Goal: Task Accomplishment & Management: Use online tool/utility

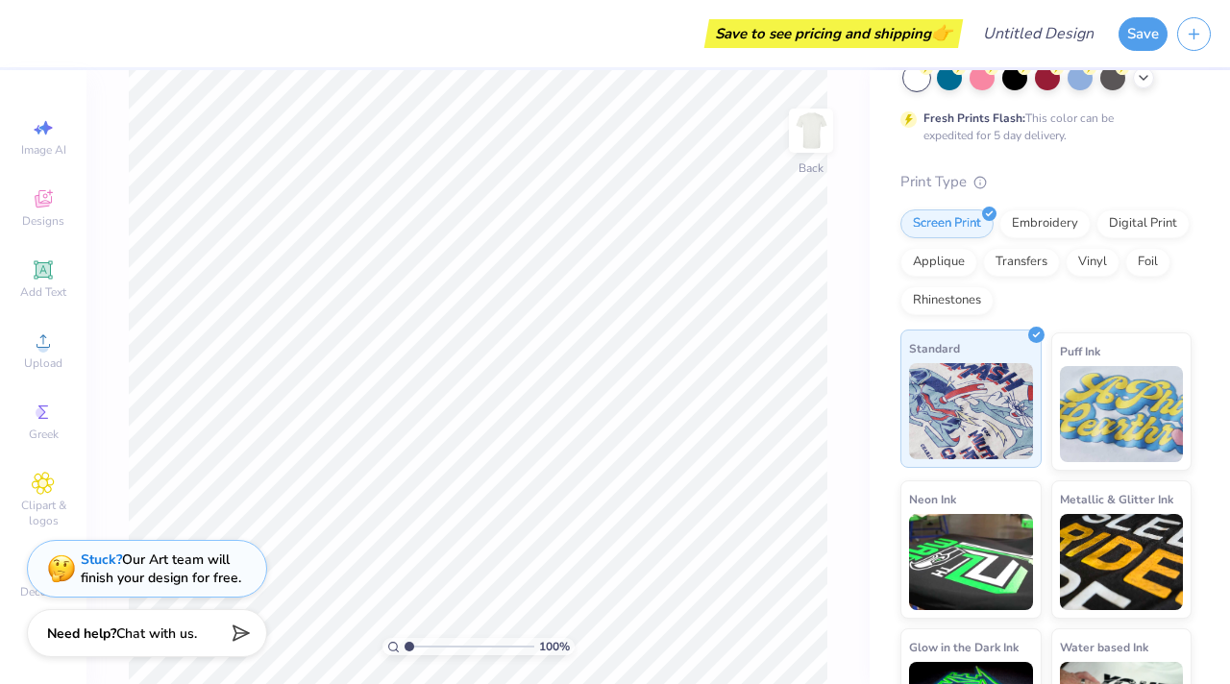
scroll to position [112, 0]
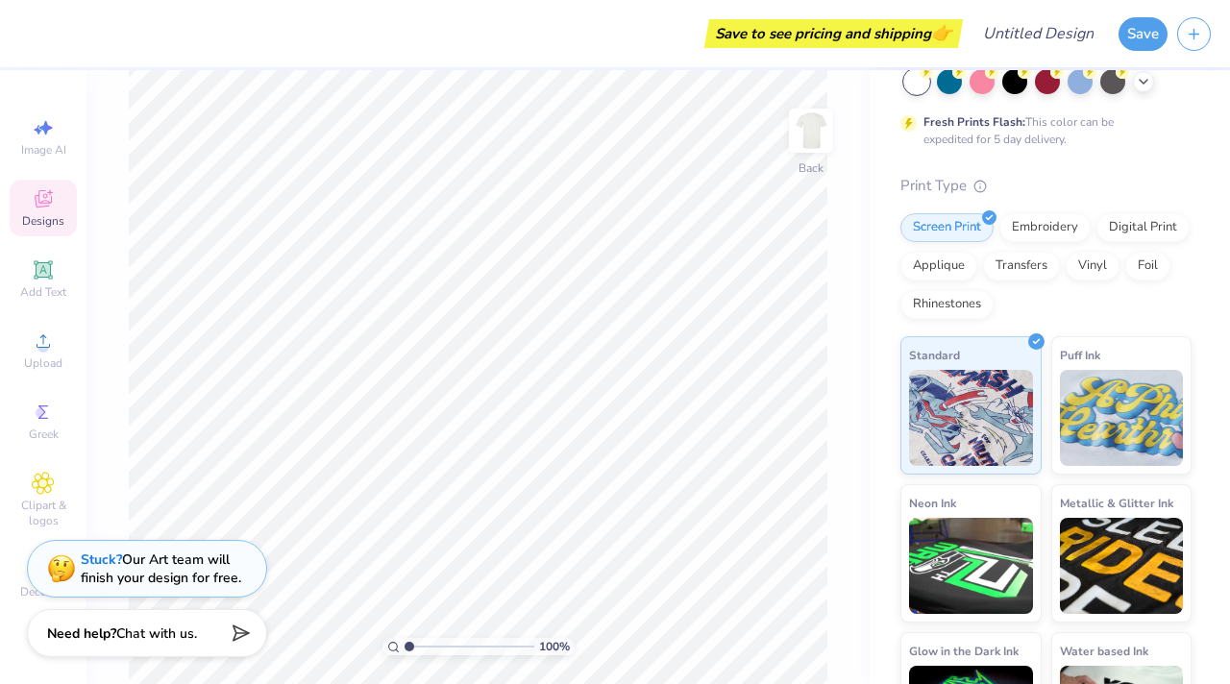
click at [36, 203] on icon at bounding box center [43, 201] width 15 height 12
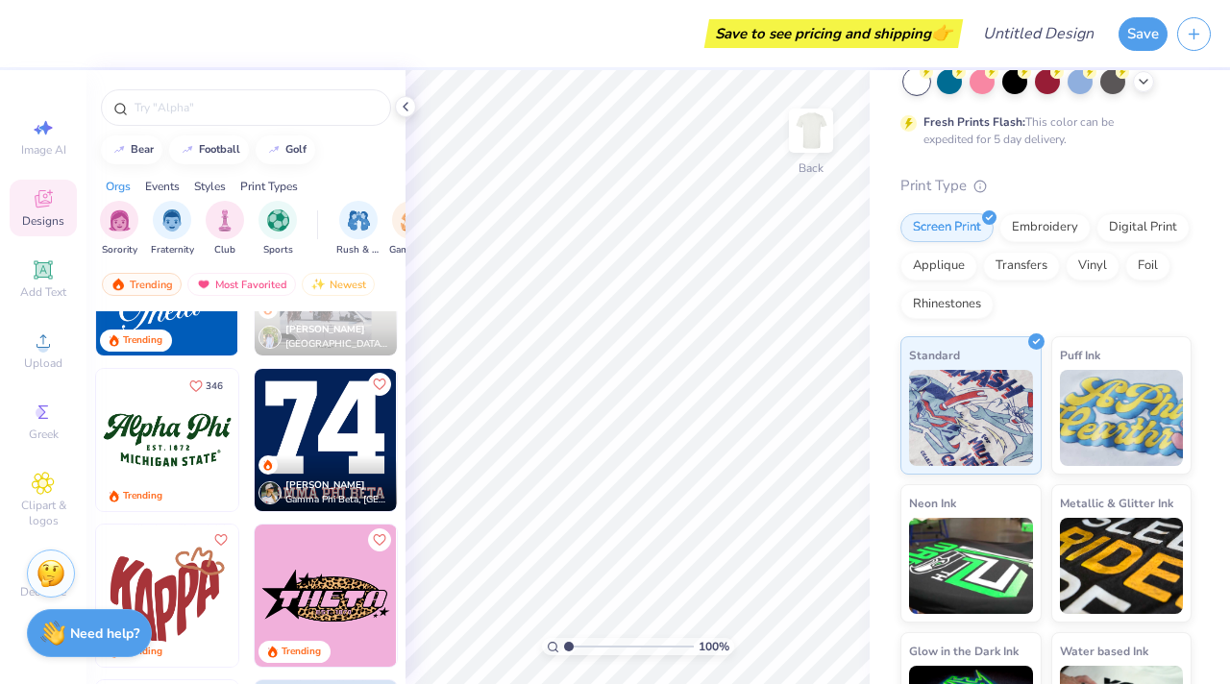
scroll to position [1346, 0]
click at [350, 443] on img at bounding box center [326, 439] width 142 height 142
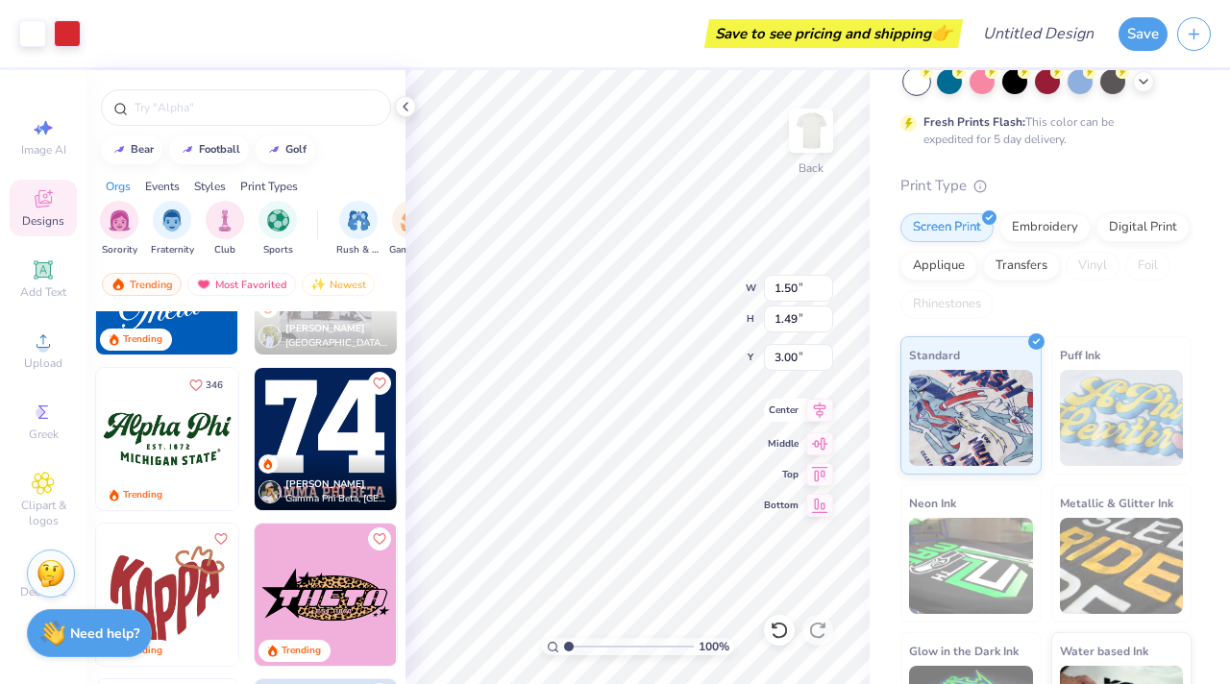
type input "7.22"
type input "7.13"
type input "9.94"
type input "9.82"
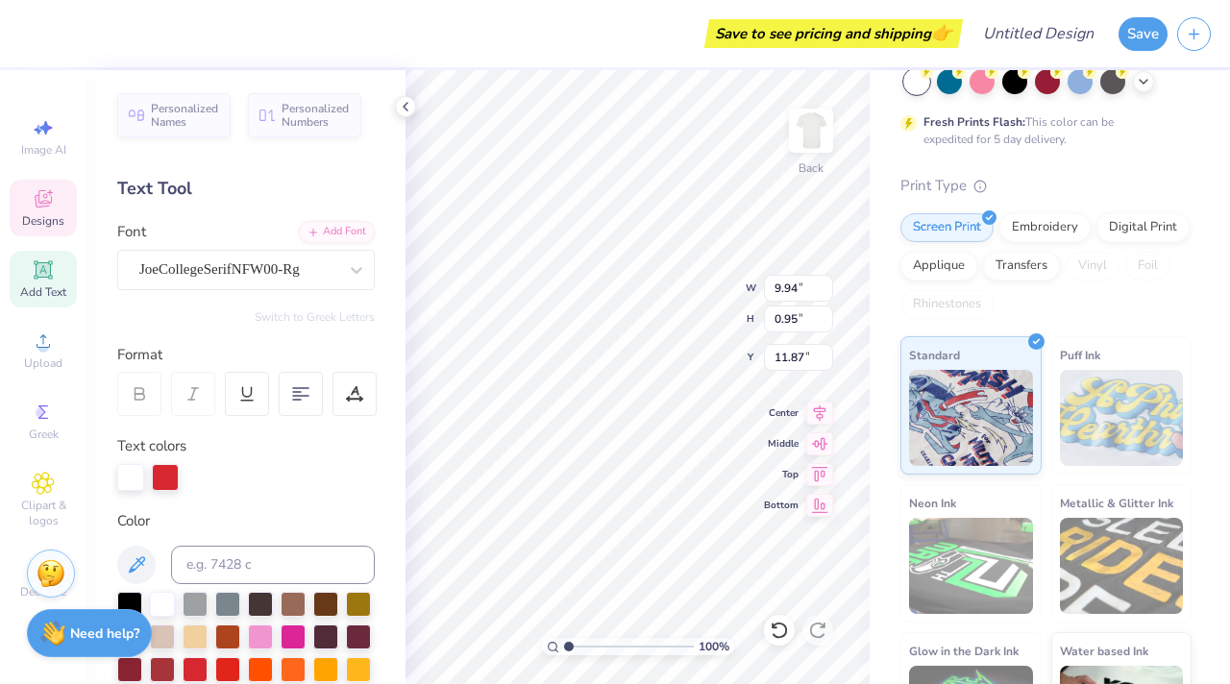
scroll to position [0, 0]
type textarea "delta gammA"
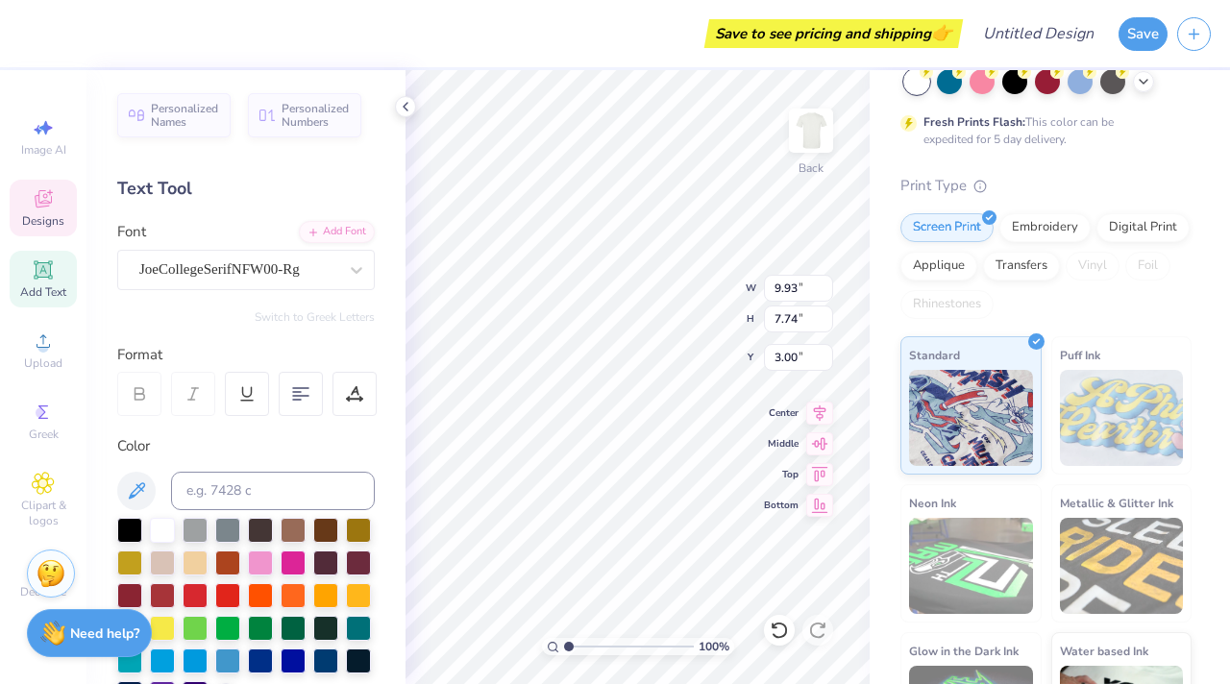
type textarea "18"
type input "11.03"
type input "8.23"
type input "0.95"
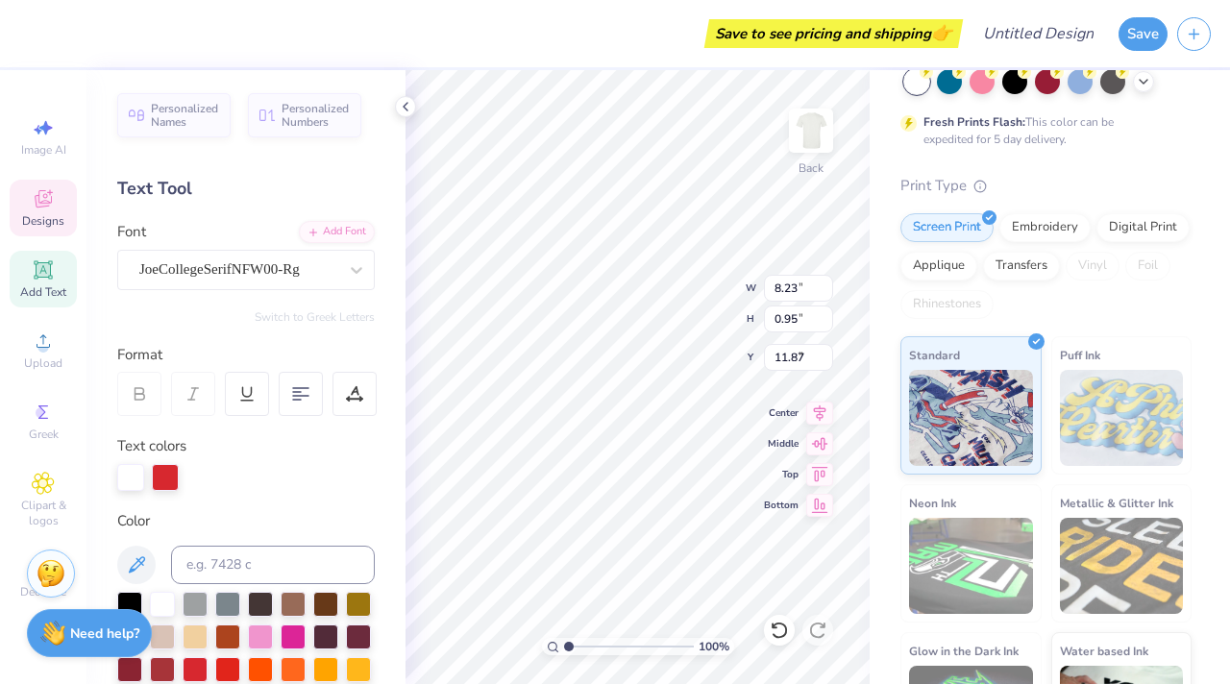
type input "3.00"
type input "8.62"
type input "7.74"
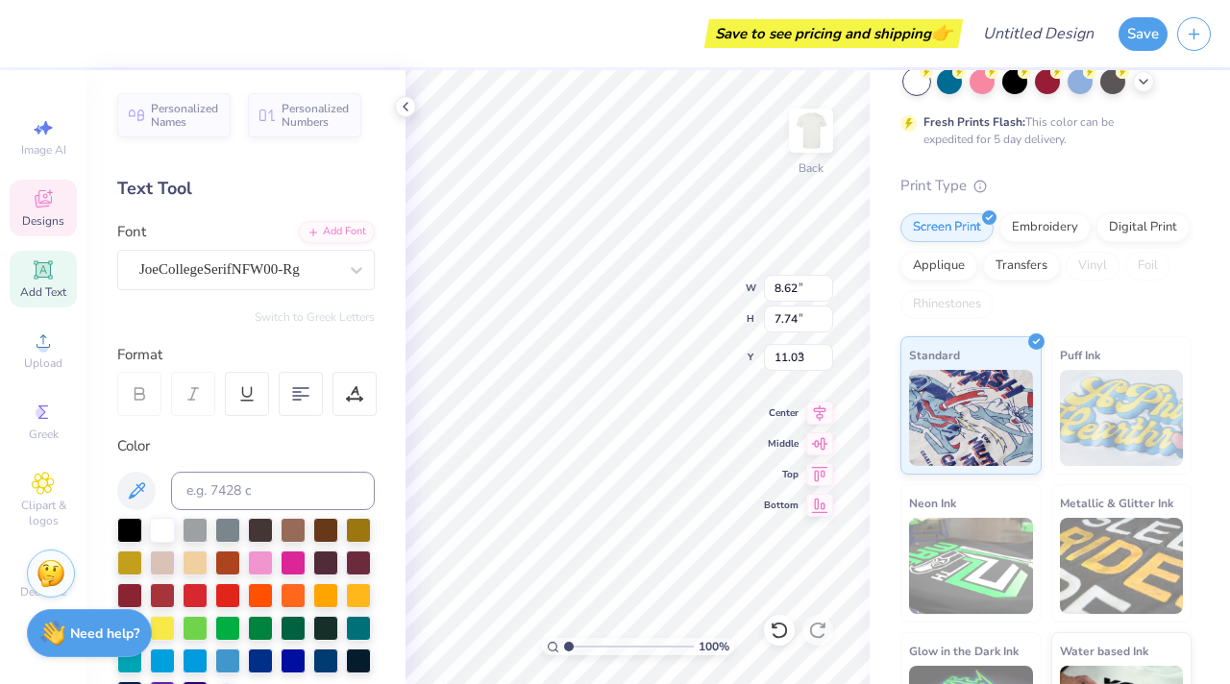
type input "4.49"
type input "8.23"
type input "0.95"
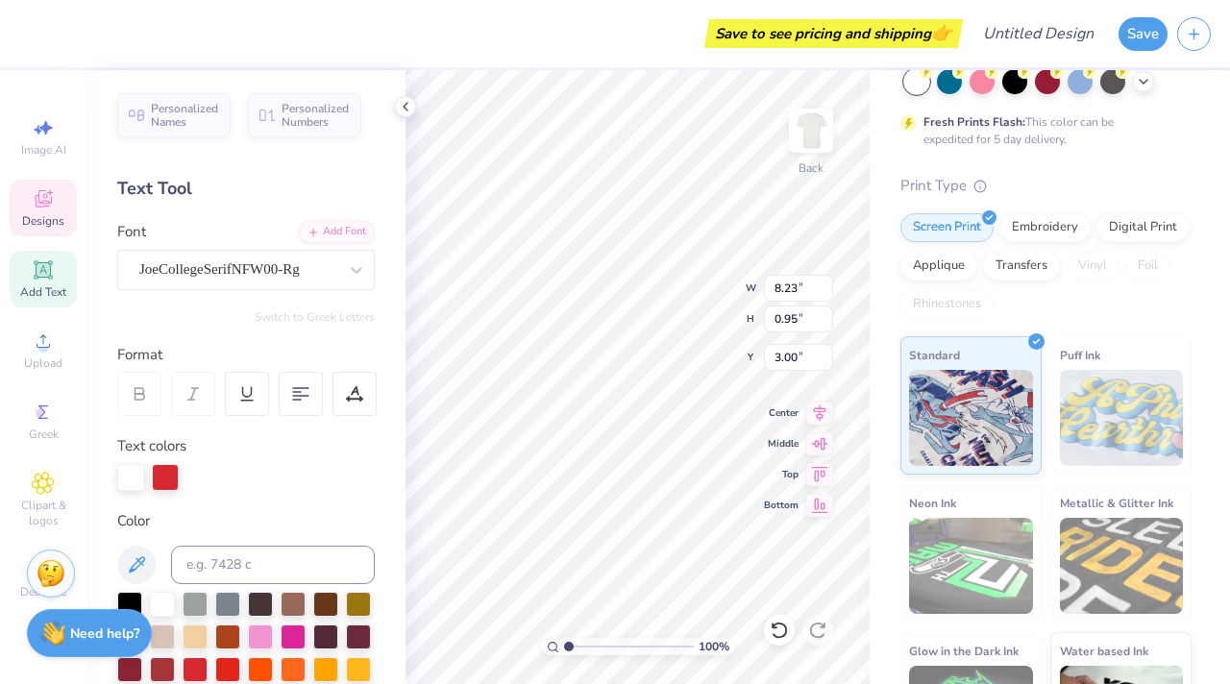
type input "13.02"
type textarea "d"
type textarea "ANchor Bowl 2025"
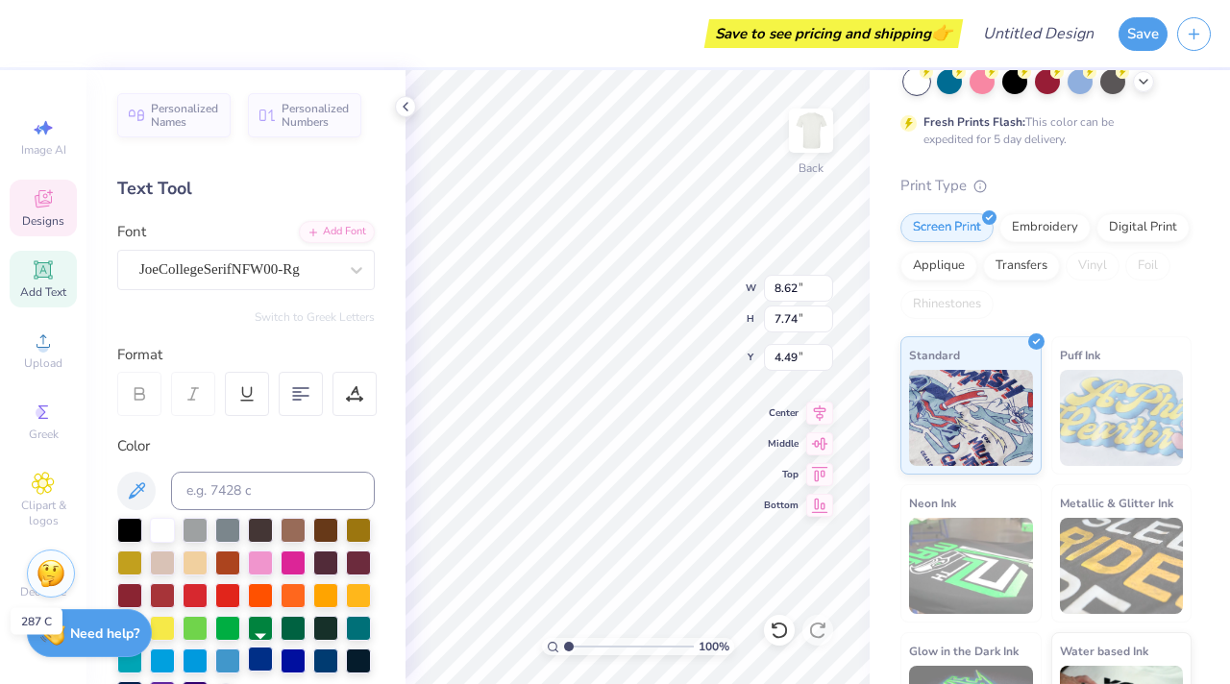
click at [257, 617] on div at bounding box center [260, 659] width 25 height 25
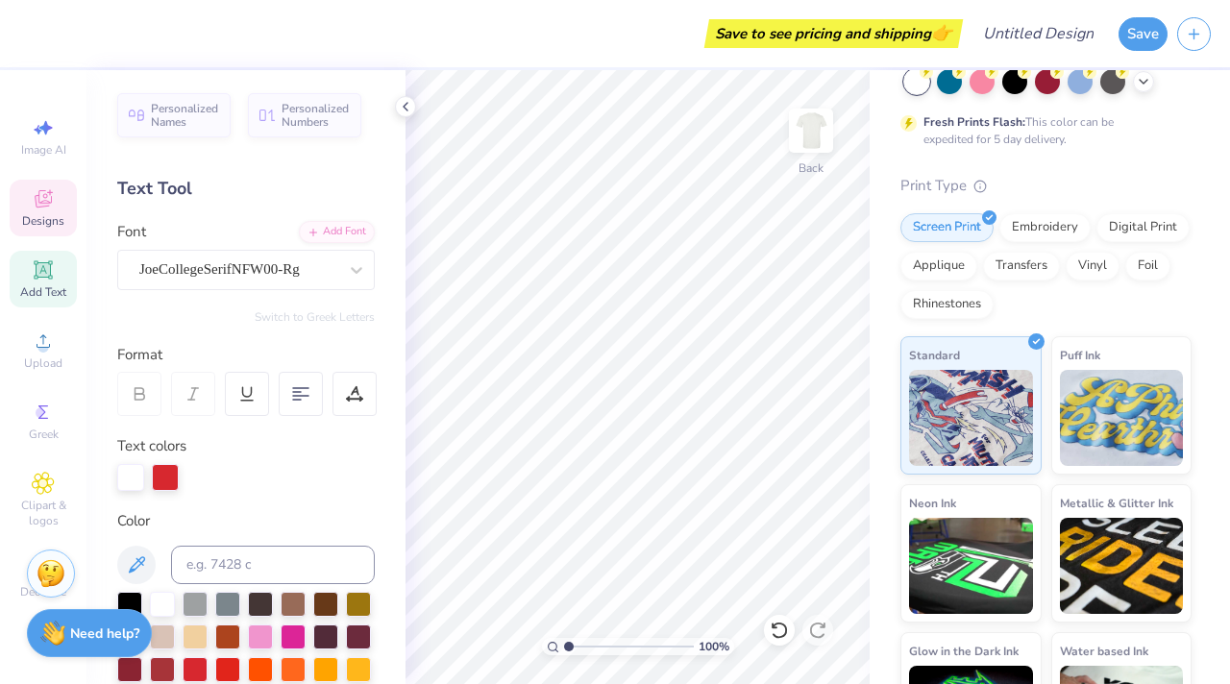
click at [38, 199] on icon at bounding box center [43, 198] width 17 height 17
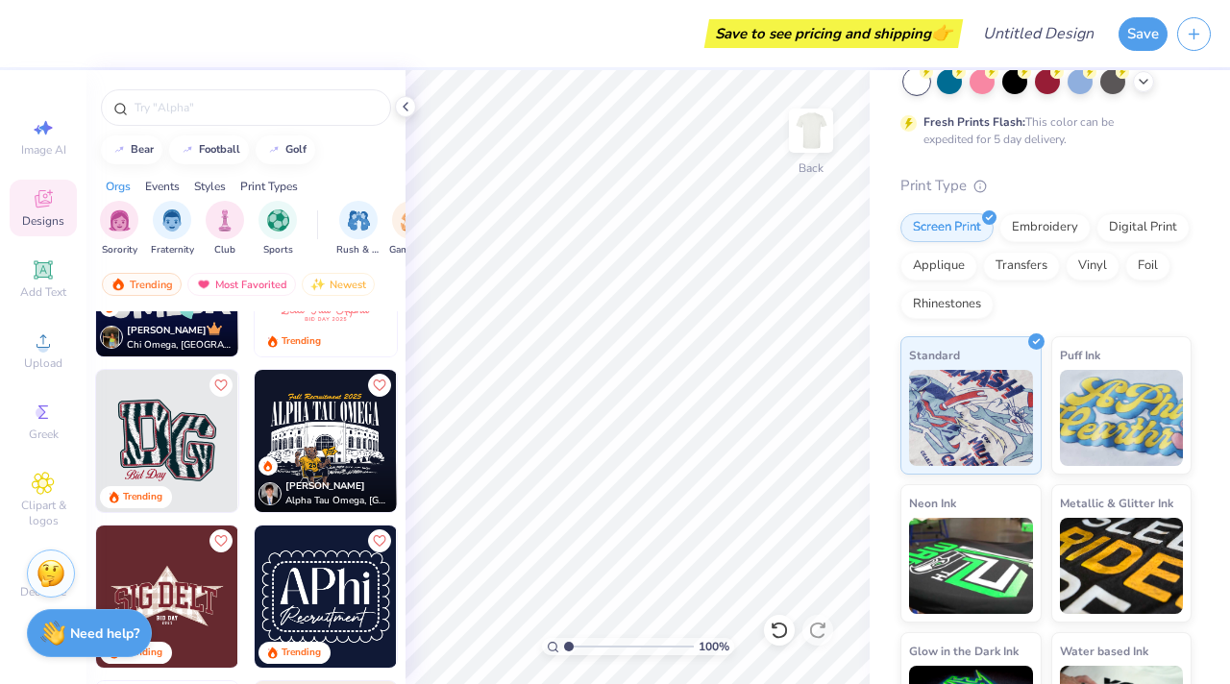
scroll to position [3216, 0]
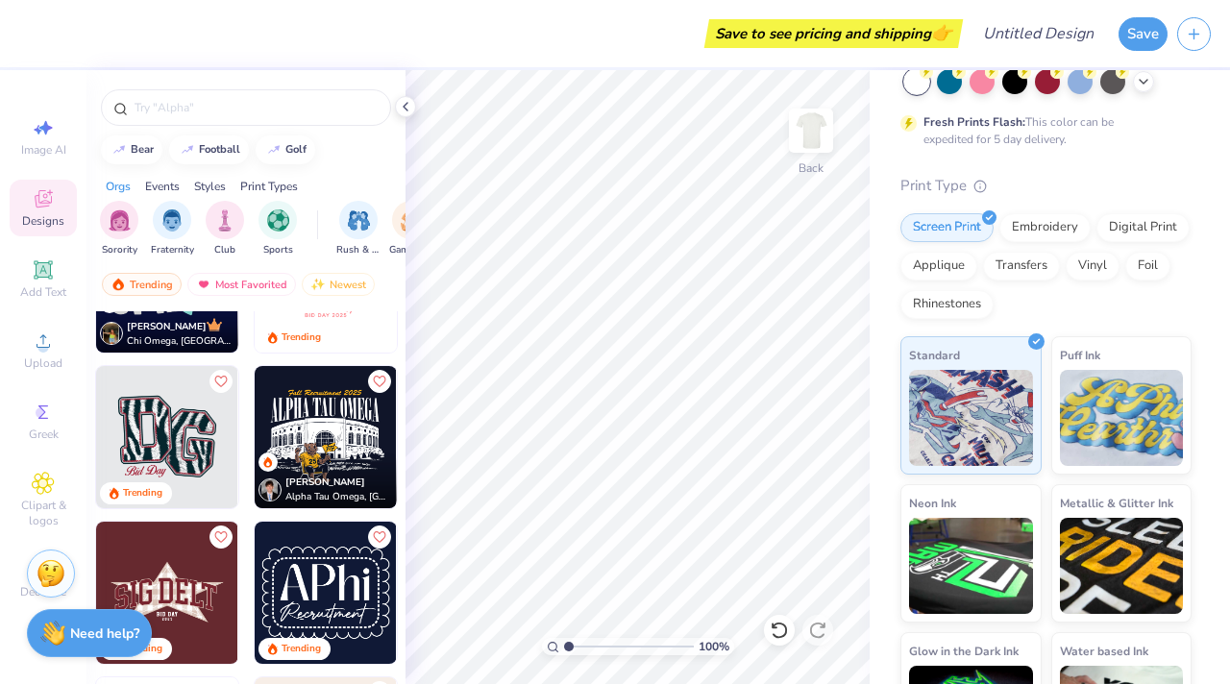
click at [340, 433] on img at bounding box center [326, 437] width 142 height 142
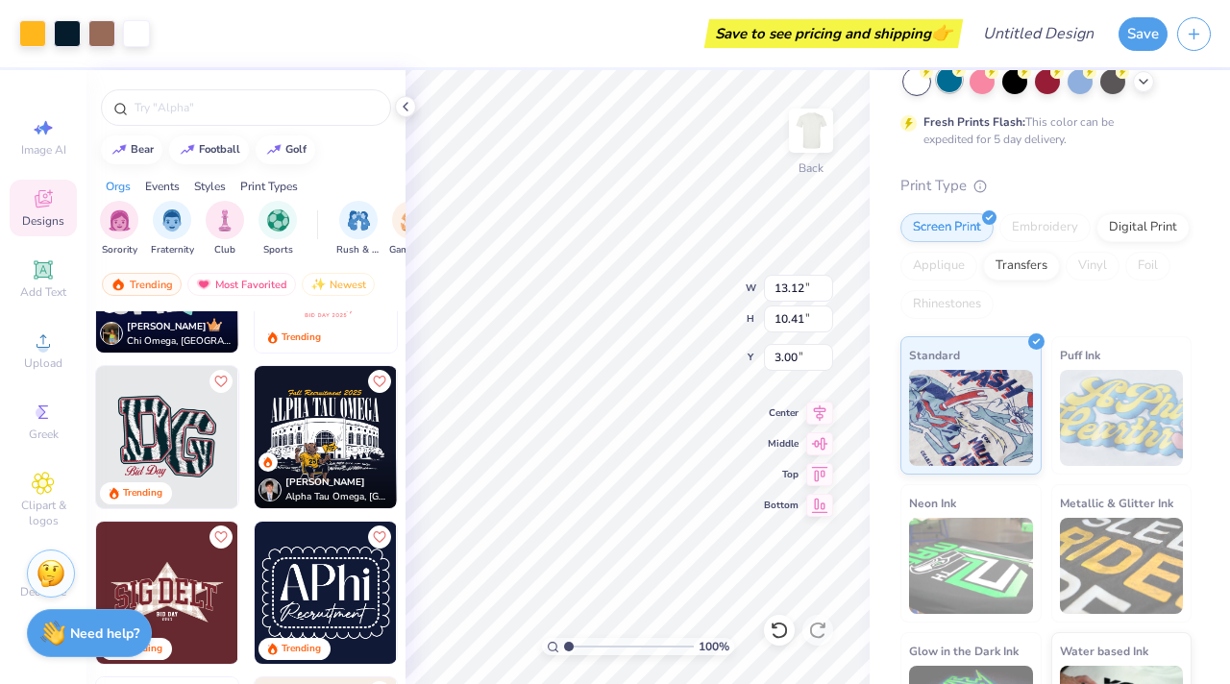
click at [741, 82] on div at bounding box center [949, 79] width 25 height 25
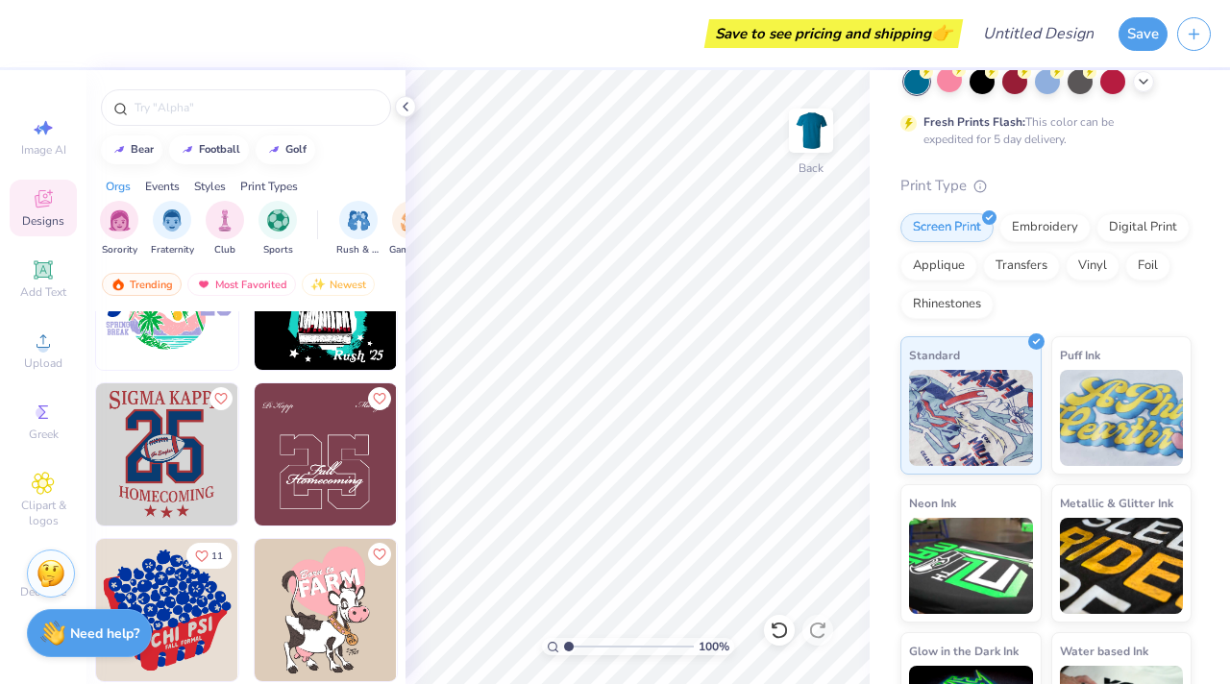
scroll to position [11154, 0]
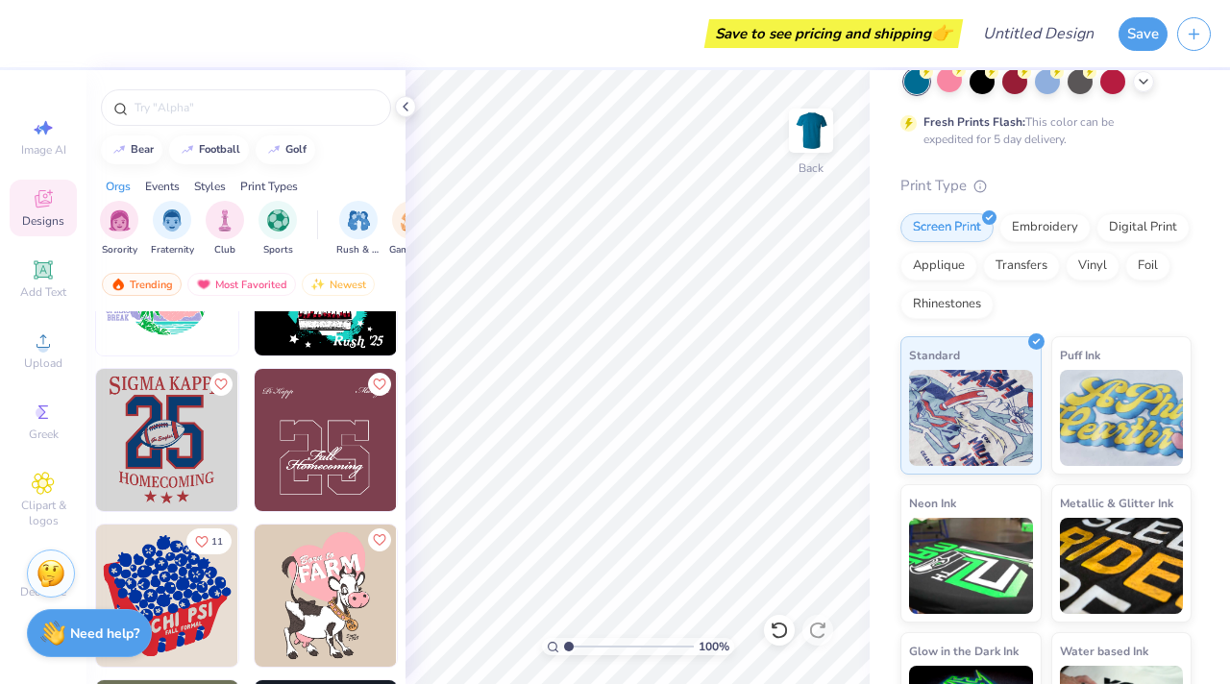
click at [197, 468] on img at bounding box center [167, 440] width 142 height 142
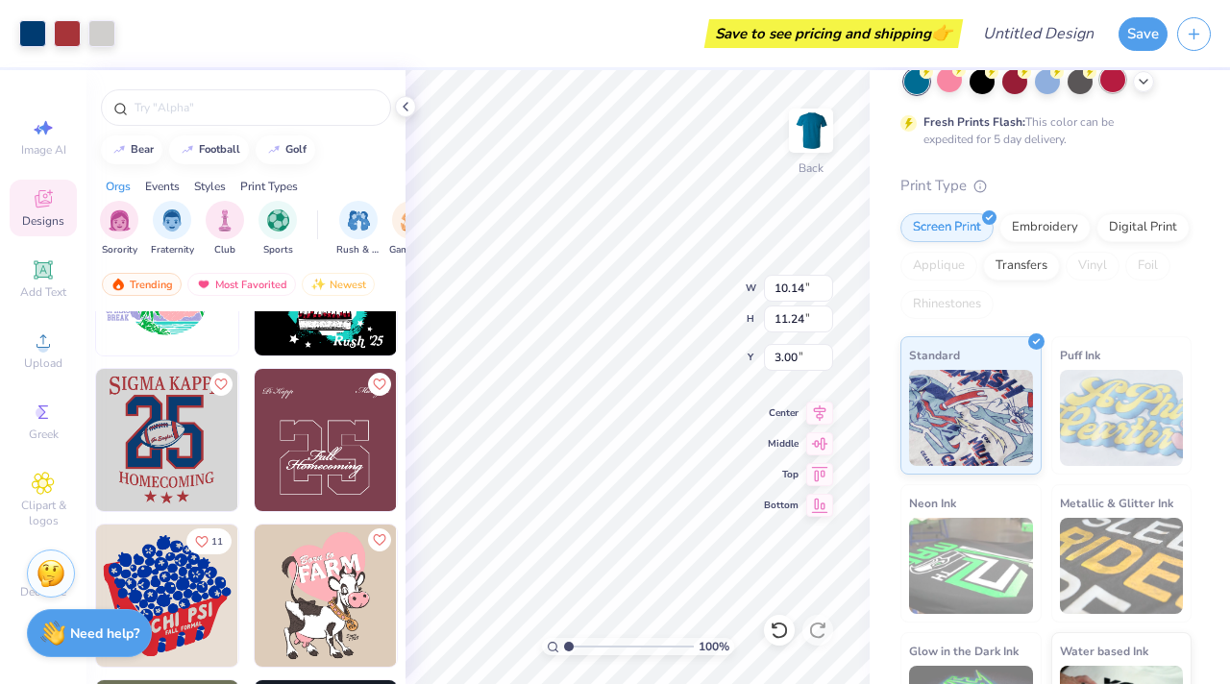
click at [741, 84] on div at bounding box center [1112, 79] width 25 height 25
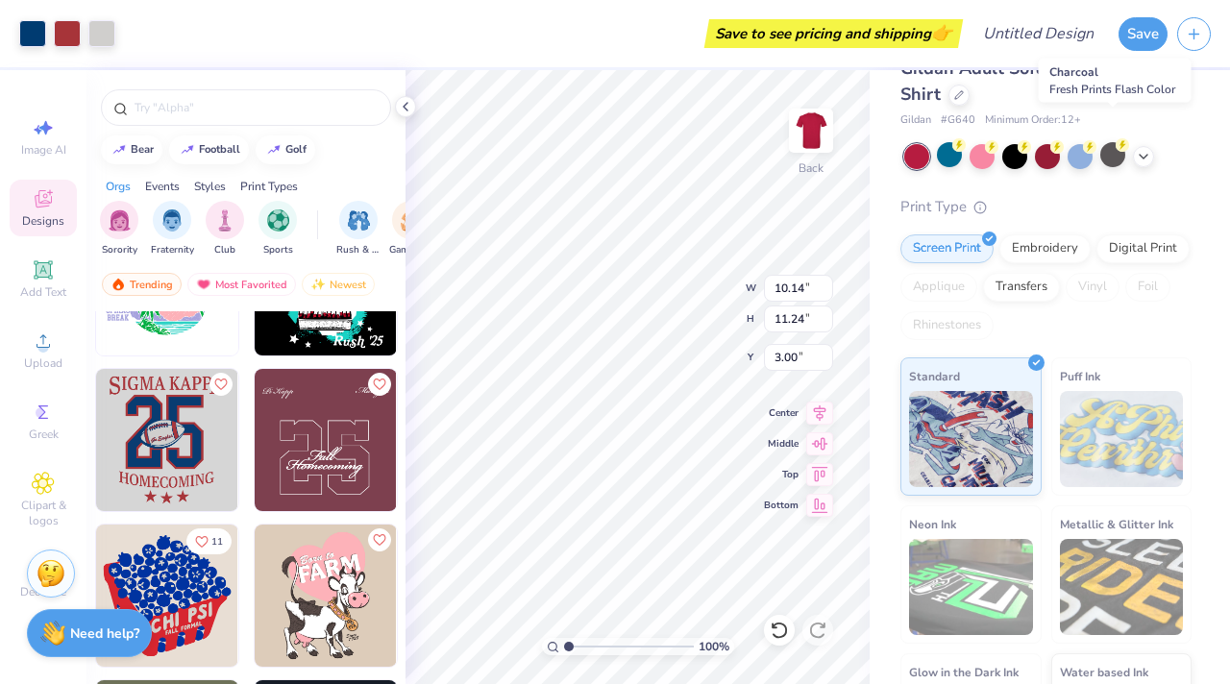
scroll to position [0, 0]
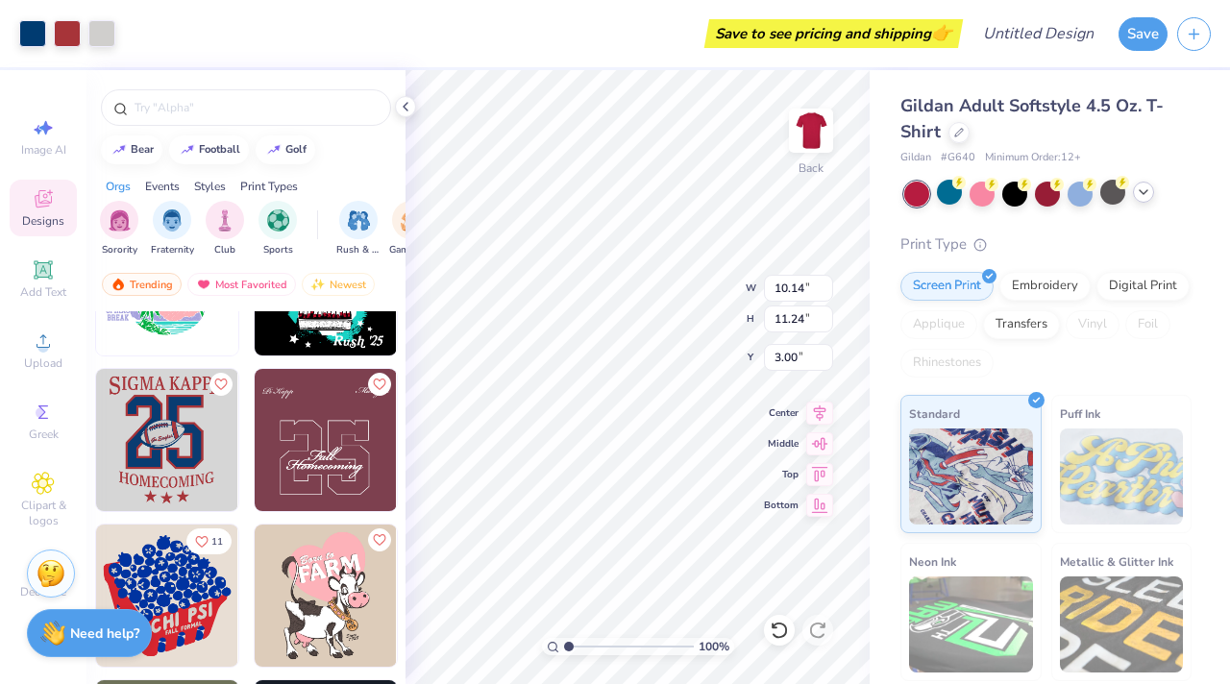
click at [741, 199] on icon at bounding box center [1143, 192] width 15 height 15
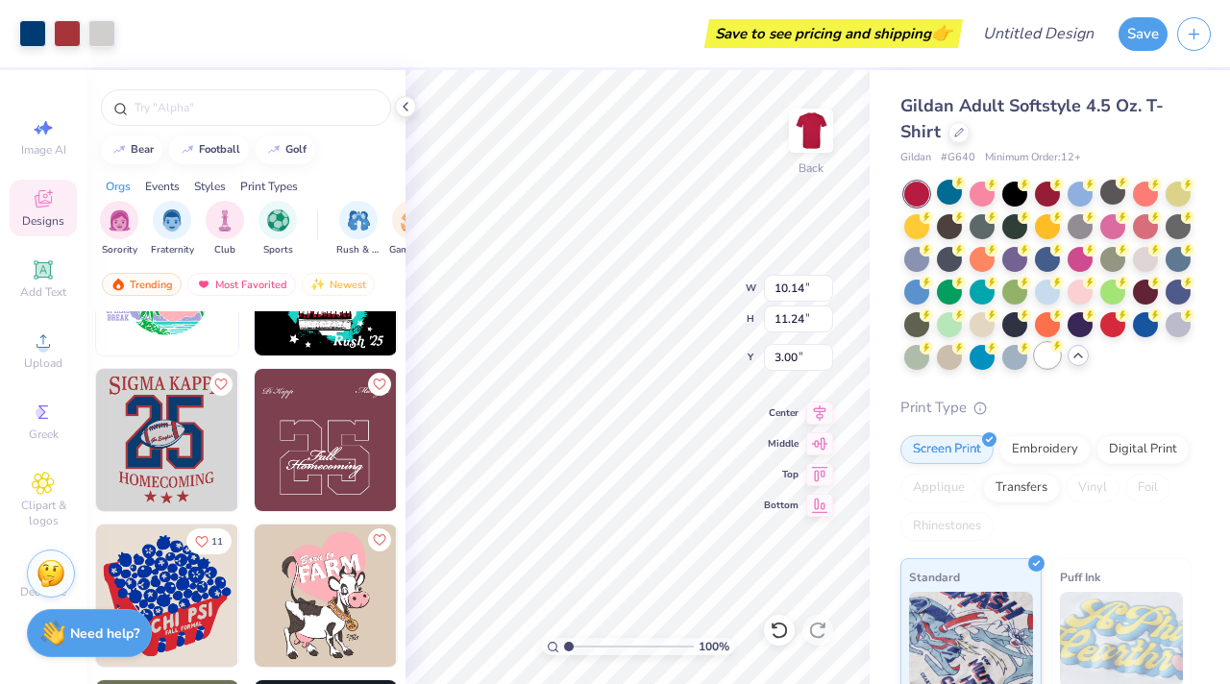
click at [741, 358] on div at bounding box center [1047, 355] width 25 height 25
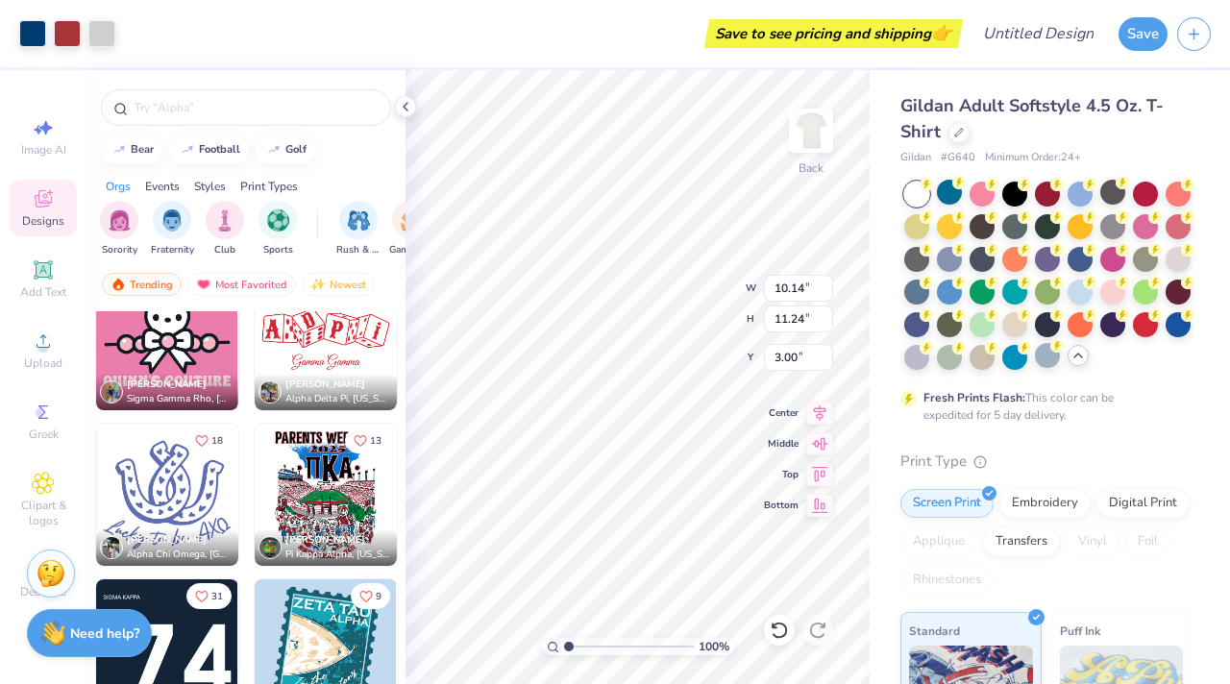
scroll to position [11875, 0]
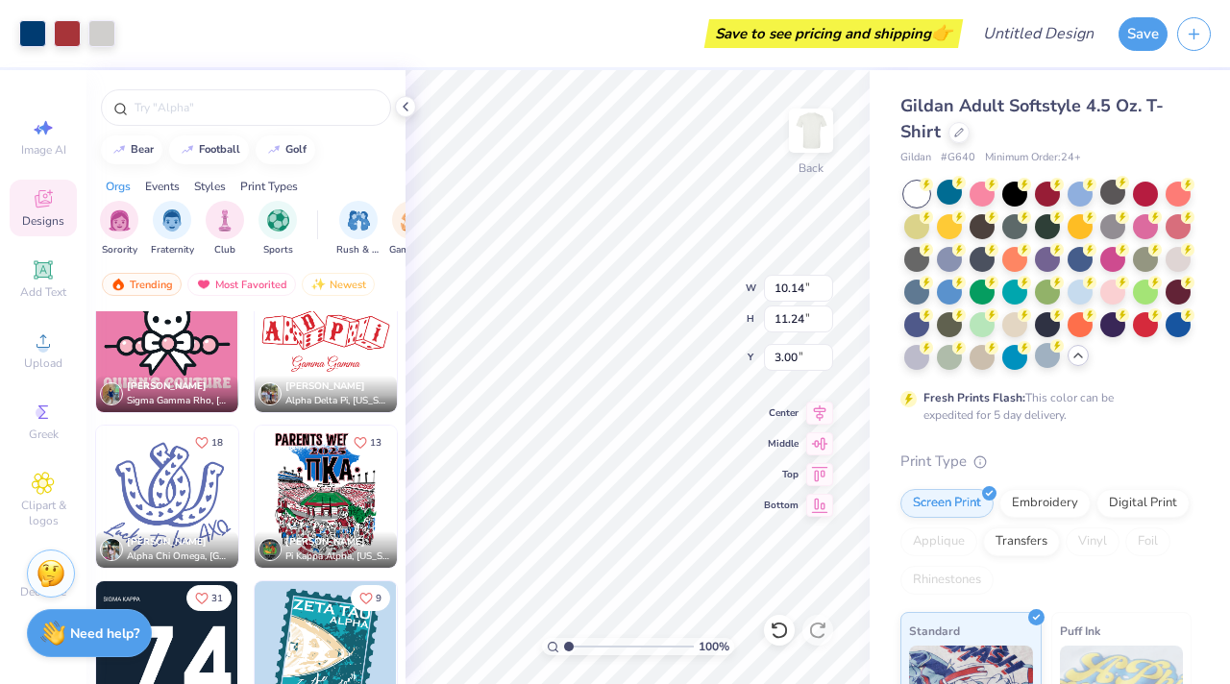
click at [318, 488] on img at bounding box center [326, 497] width 142 height 142
type input "11.52"
type input "14.52"
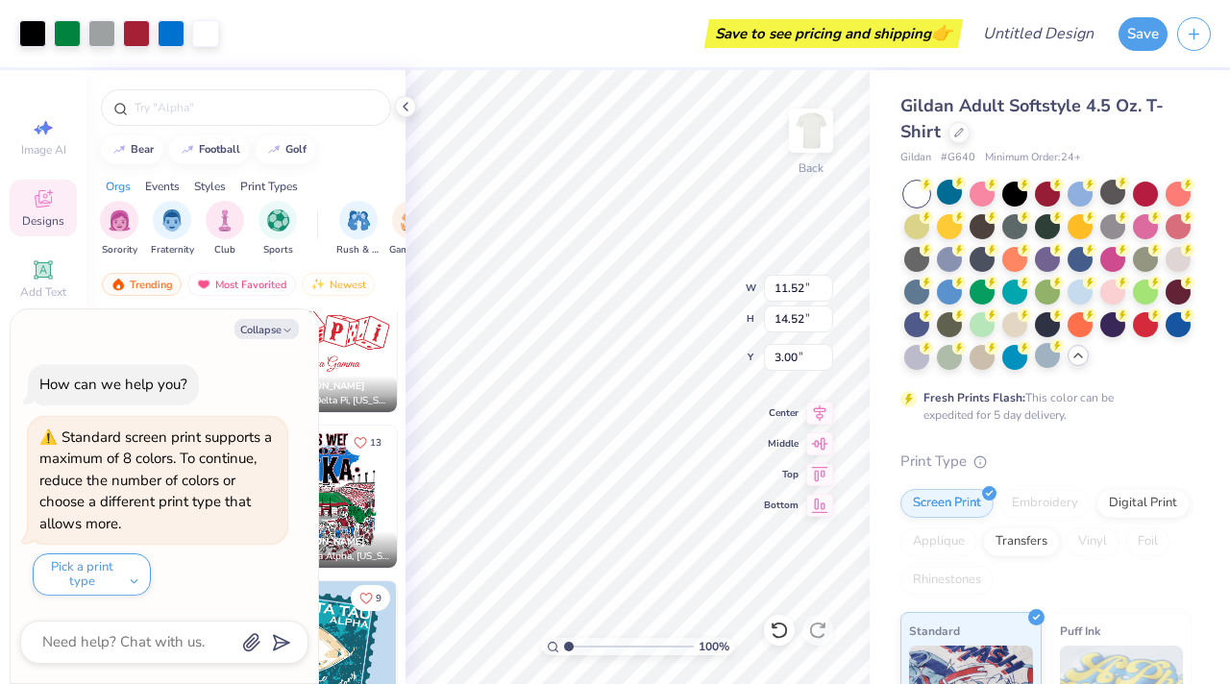
type textarea "x"
type input "9.34"
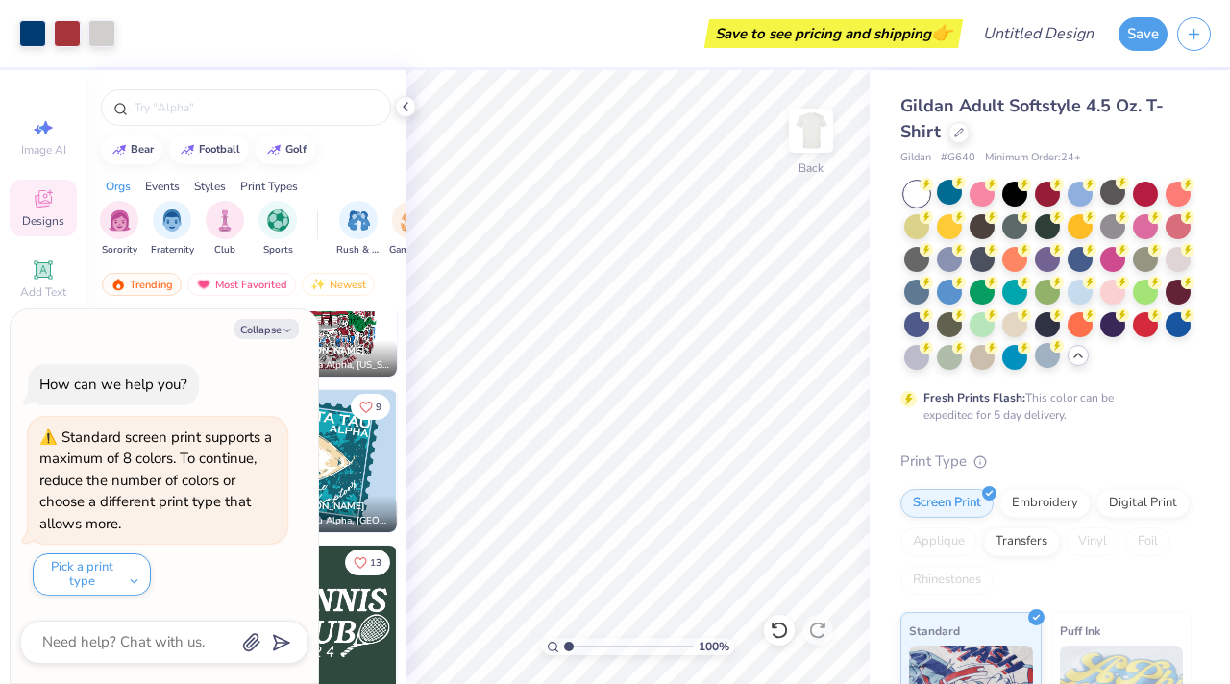
scroll to position [12068, 0]
click at [276, 332] on button "Collapse" at bounding box center [267, 329] width 64 height 20
type textarea "x"
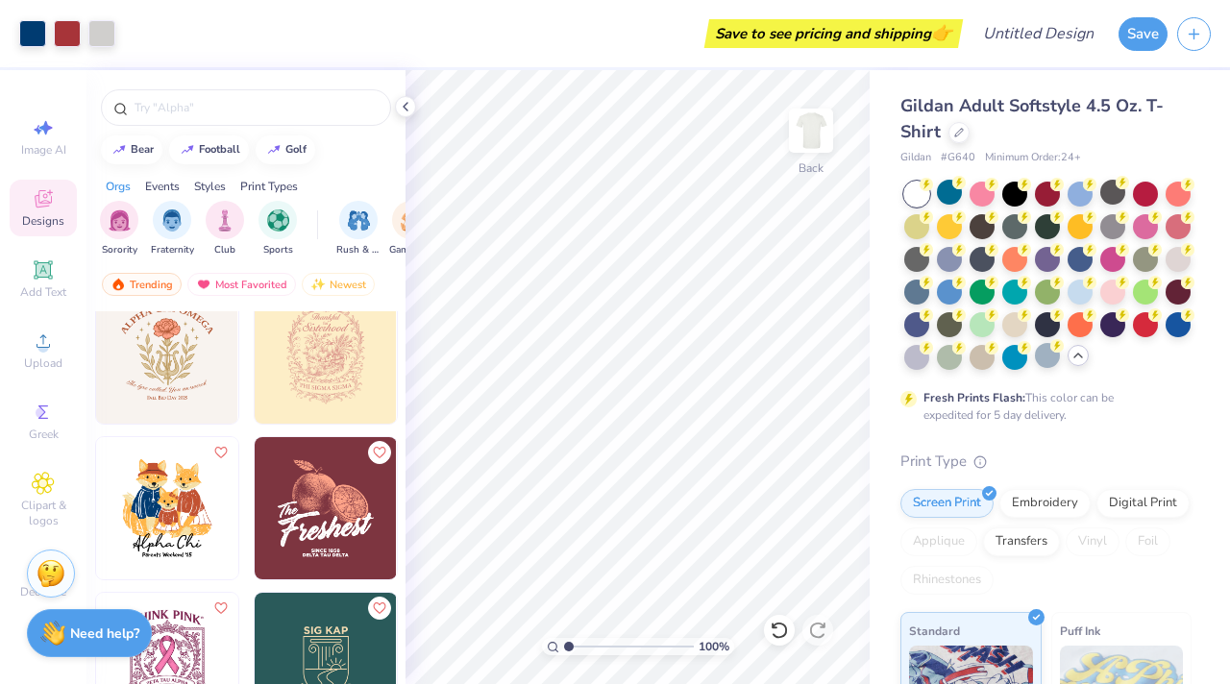
scroll to position [16636, 0]
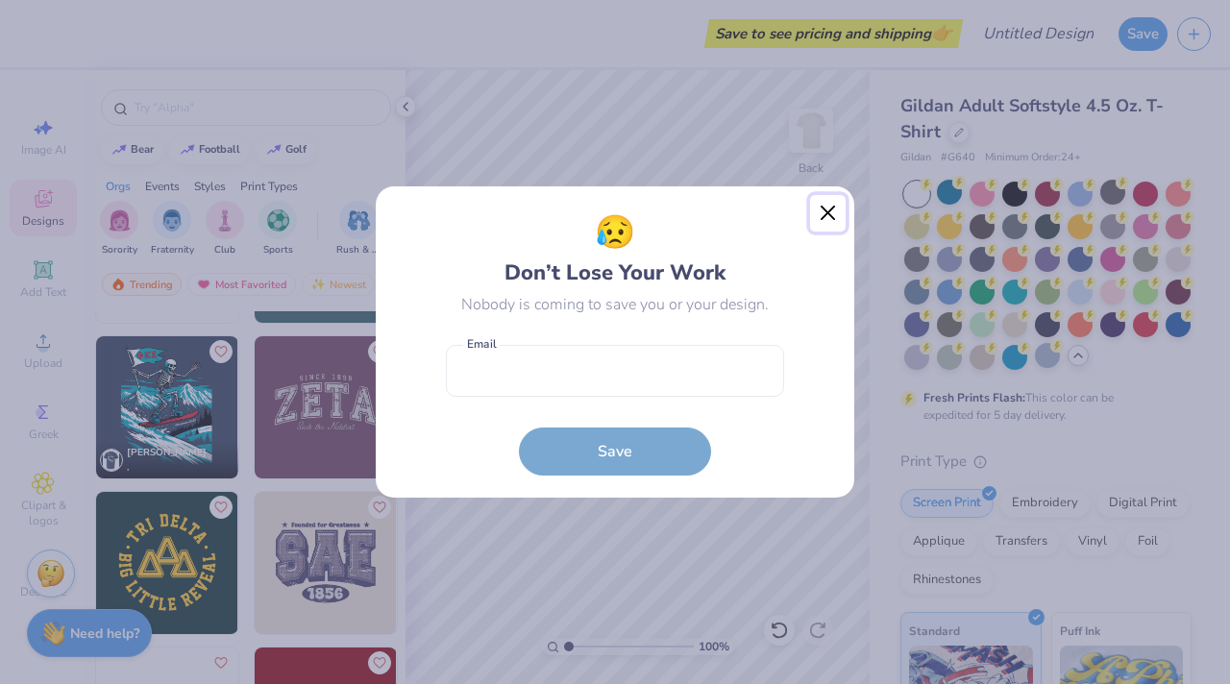
click at [741, 220] on button "Close" at bounding box center [828, 213] width 37 height 37
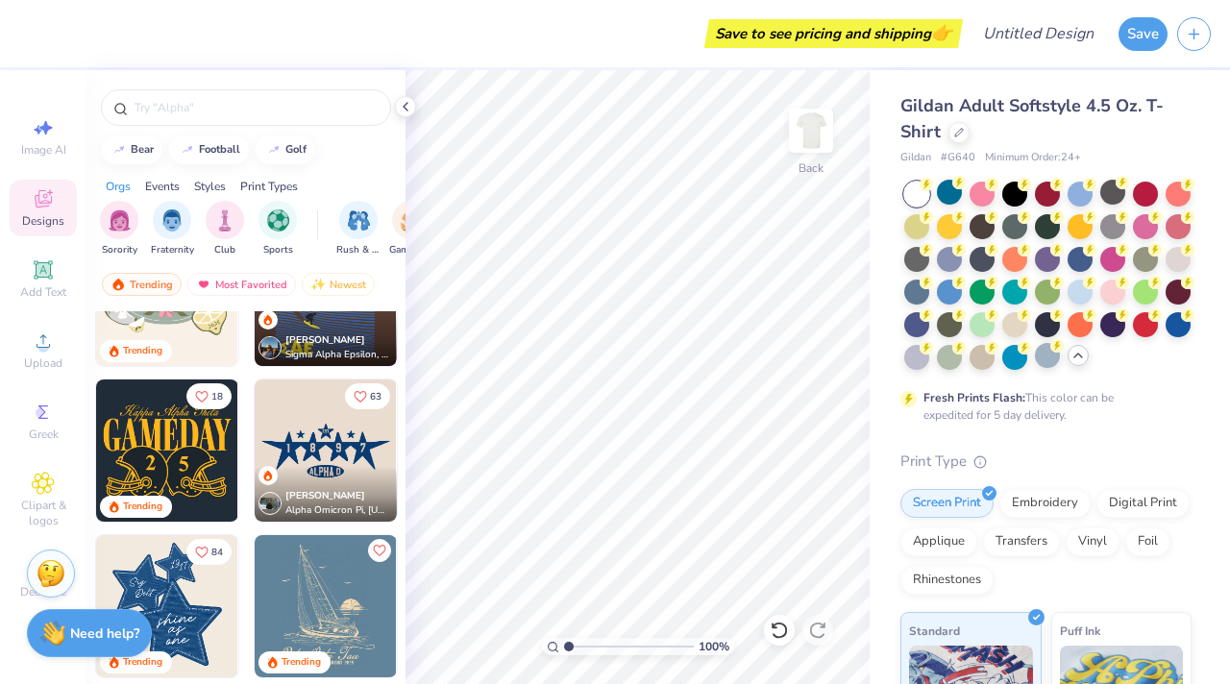
scroll to position [870, 0]
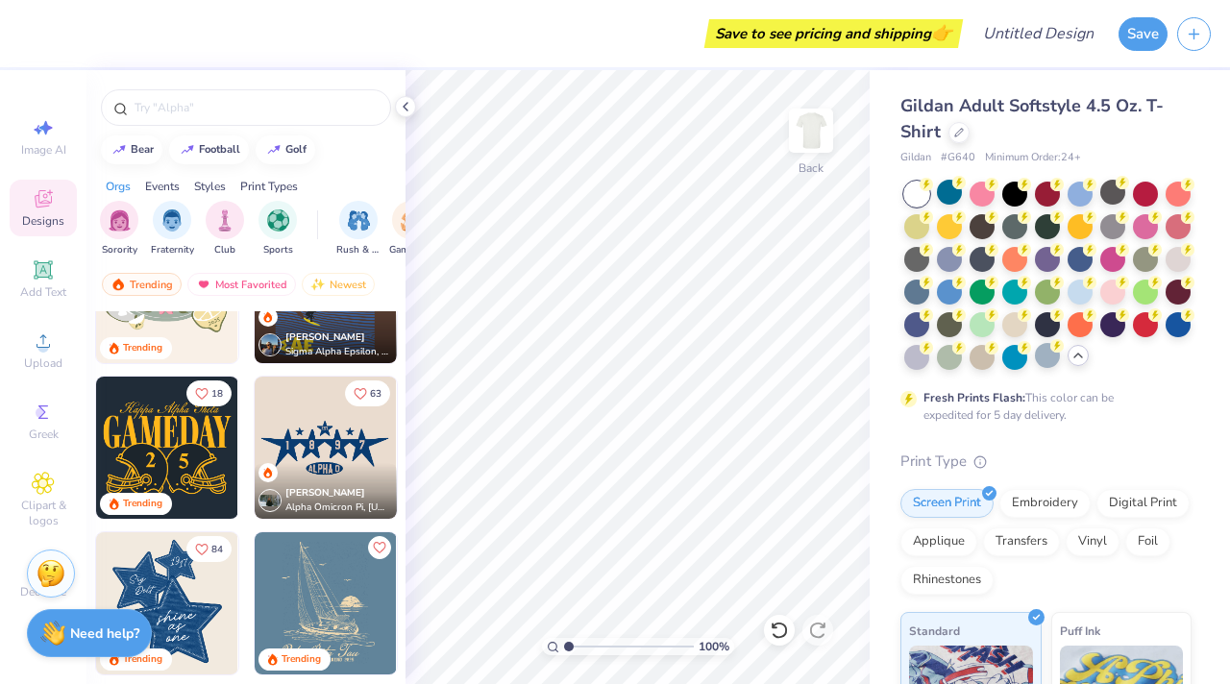
click at [358, 451] on div at bounding box center [182, 448] width 427 height 142
click at [51, 359] on span "Upload" at bounding box center [43, 363] width 38 height 15
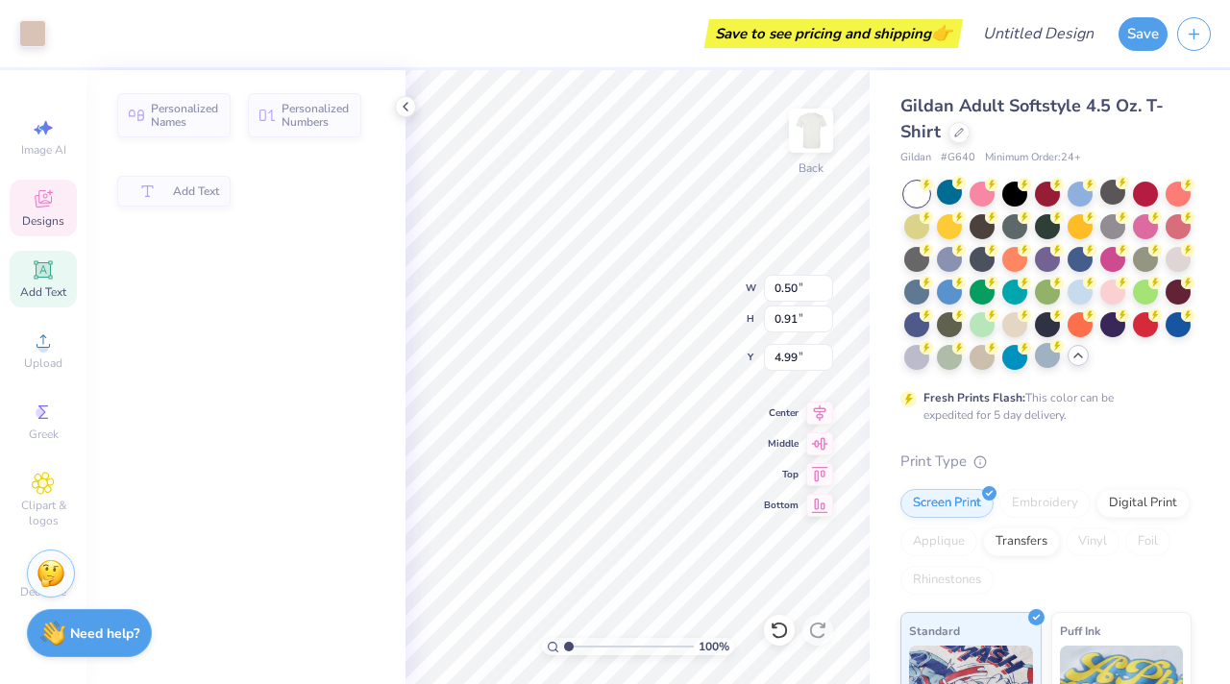
type input "0.50"
type input "0.91"
type input "4.99"
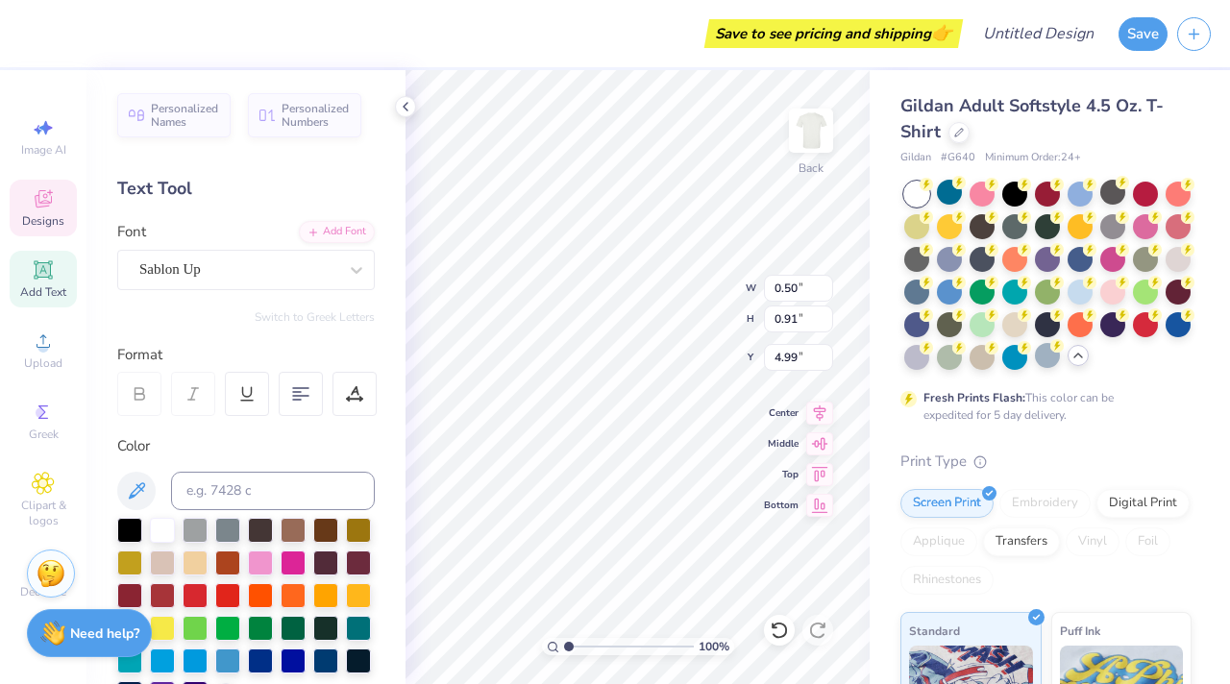
type textarea "7"
type textarea "3"
type input "0.41"
type input "0.92"
type input "7.37"
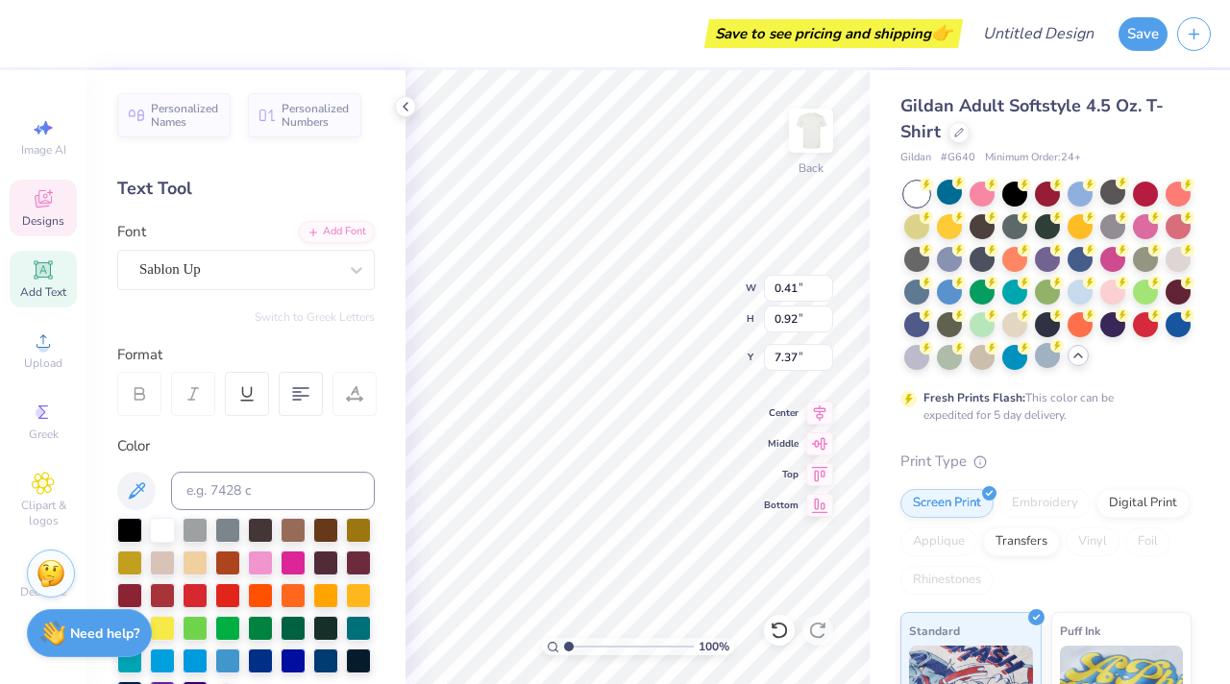
type input "0.45"
type input "0.96"
type input "7.38"
type input "7.43"
type input "7.18"
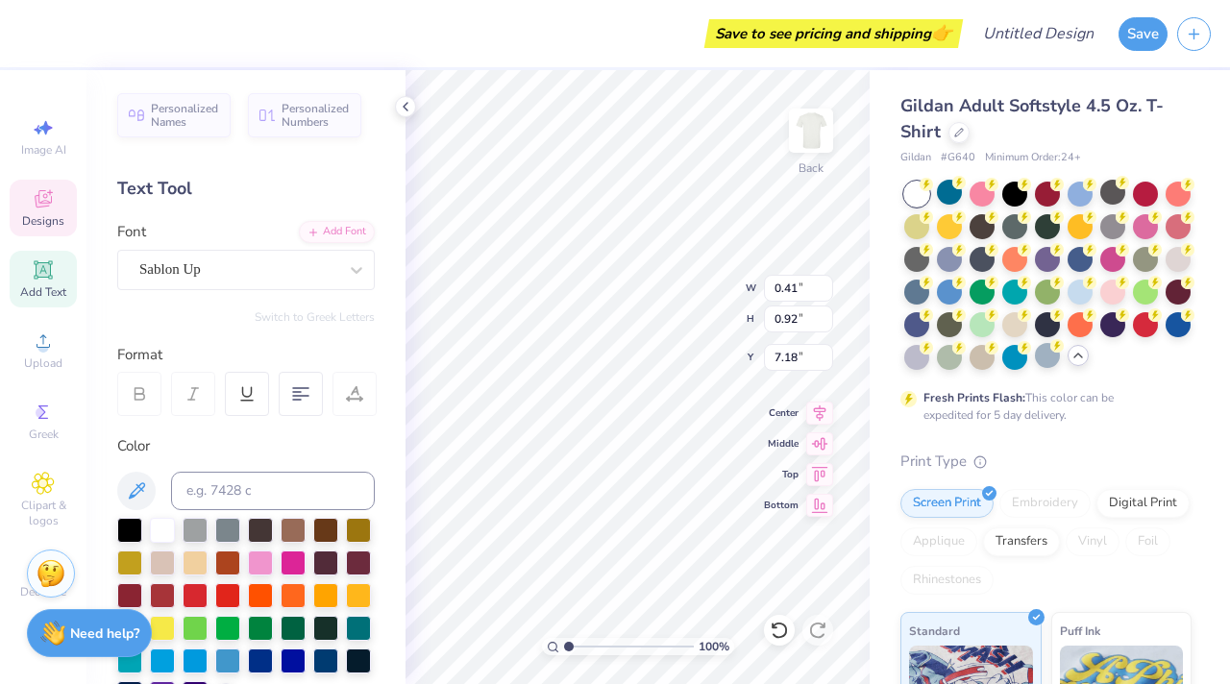
type textarea "dg"
click at [693, 276] on div "100 % Back W 0.41 0.41 " H 0.93 0.93 " Y 7.18 7.18 " Center Middle Top Bottom" at bounding box center [638, 377] width 464 height 614
type input "12.86"
type input "3.82"
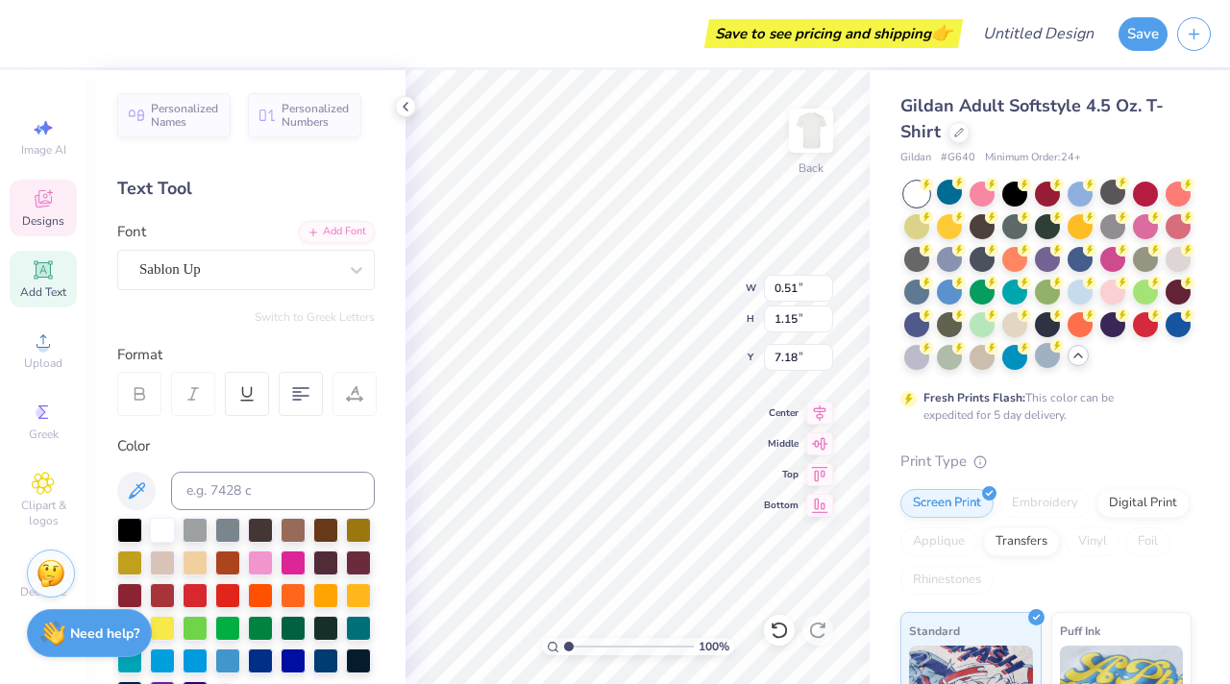
type input "7.07"
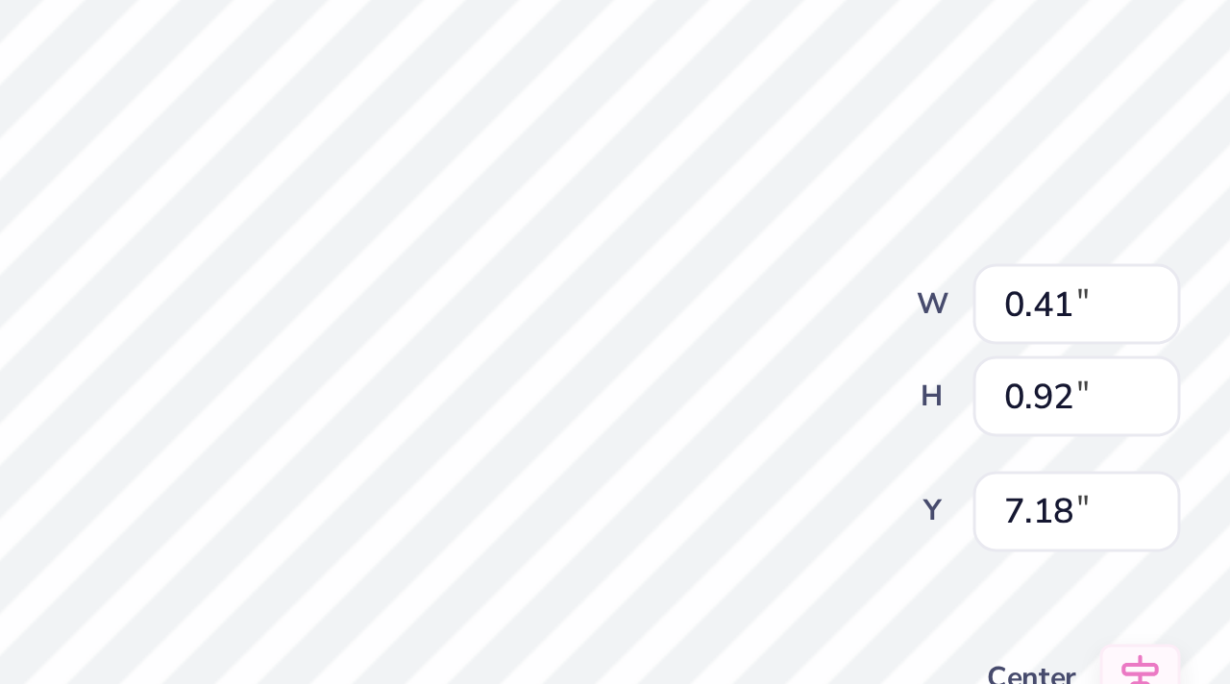
type textarea "d"
click at [672, 306] on div "100 % Back W 0.41 0.41 " H 0.92 0.92 " Y 7.18 7.18 " Center Middle Top Bottom" at bounding box center [638, 377] width 464 height 614
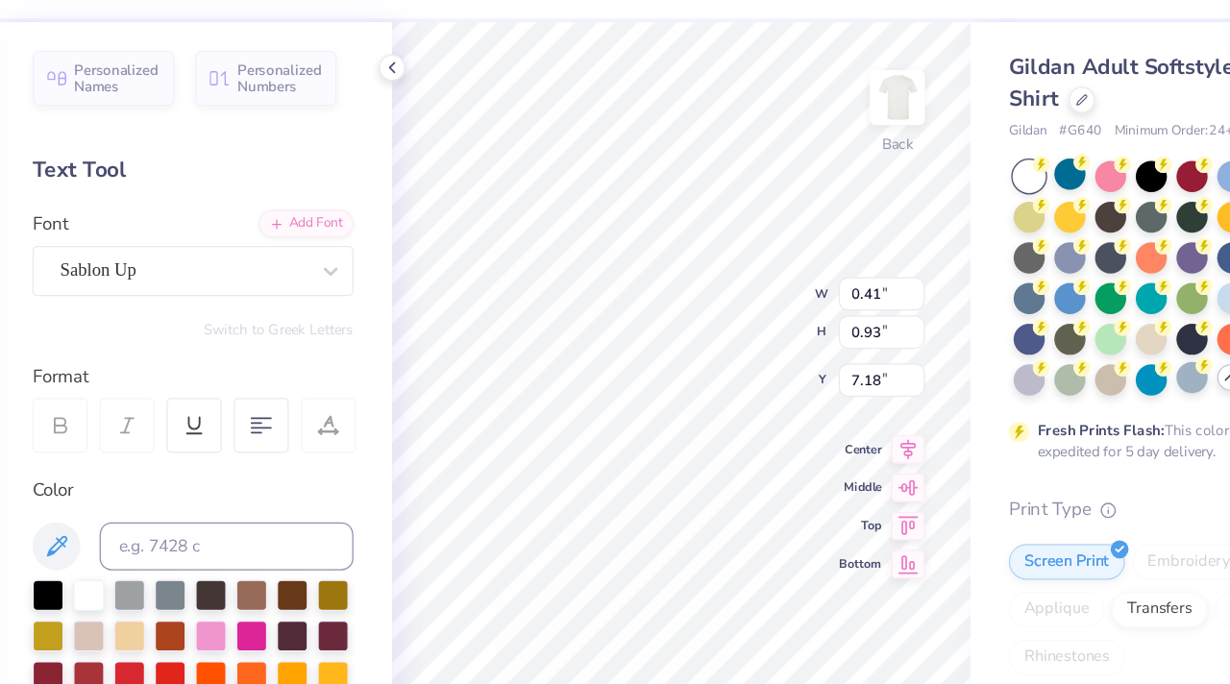
click at [686, 303] on div "100 % Back W 0.41 0.41 " H 0.93 0.93 " Y 7.18 7.18 " Center Middle Top Bottom" at bounding box center [638, 377] width 464 height 614
type textarea "3"
type input "0.45"
type input "0.96"
type input "7.38"
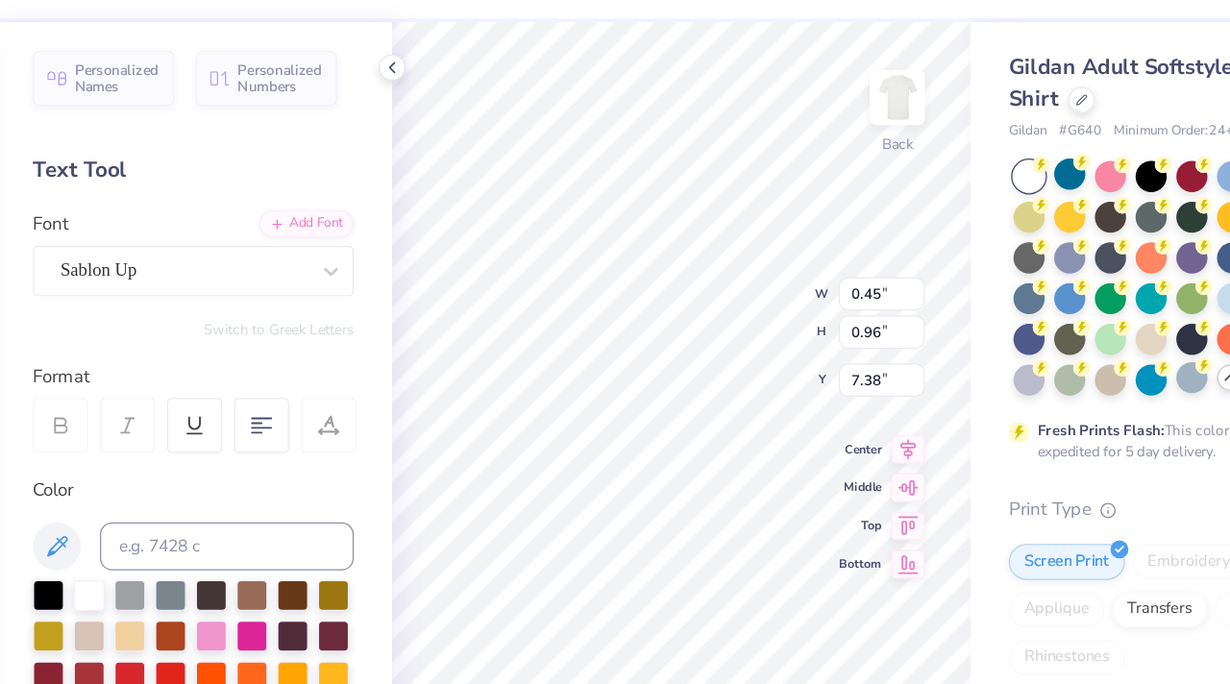
type textarea "A"
type input "0.41"
type input "0.92"
type input "7.38"
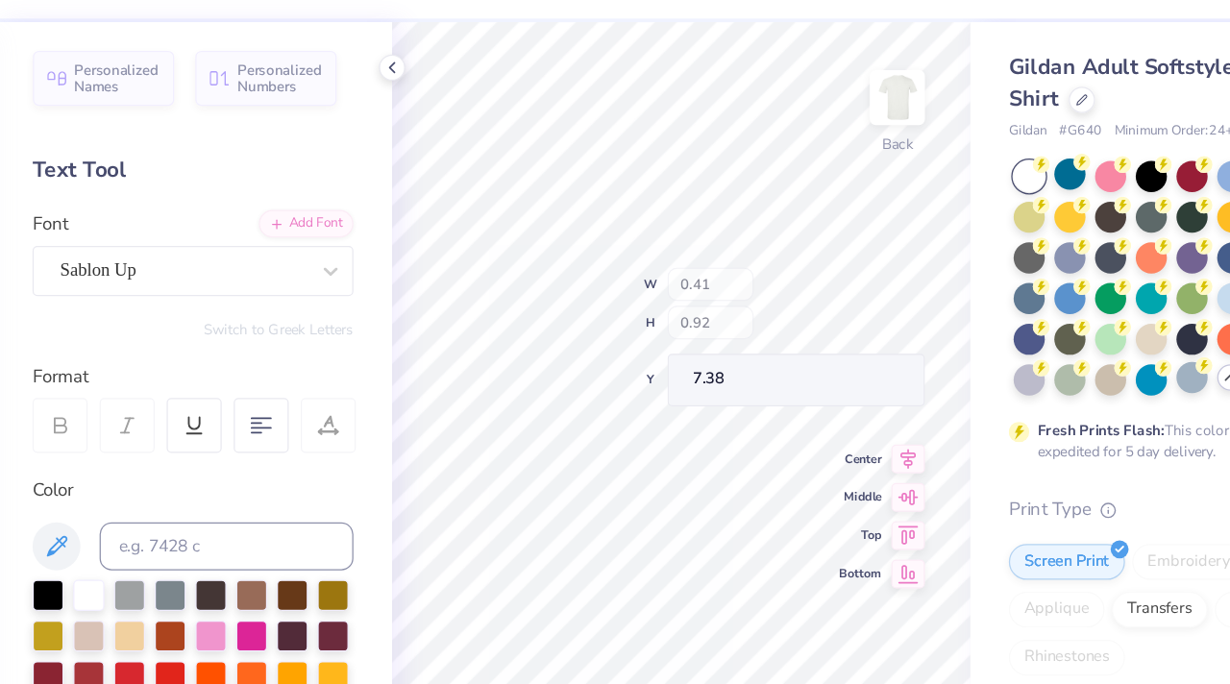
click at [662, 307] on div "100 % Back W 0.41 H 0.92 Y 7.38 Center Middle Top Bottom" at bounding box center [638, 377] width 464 height 614
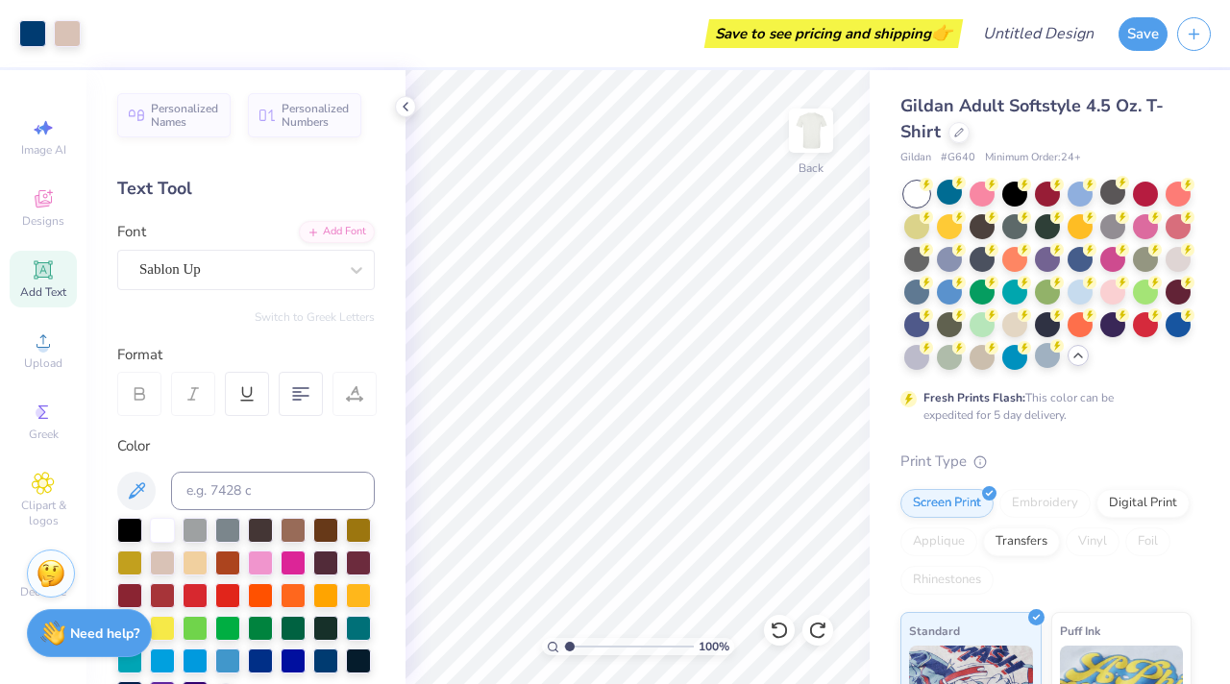
type input "1.55"
type textarea "x"
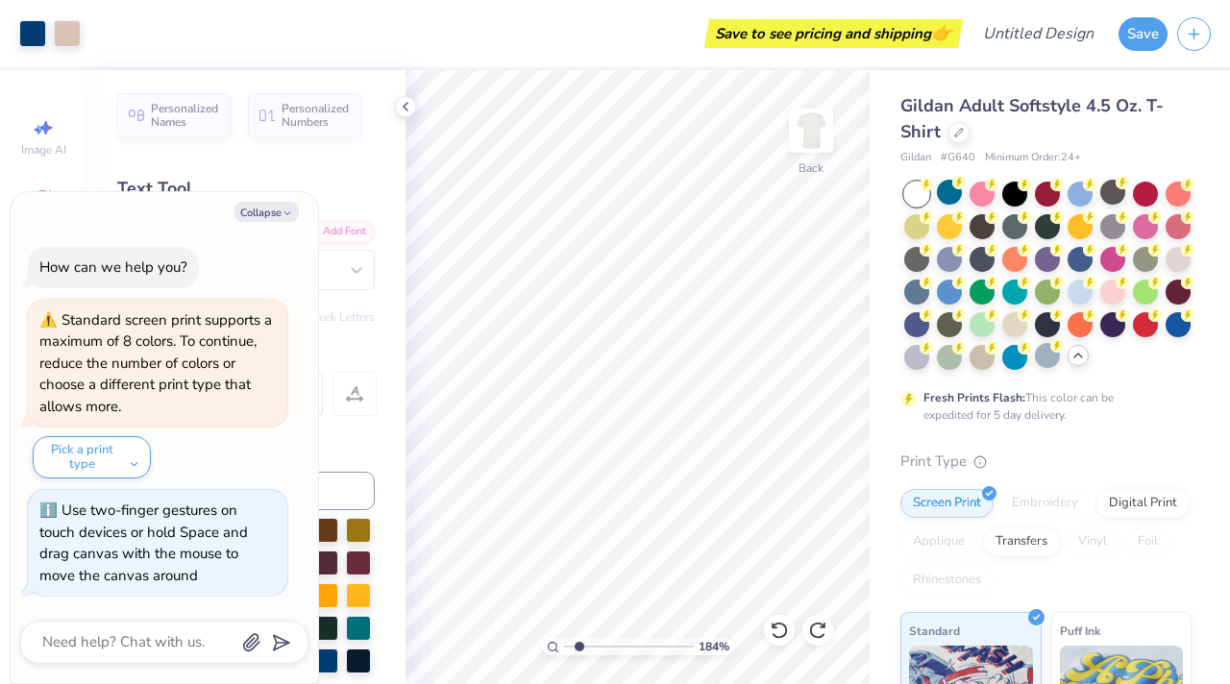
drag, startPoint x: 568, startPoint y: 647, endPoint x: 579, endPoint y: 650, distance: 11.0
type input "1.84"
click at [579, 617] on input "range" at bounding box center [629, 646] width 130 height 17
type textarea "x"
type input "0.45"
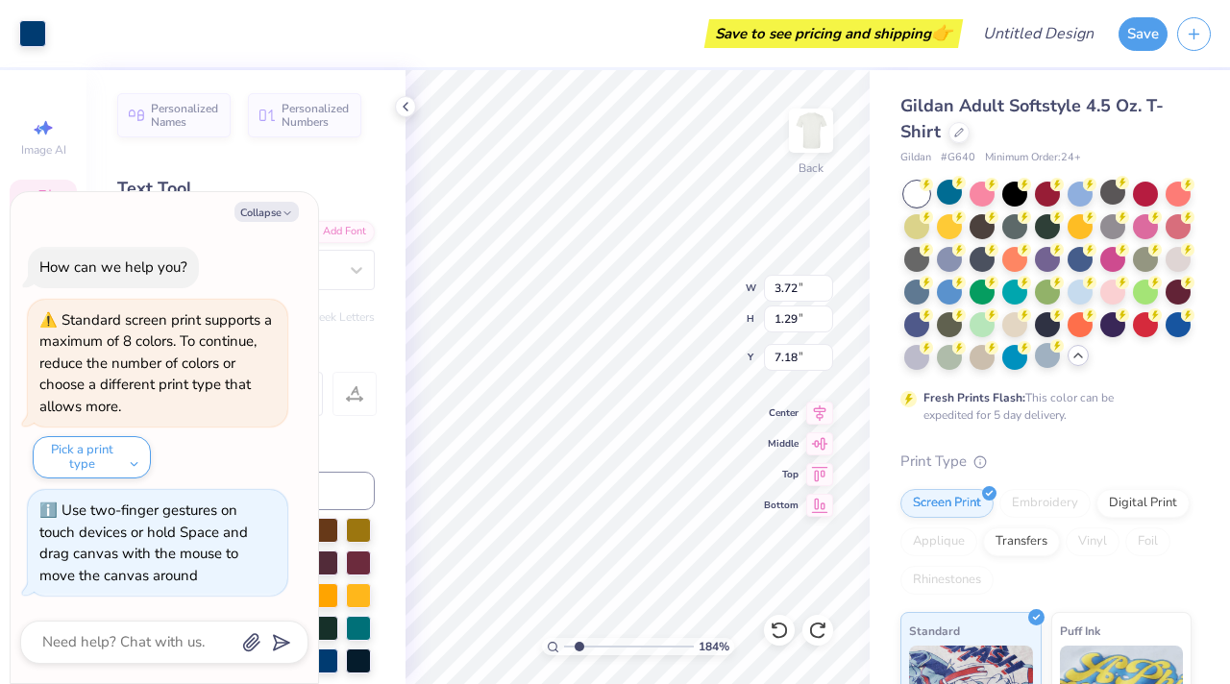
type input "0.96"
type input "7.38"
type textarea "x"
type input "0.44"
type input "0.98"
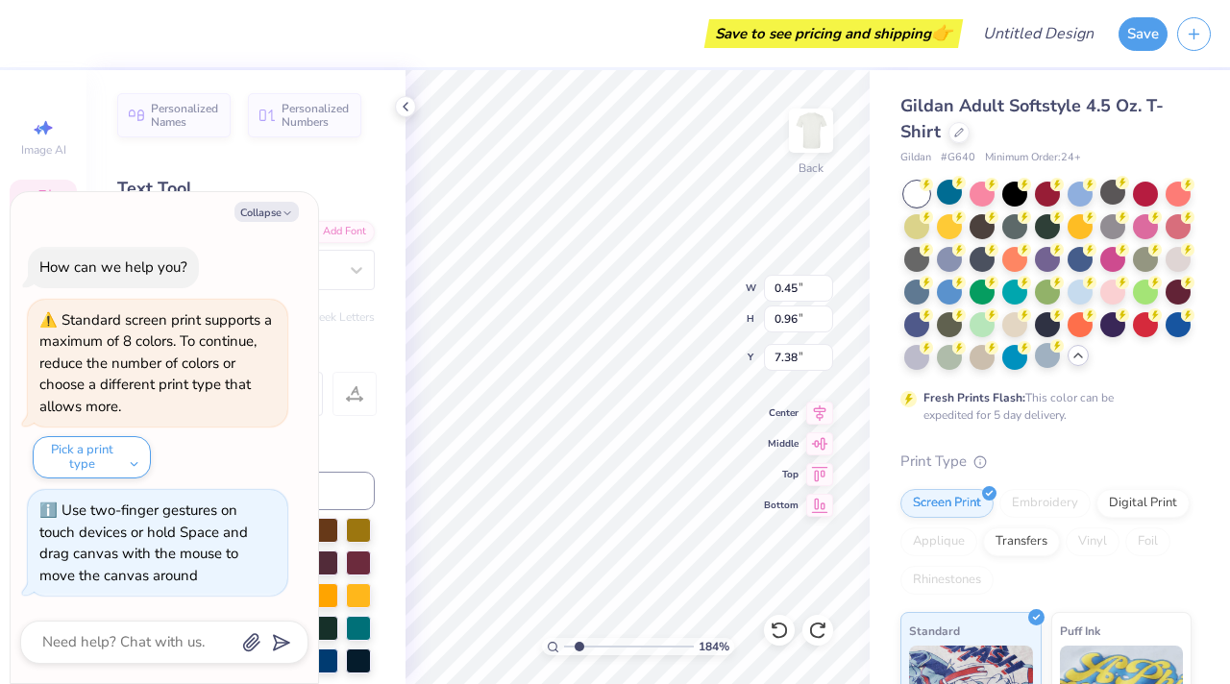
type input "7.35"
type textarea "x"
type input "3.72"
type input "1.29"
type input "7.18"
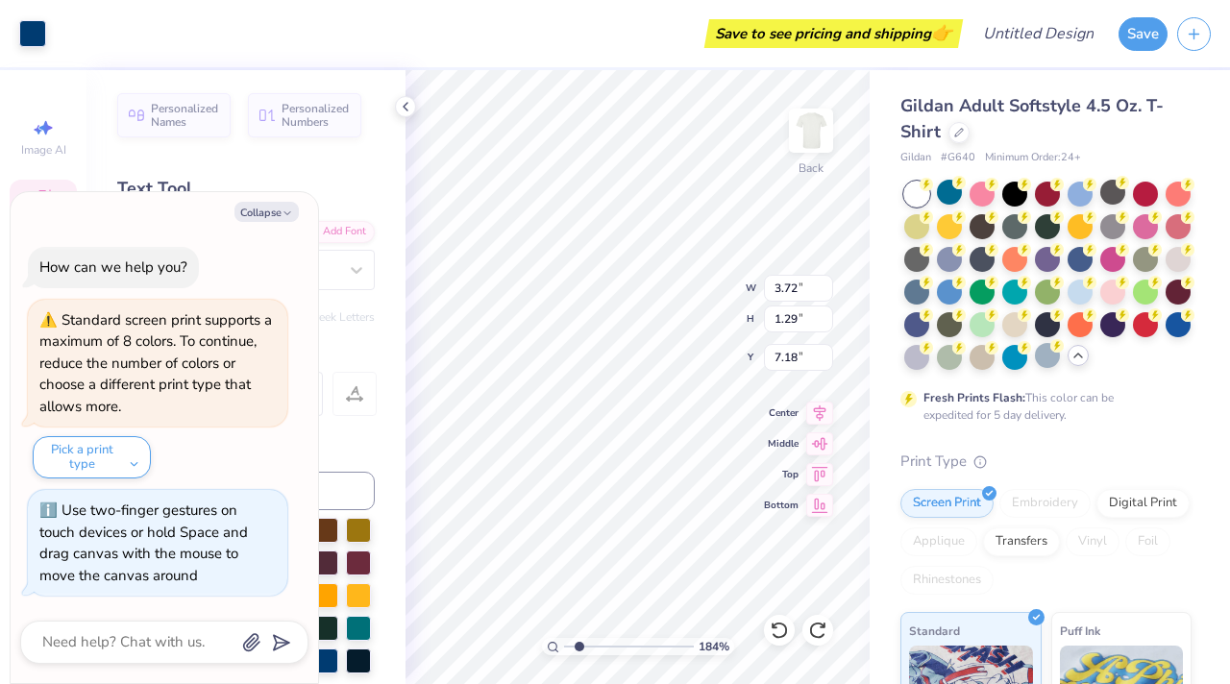
type textarea "x"
type input "0.91"
type input "0.88"
type input "7.42"
type textarea "x"
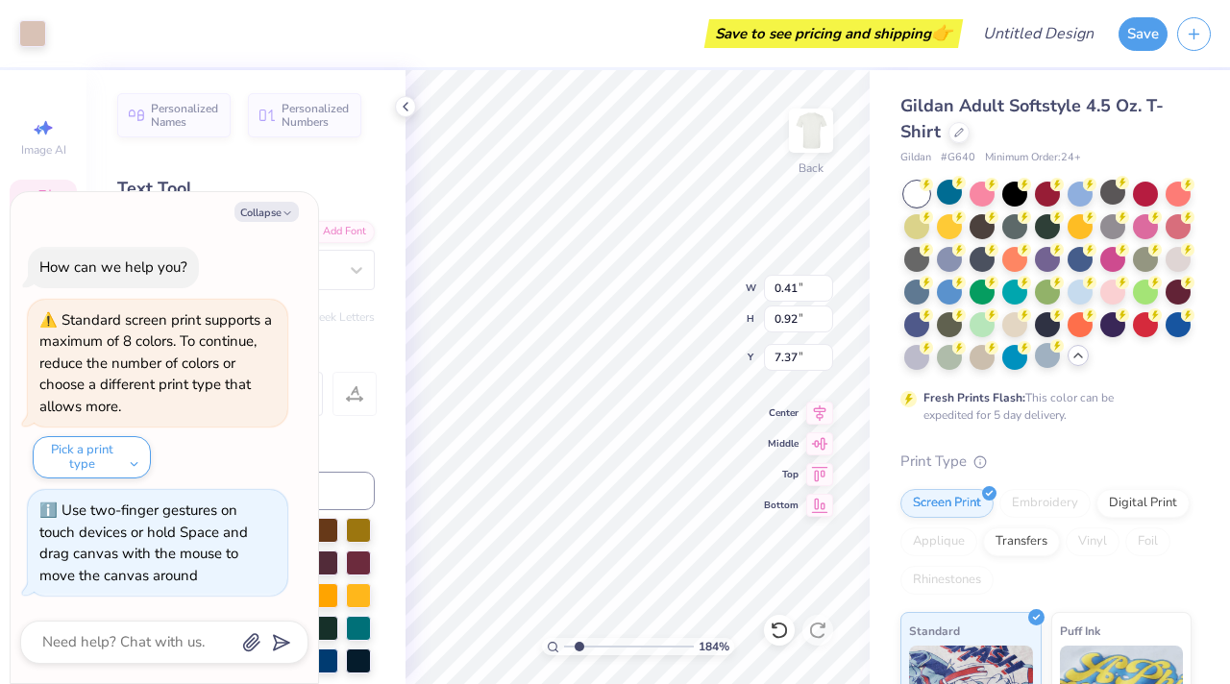
type input "7.38"
type textarea "x"
type input "3.72"
type input "1.29"
type input "7.18"
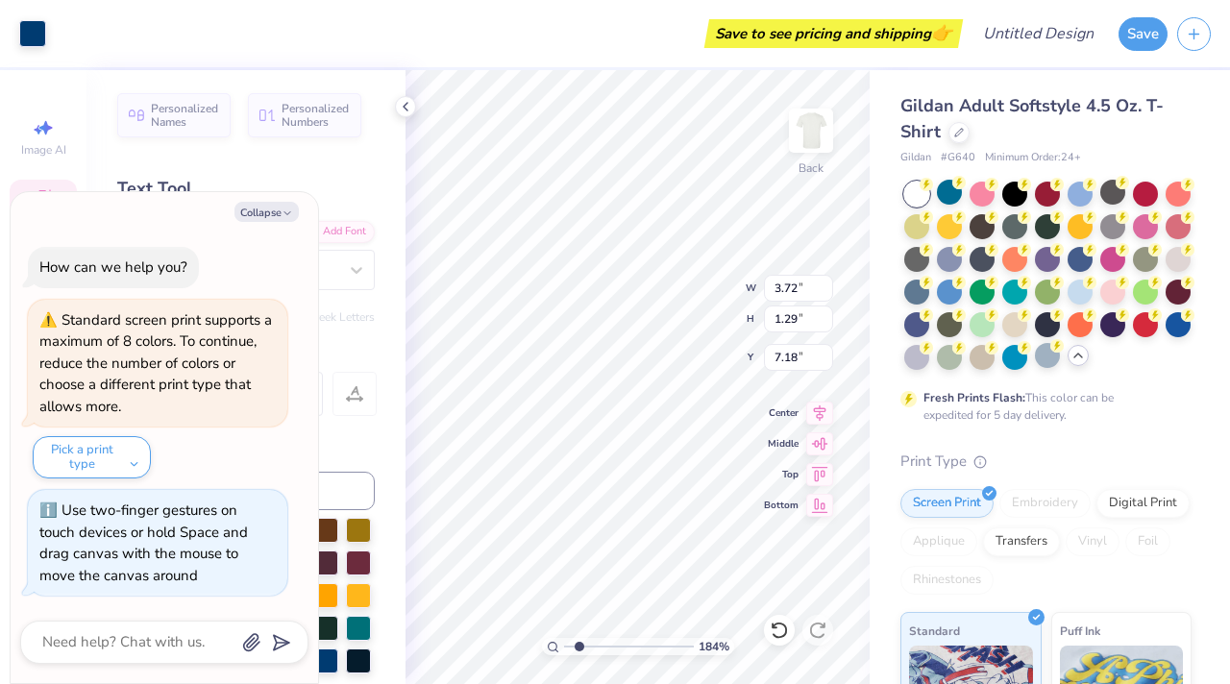
type textarea "x"
type input "0.44"
type input "0.98"
type input "7.35"
type textarea "x"
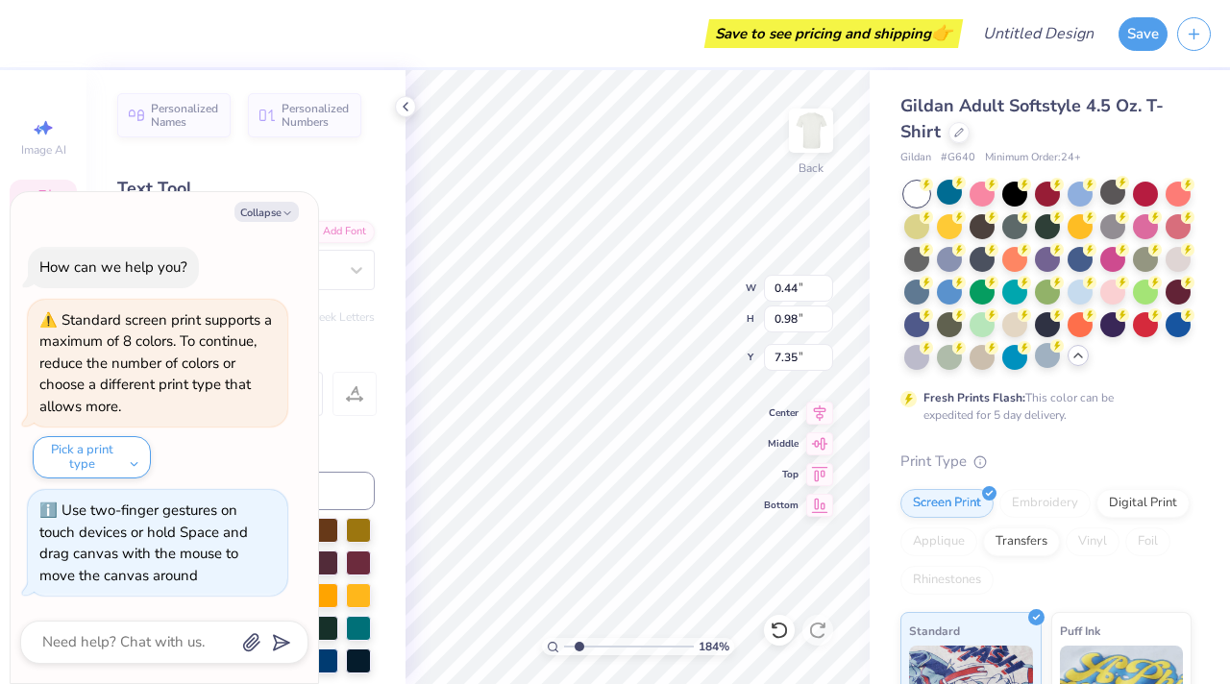
type textarea "g"
type textarea "x"
type textarea "d"
type textarea "x"
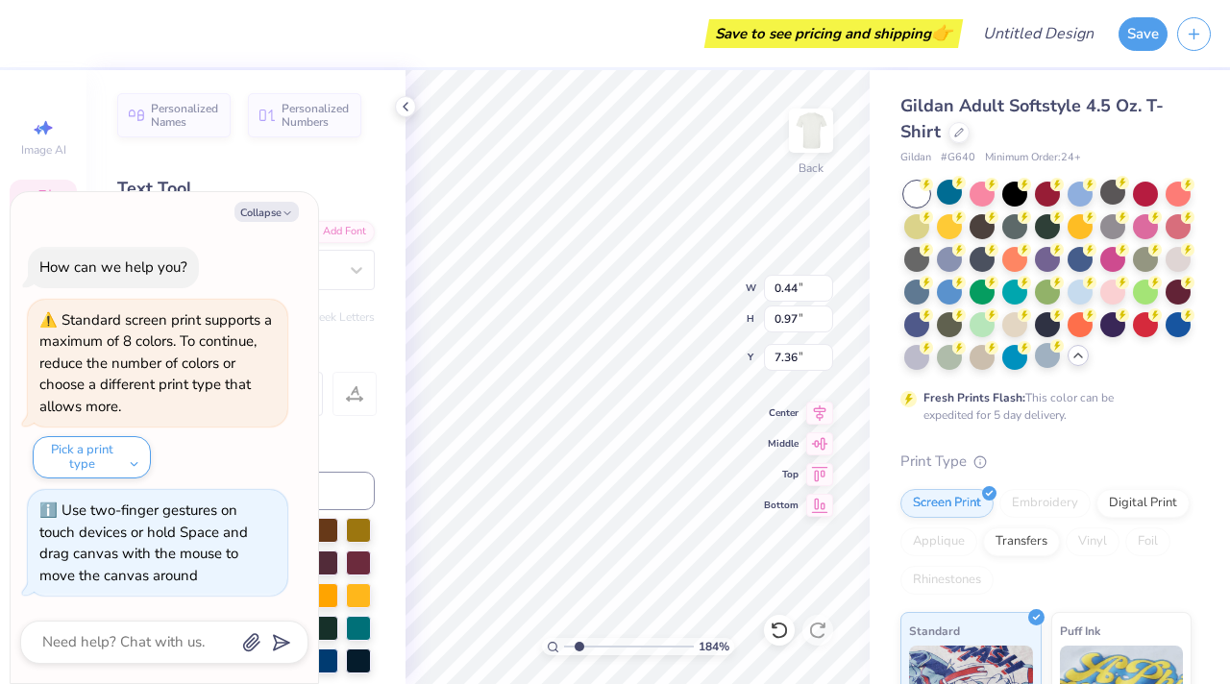
type input "0.41"
type input "0.93"
type input "7.38"
type textarea "x"
drag, startPoint x: 581, startPoint y: 650, endPoint x: 529, endPoint y: 650, distance: 51.9
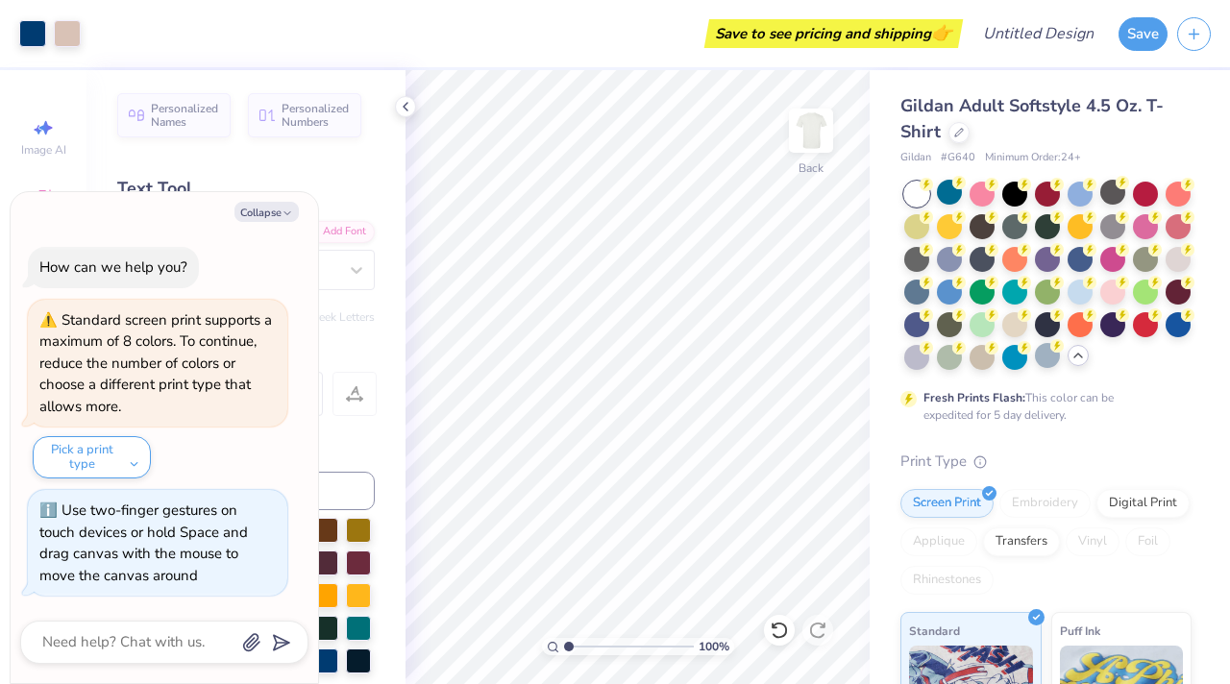
type input "1"
click at [564, 617] on input "range" at bounding box center [629, 646] width 130 height 17
click at [281, 213] on button "Collapse" at bounding box center [267, 212] width 64 height 20
type textarea "x"
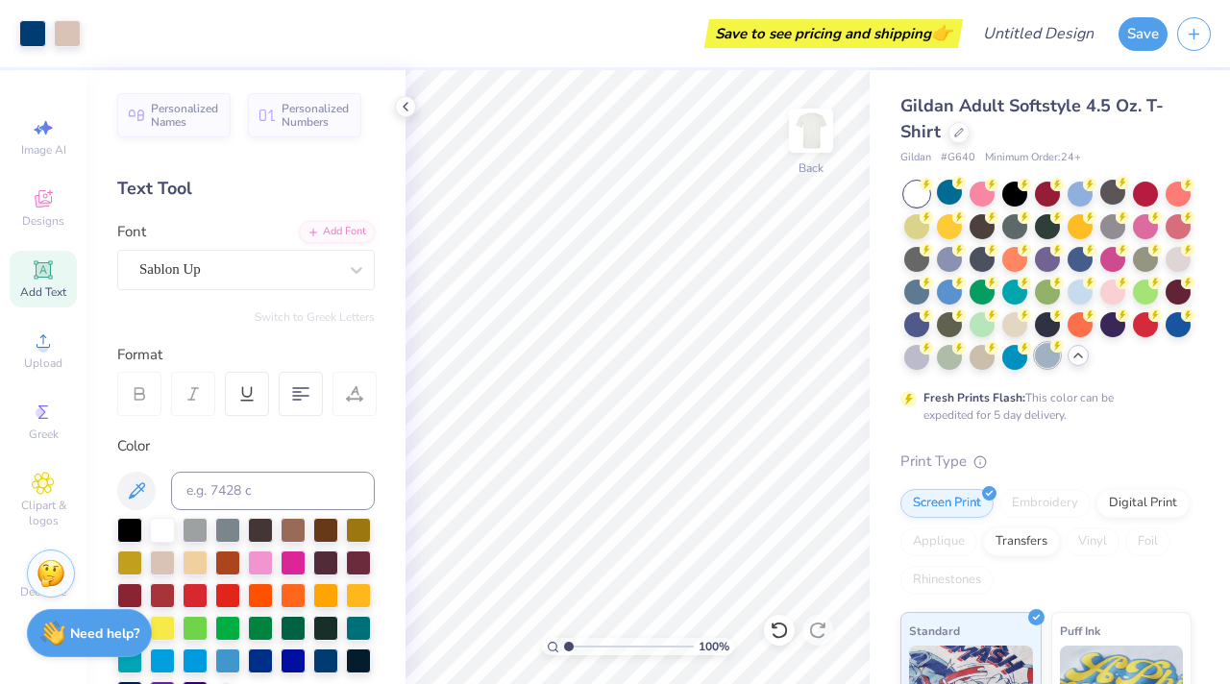
click at [741, 364] on div at bounding box center [1047, 355] width 25 height 25
click at [741, 359] on div at bounding box center [1047, 355] width 25 height 25
click at [44, 199] on icon at bounding box center [43, 198] width 23 height 23
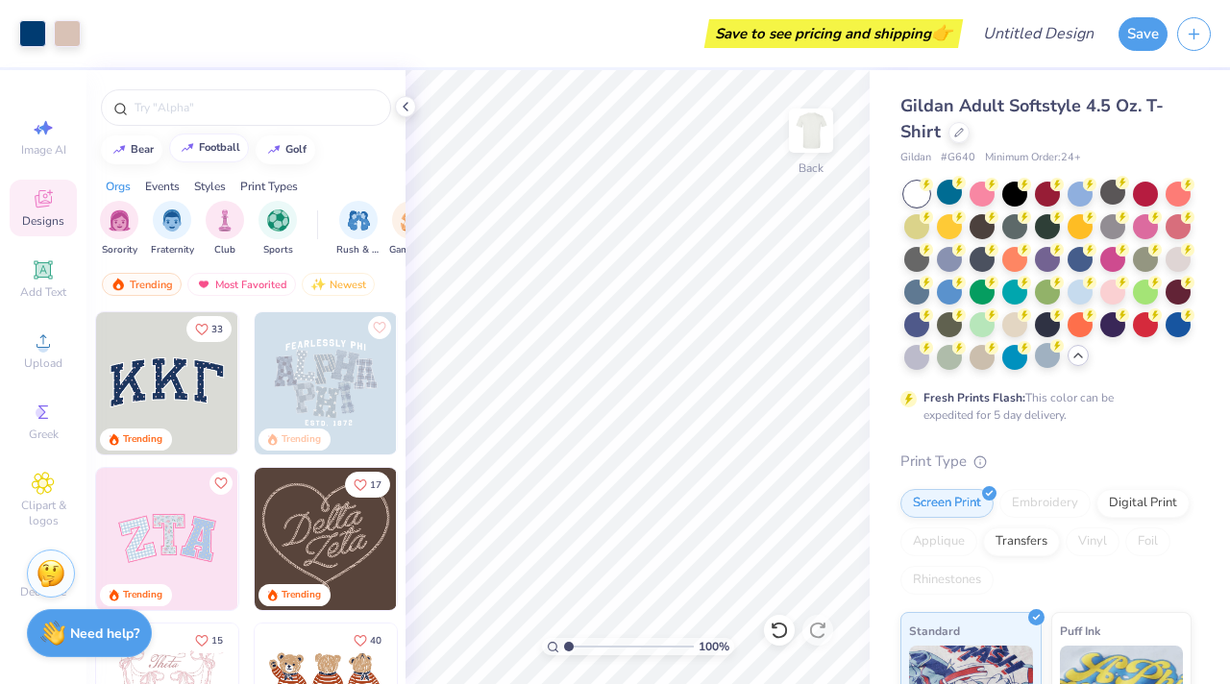
click at [228, 146] on div "football" at bounding box center [219, 147] width 41 height 11
type input "football"
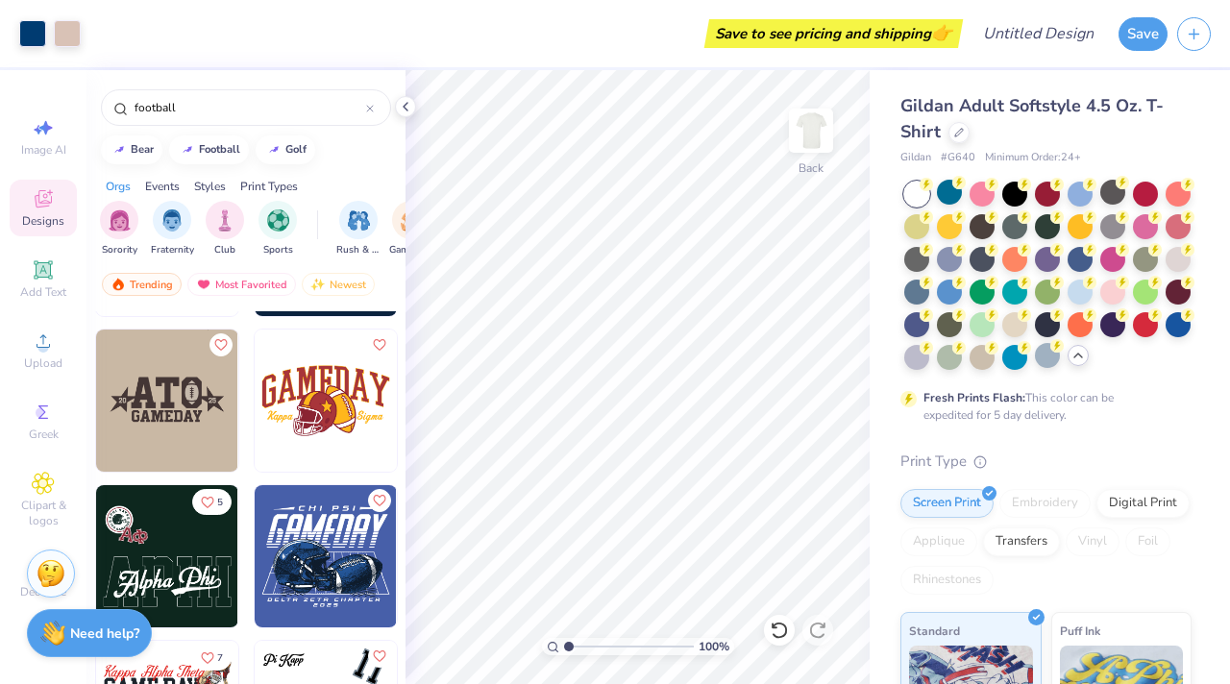
scroll to position [1275, 0]
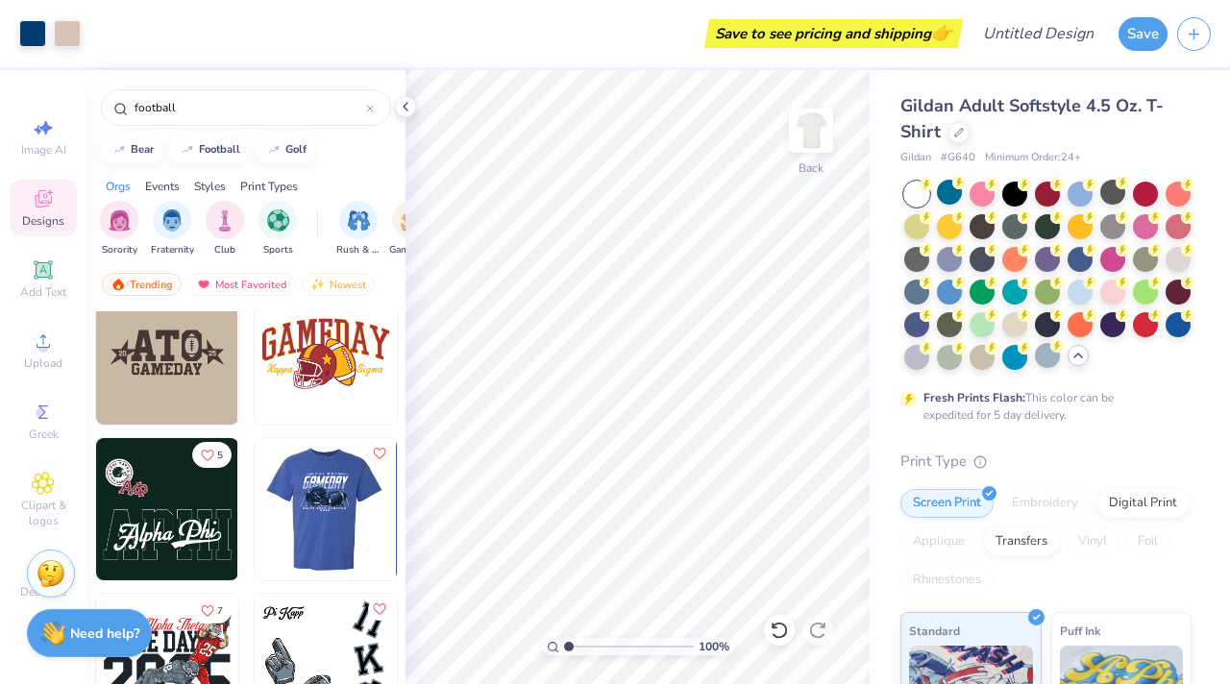
click at [361, 540] on img at bounding box center [325, 509] width 142 height 142
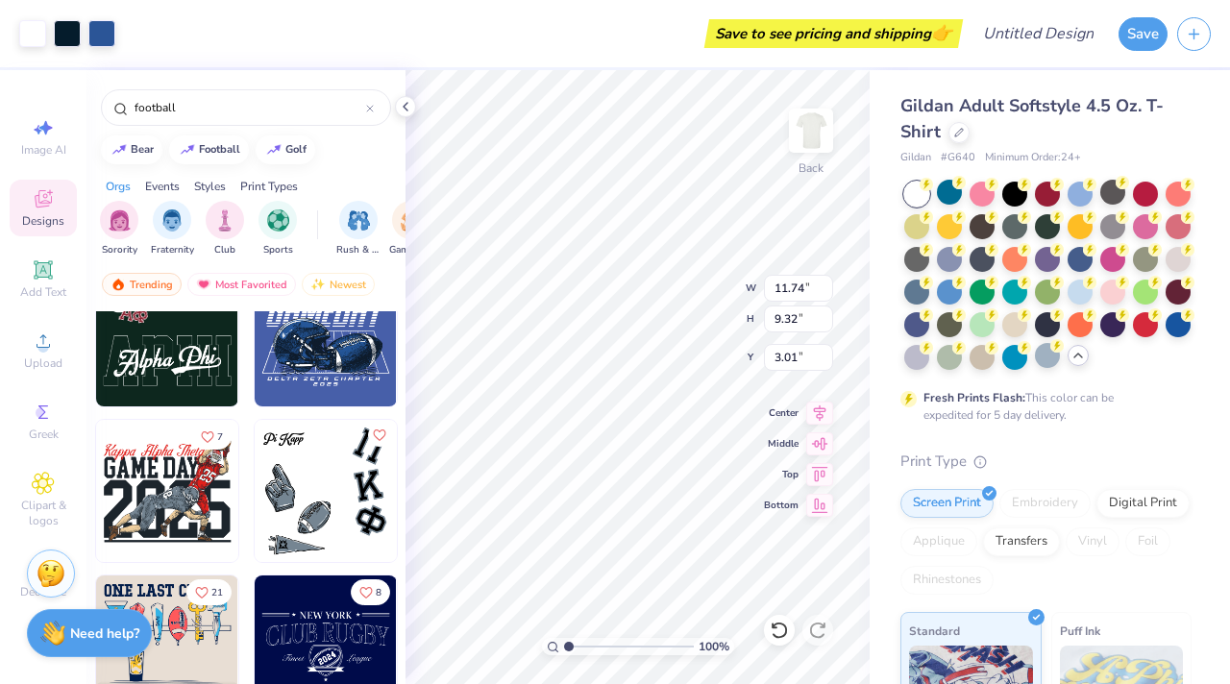
scroll to position [1463, 0]
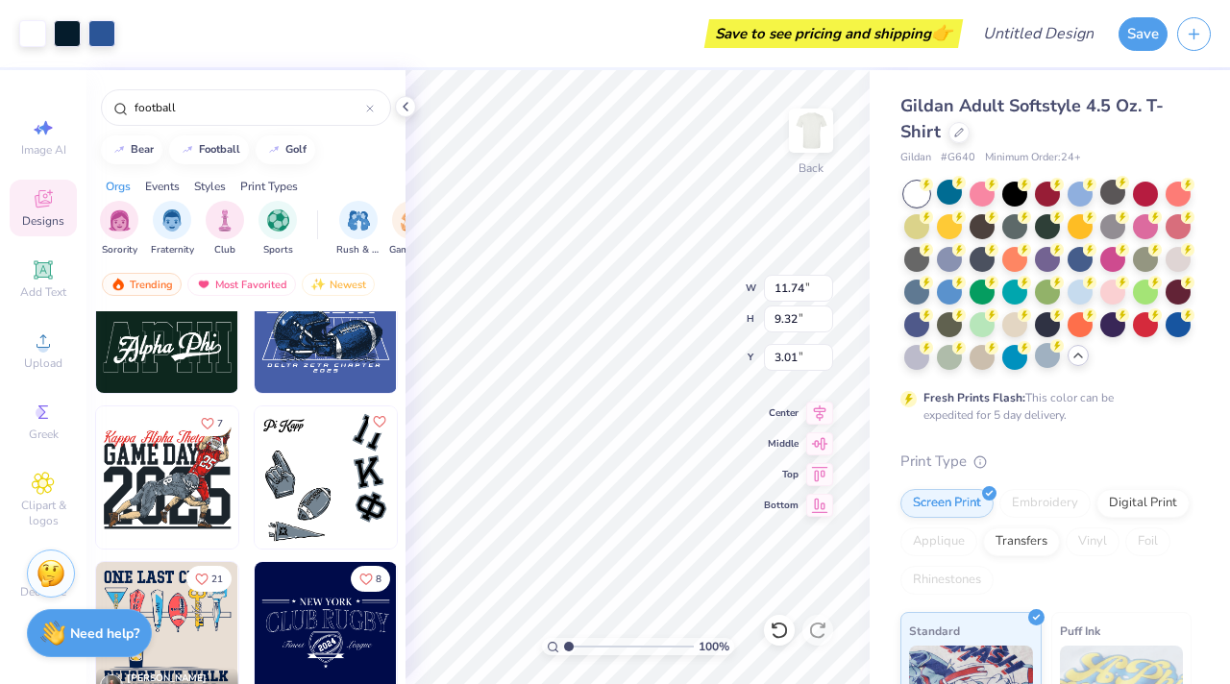
type input "9.87"
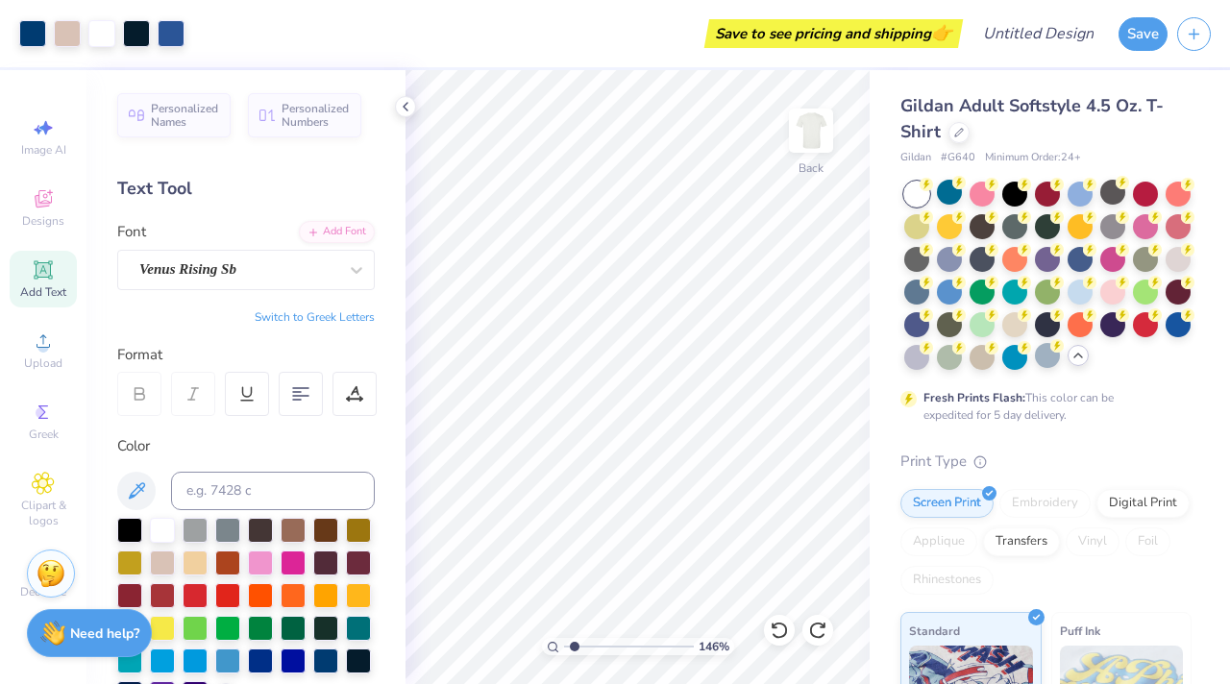
type input "1.46"
click at [574, 617] on input "range" at bounding box center [629, 646] width 130 height 17
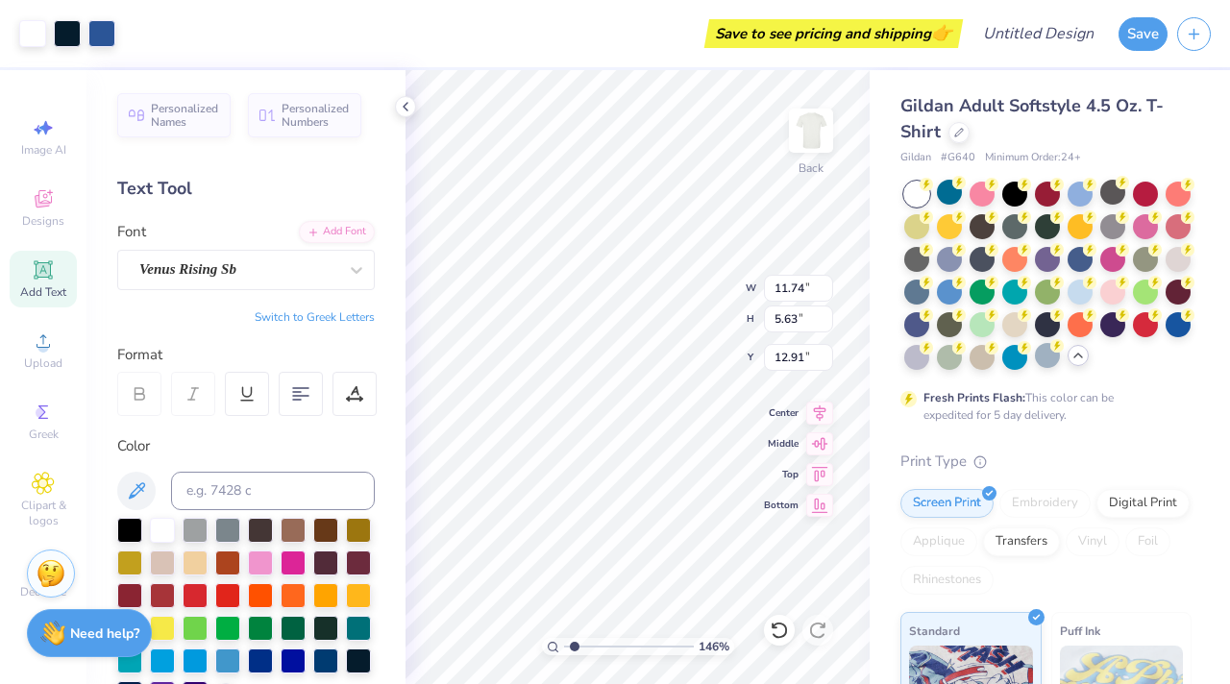
type input "8.05"
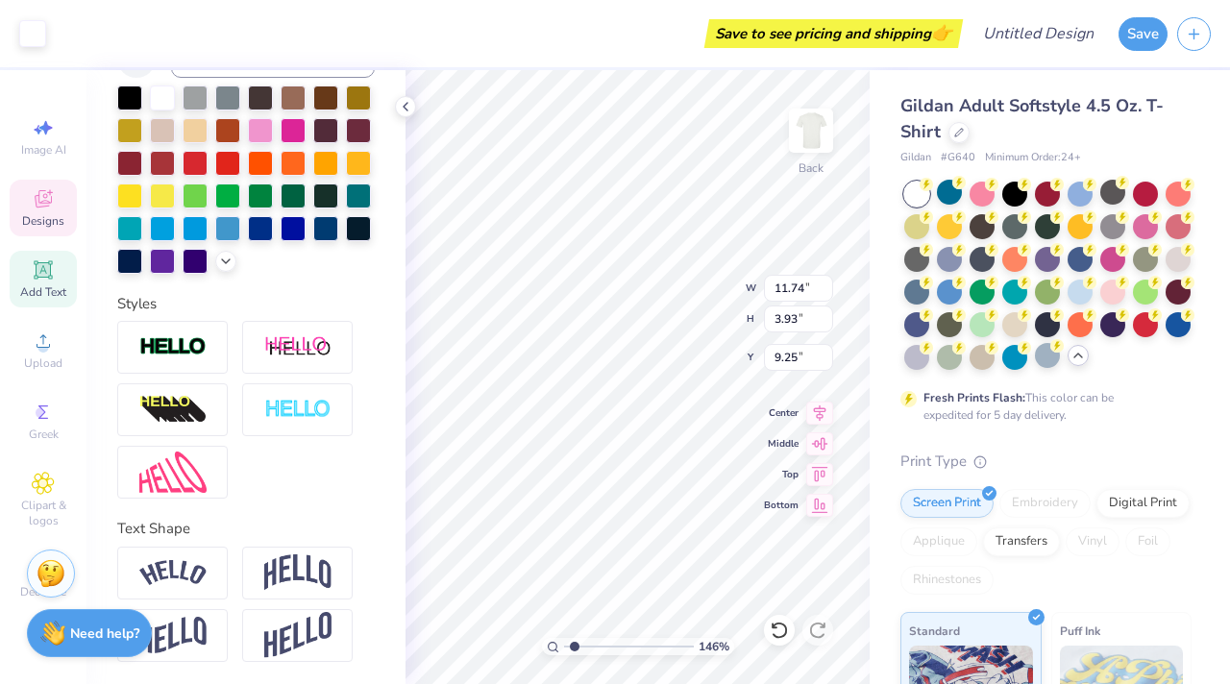
scroll to position [0, 0]
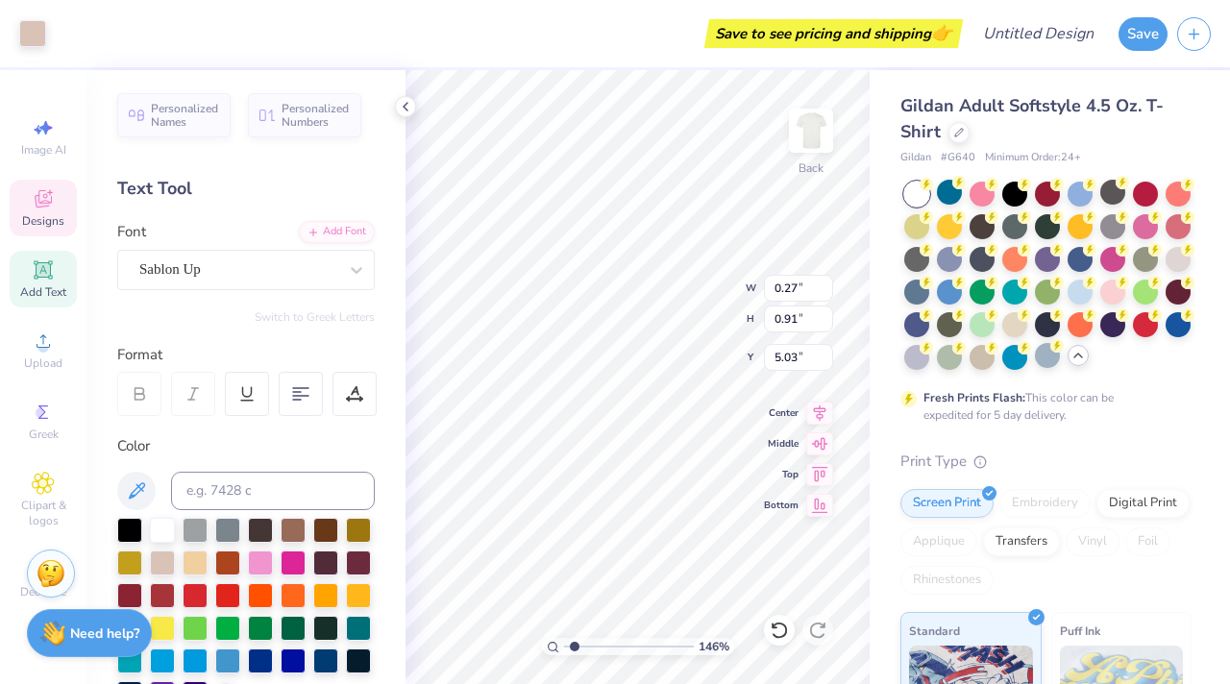
type input "0.27"
type input "0.91"
type input "5.03"
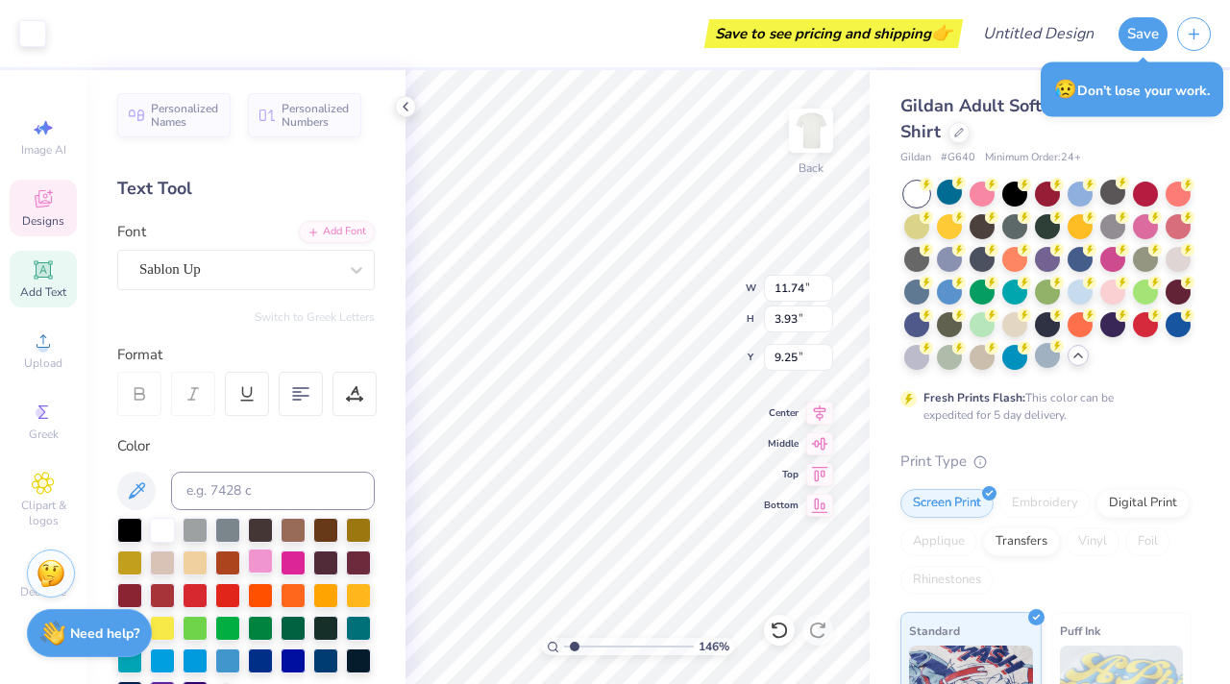
click at [259, 561] on div at bounding box center [260, 561] width 25 height 25
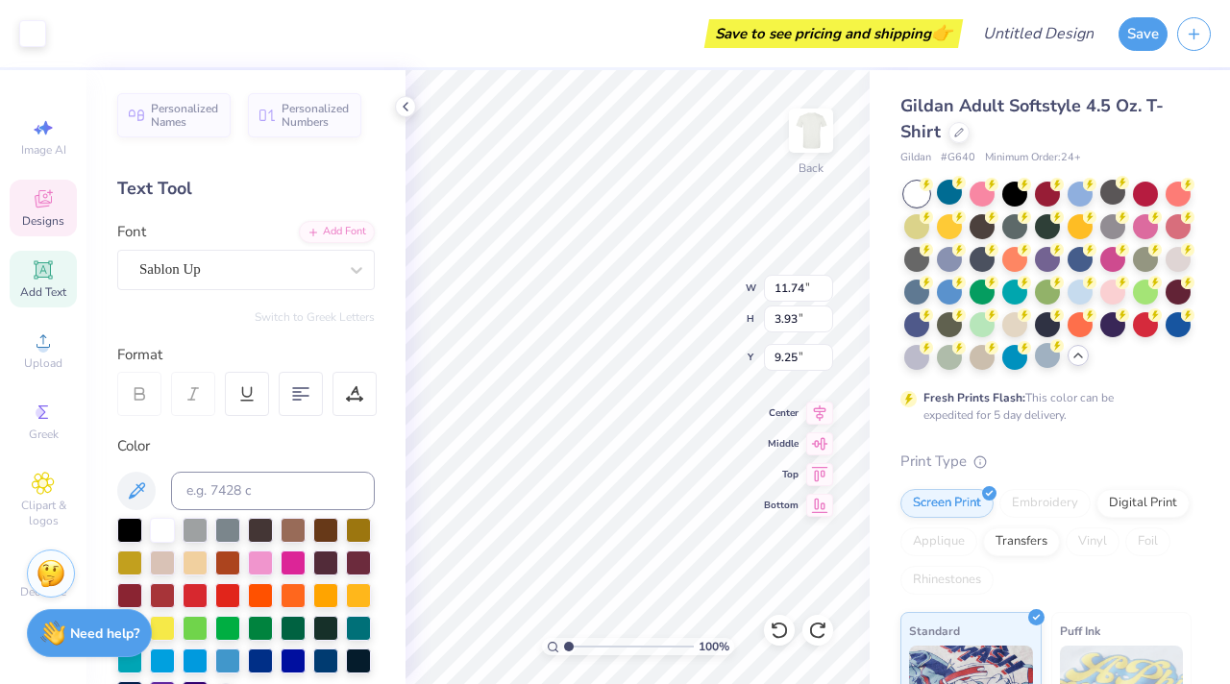
type input "1"
drag, startPoint x: 574, startPoint y: 646, endPoint x: 545, endPoint y: 645, distance: 28.8
click at [545, 617] on div "100 %" at bounding box center [638, 646] width 192 height 17
click at [298, 539] on div at bounding box center [293, 528] width 25 height 25
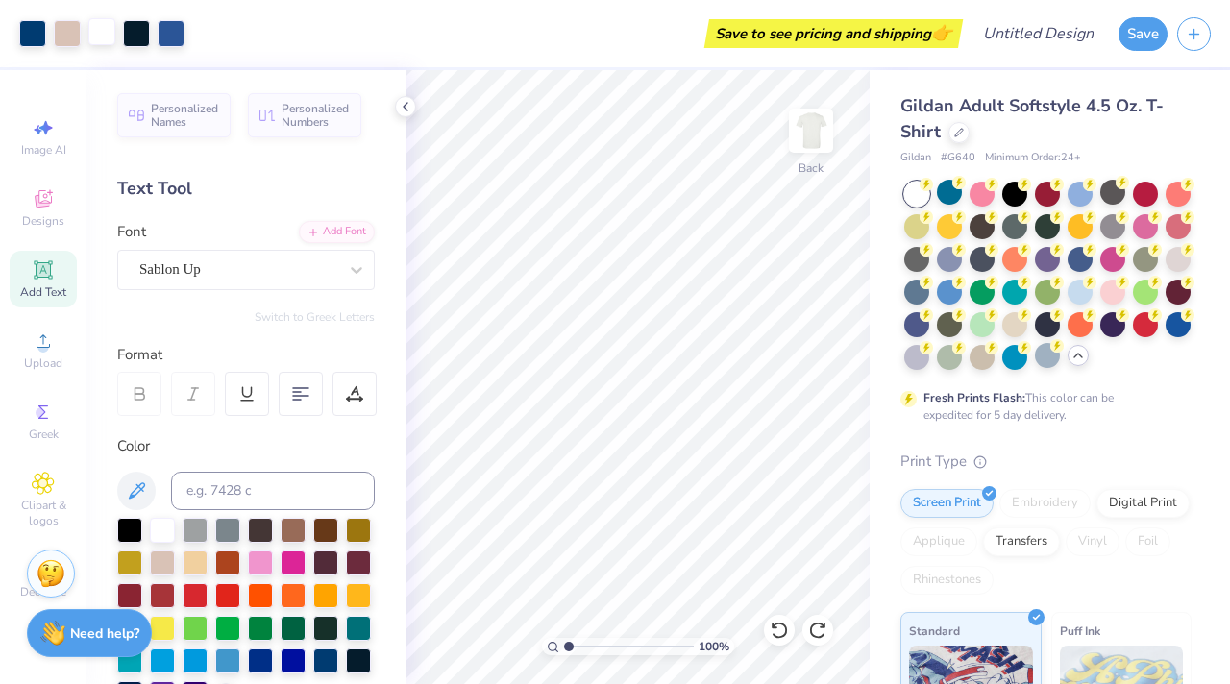
click at [95, 29] on div at bounding box center [101, 31] width 27 height 27
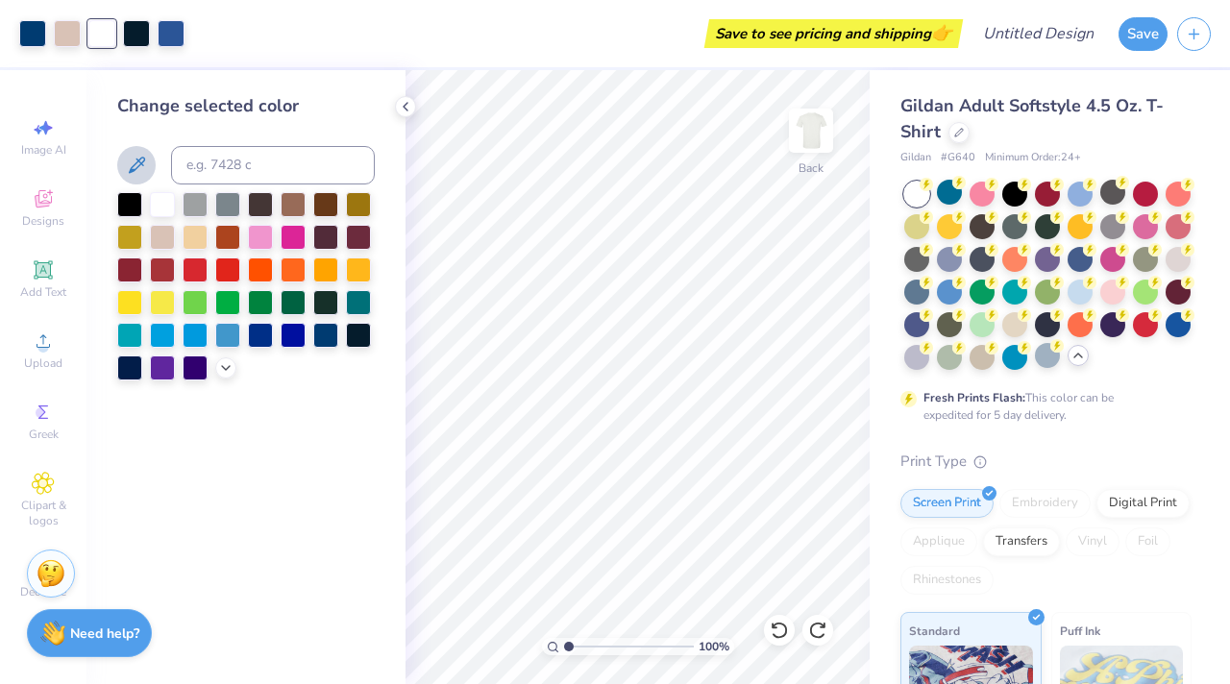
click at [135, 164] on icon at bounding box center [137, 165] width 16 height 16
click at [28, 37] on div at bounding box center [32, 31] width 27 height 27
click at [142, 160] on icon at bounding box center [136, 165] width 23 height 23
click at [136, 37] on div at bounding box center [136, 31] width 27 height 27
click at [138, 165] on icon at bounding box center [137, 165] width 16 height 16
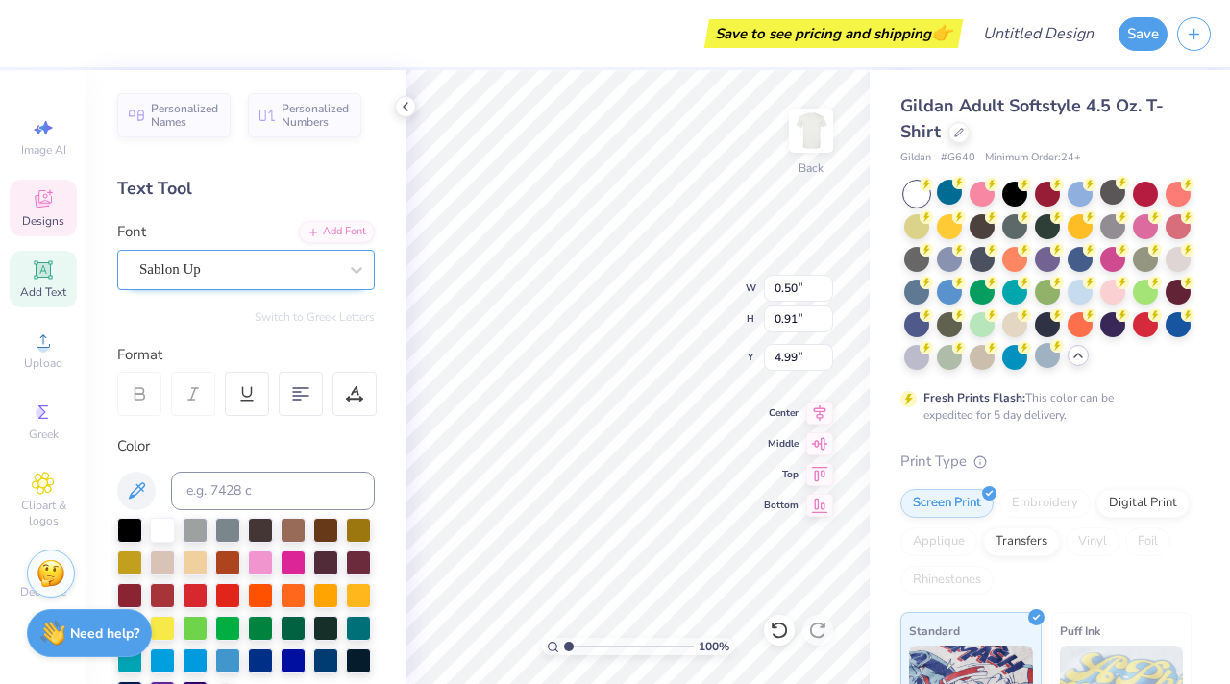
click at [304, 272] on div "Sablon Up" at bounding box center [238, 270] width 202 height 30
type input "4.99"
type input "5.84"
type input "4.98"
type input "8.06"
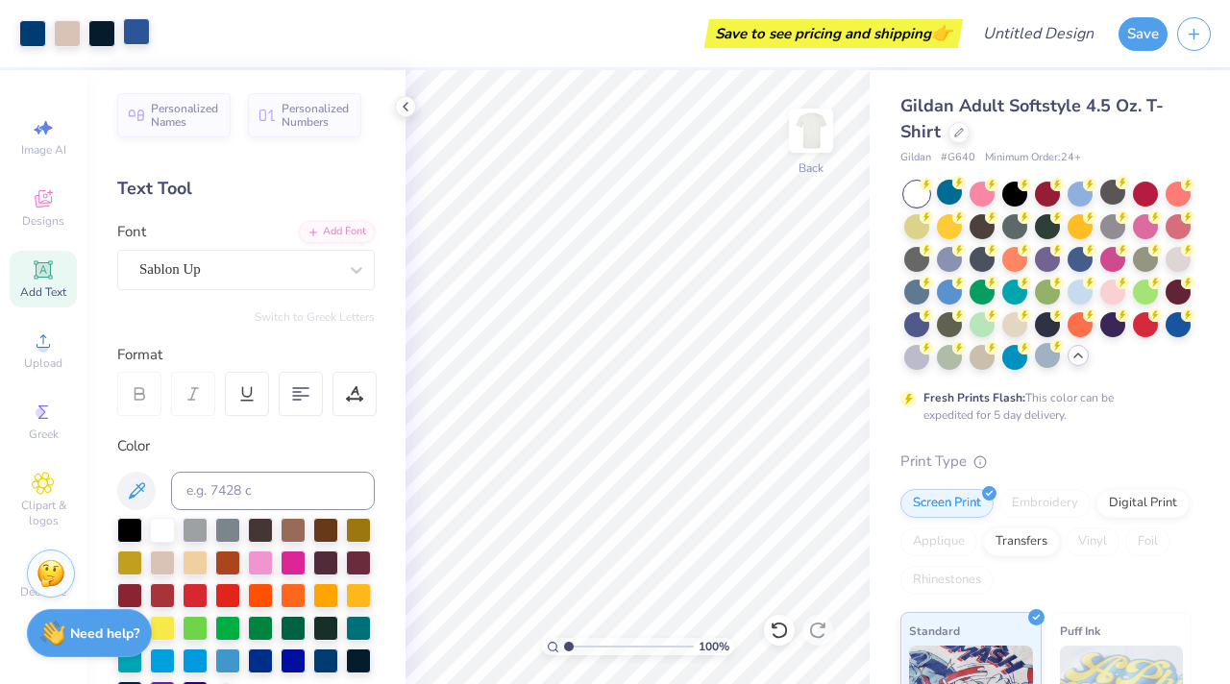
click at [135, 24] on div at bounding box center [136, 31] width 27 height 27
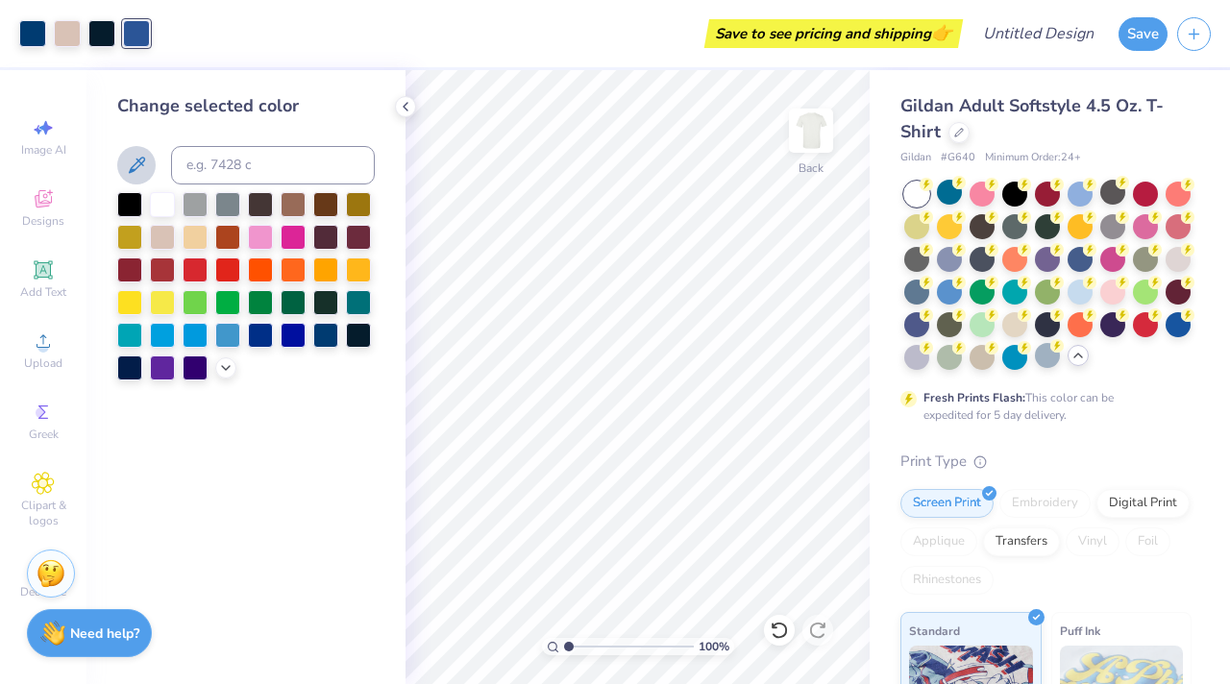
click at [136, 175] on icon at bounding box center [136, 165] width 23 height 23
click at [147, 170] on icon at bounding box center [136, 165] width 23 height 23
click at [72, 37] on div at bounding box center [67, 31] width 27 height 27
click at [165, 269] on div at bounding box center [162, 268] width 25 height 25
click at [260, 275] on div at bounding box center [260, 268] width 25 height 25
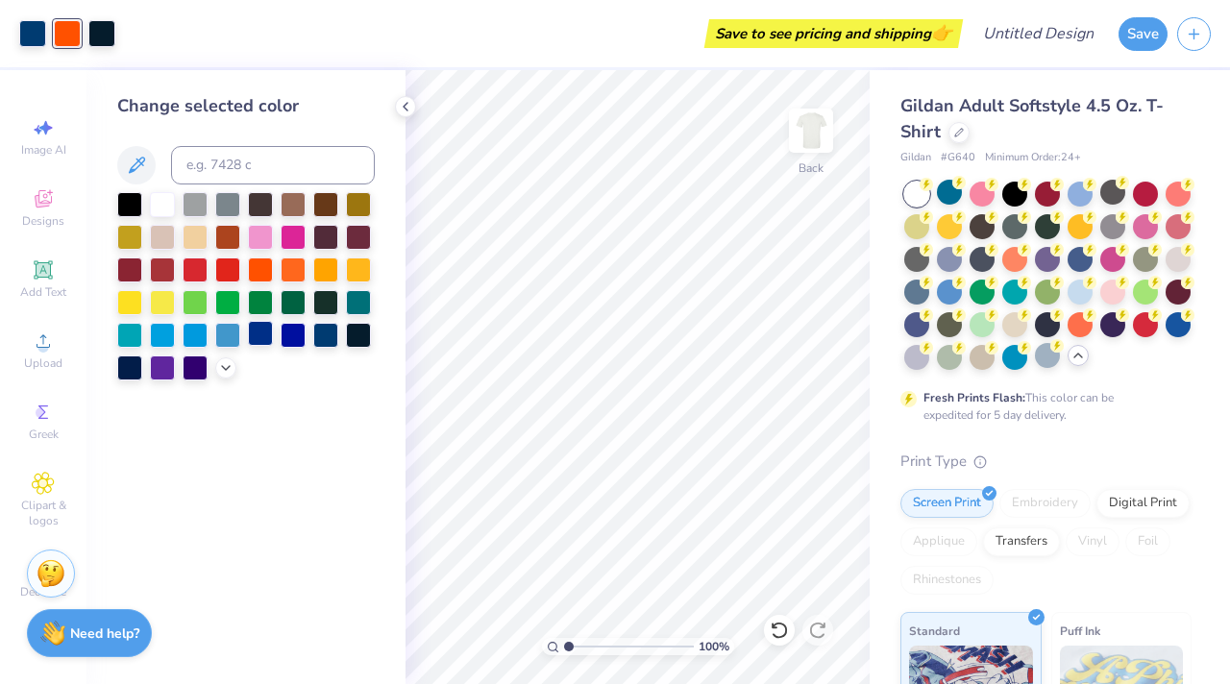
click at [261, 341] on div at bounding box center [260, 333] width 25 height 25
click at [358, 338] on div at bounding box center [358, 333] width 25 height 25
click at [231, 199] on div at bounding box center [227, 202] width 25 height 25
click at [349, 334] on div at bounding box center [358, 333] width 25 height 25
click at [348, 241] on div at bounding box center [358, 235] width 25 height 25
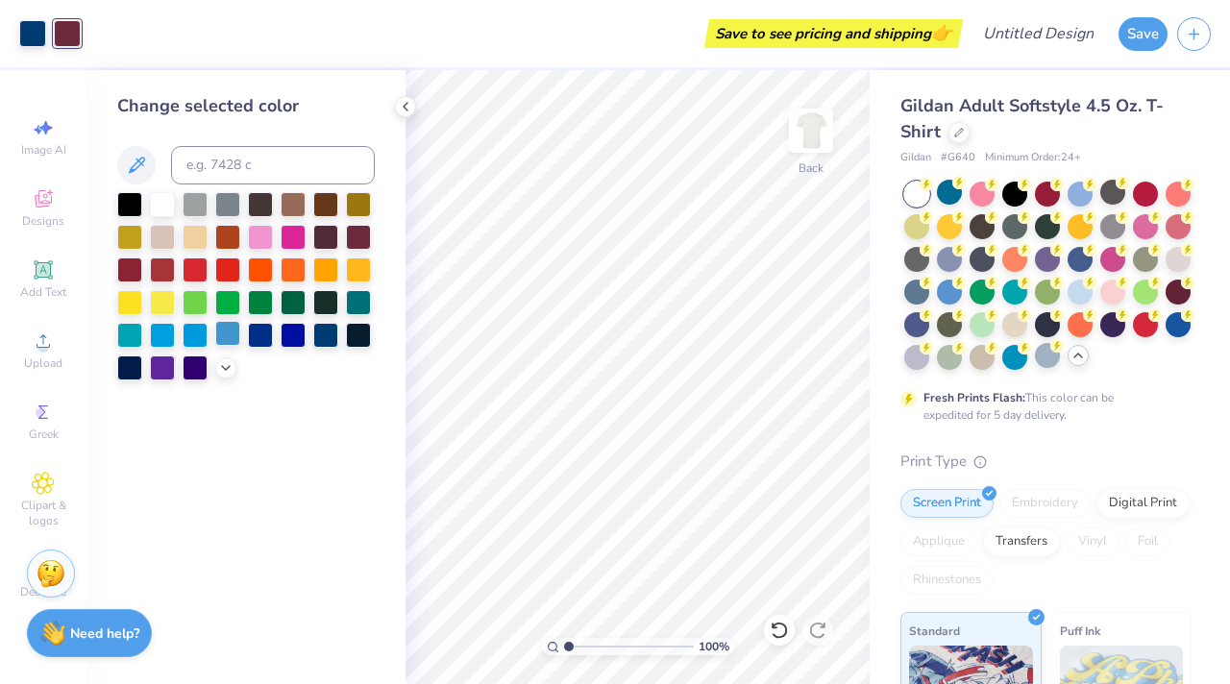
click at [223, 329] on div at bounding box center [227, 333] width 25 height 25
click at [164, 238] on div at bounding box center [162, 235] width 25 height 25
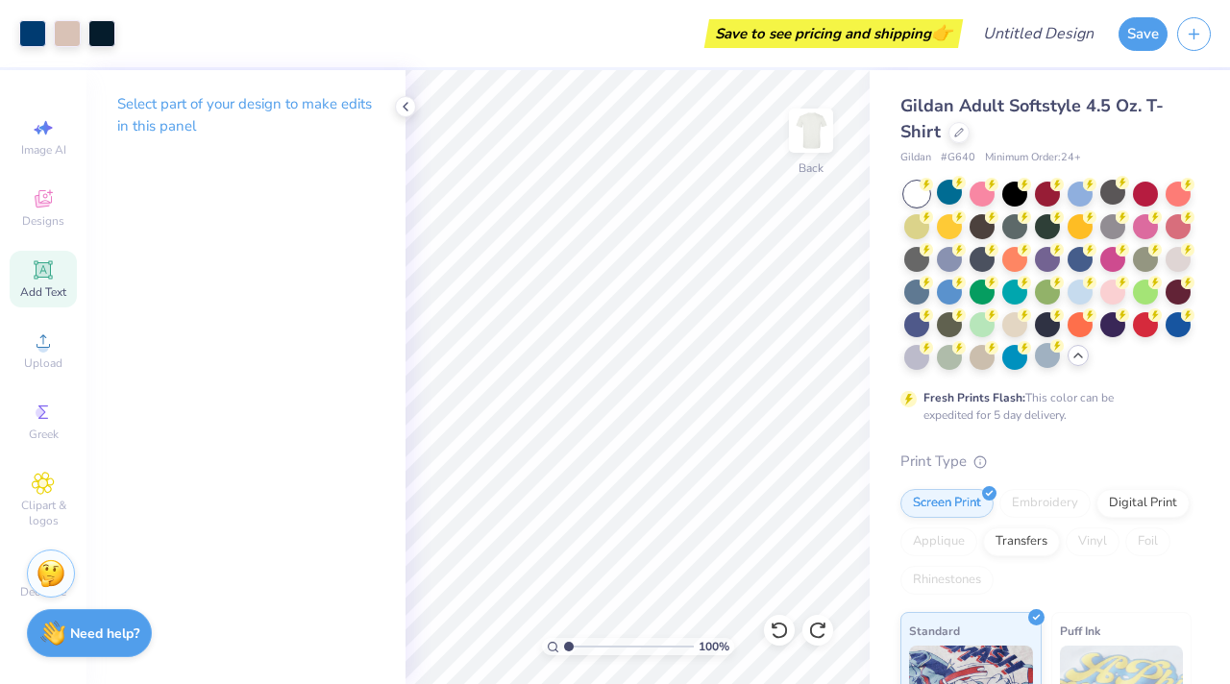
click at [47, 288] on span "Add Text" at bounding box center [43, 291] width 46 height 15
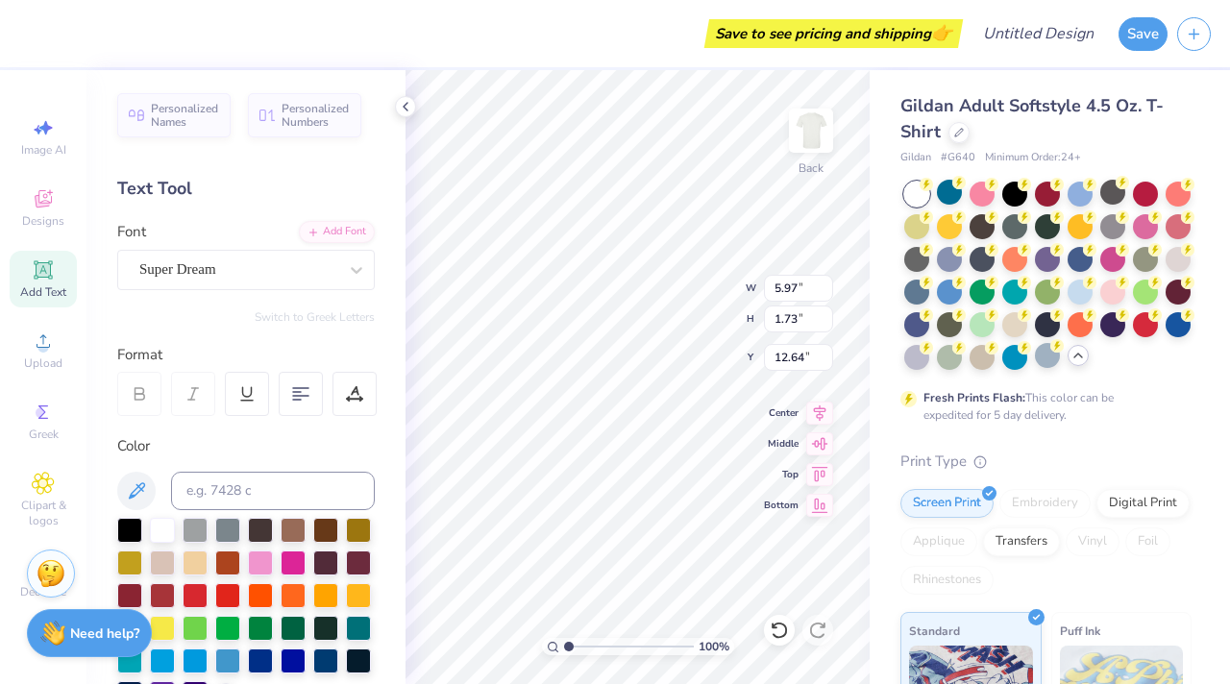
type input "0.50"
type input "0.91"
type input "4.99"
type input "5.97"
type input "1.73"
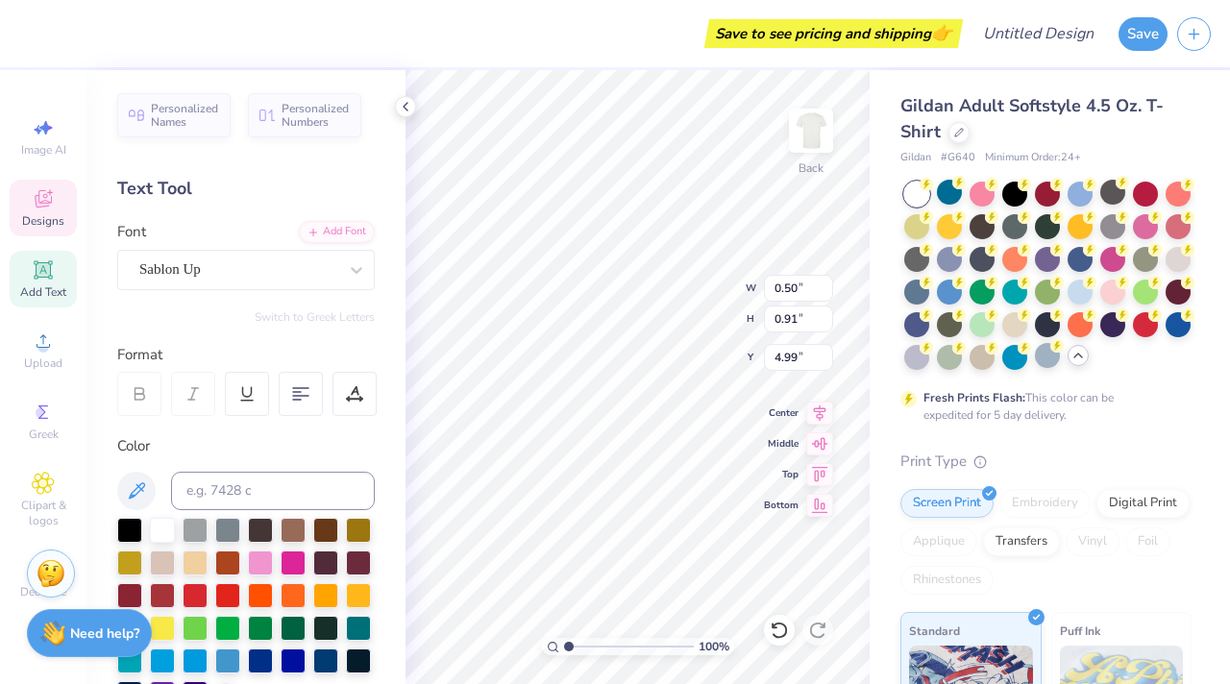
type input "12.64"
click at [277, 261] on div "Super Dream" at bounding box center [238, 270] width 202 height 30
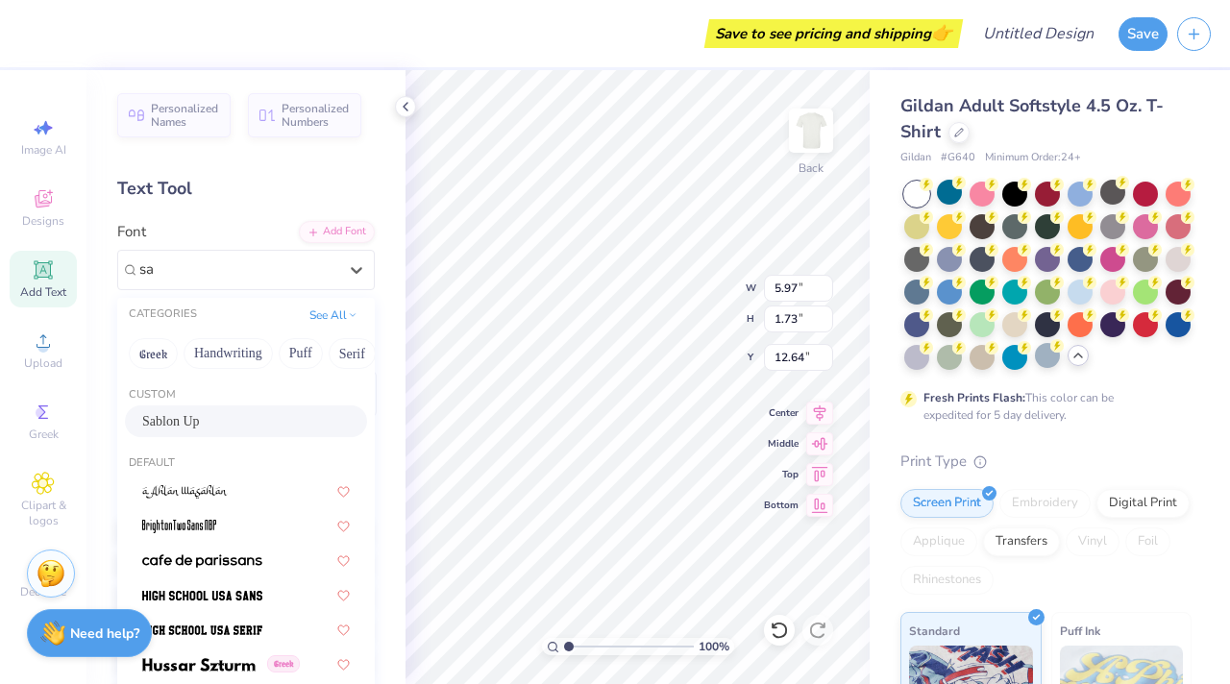
click at [235, 424] on div "Sablon Up" at bounding box center [246, 421] width 208 height 20
type input "sa"
type input "4.24"
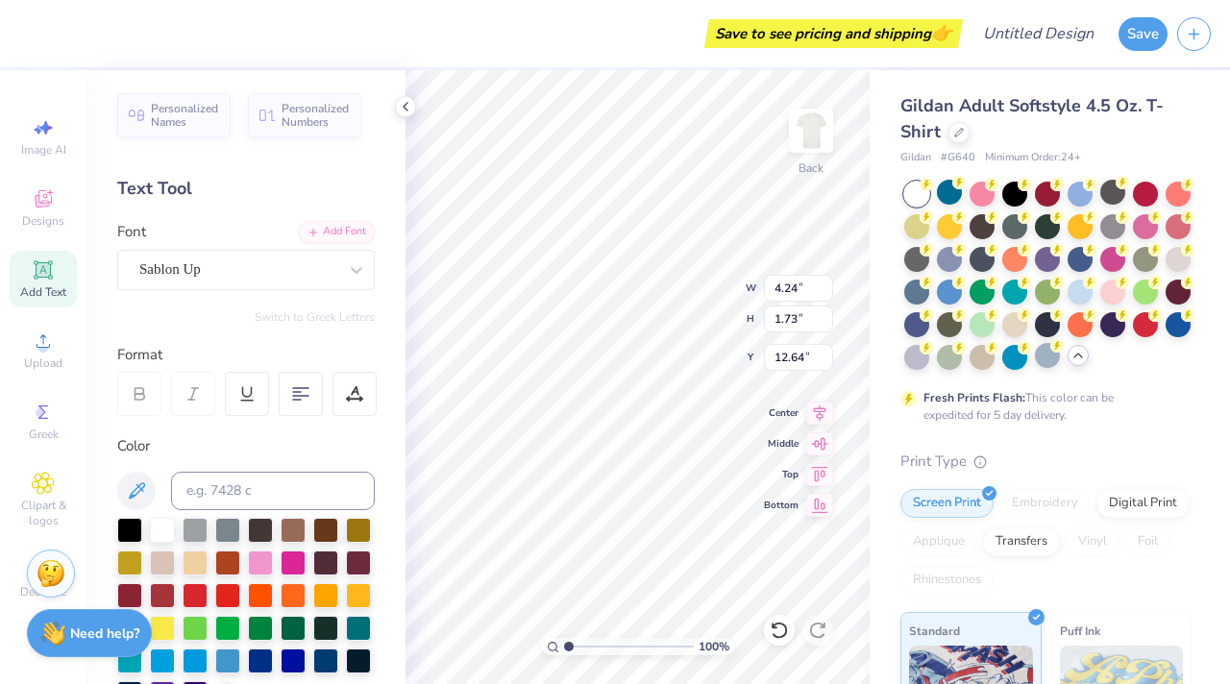
scroll to position [0, 4]
type textarea "Anchor bowl 2025"
type input "14.64"
type input "1.52"
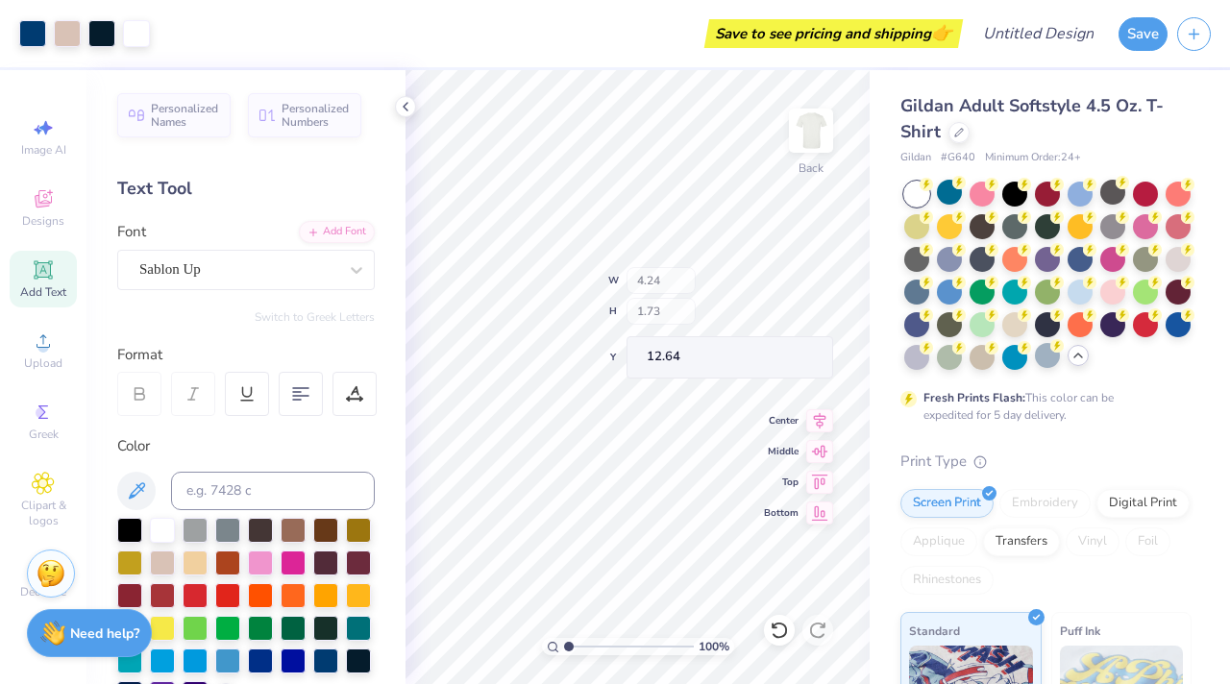
type input "15.34"
type input "11.19"
type input "1.16"
type input "15.70"
type input "14.14"
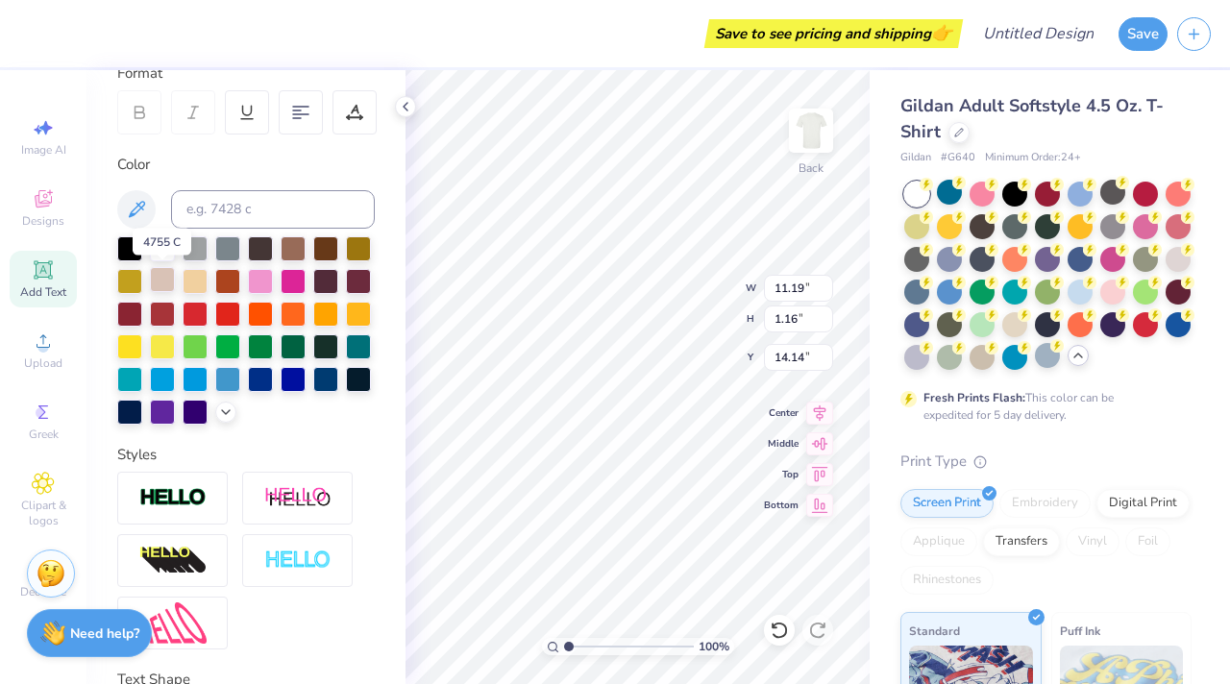
click at [160, 281] on div at bounding box center [162, 279] width 25 height 25
click at [134, 213] on icon at bounding box center [137, 209] width 16 height 16
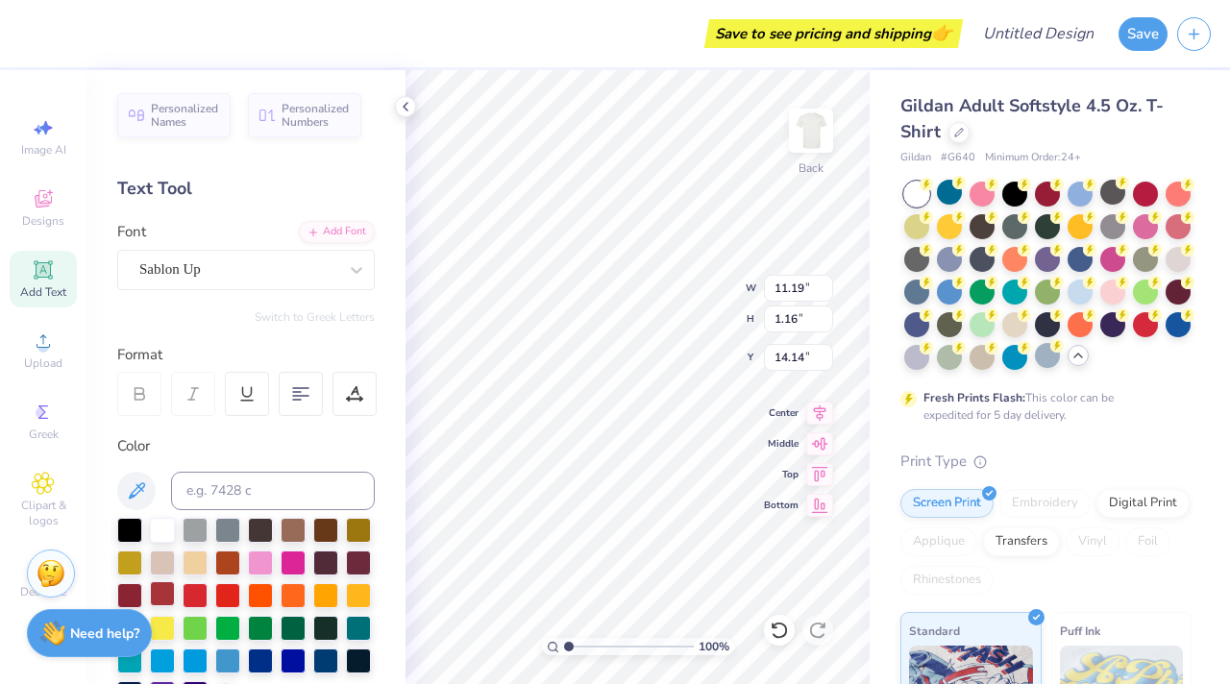
scroll to position [433, 0]
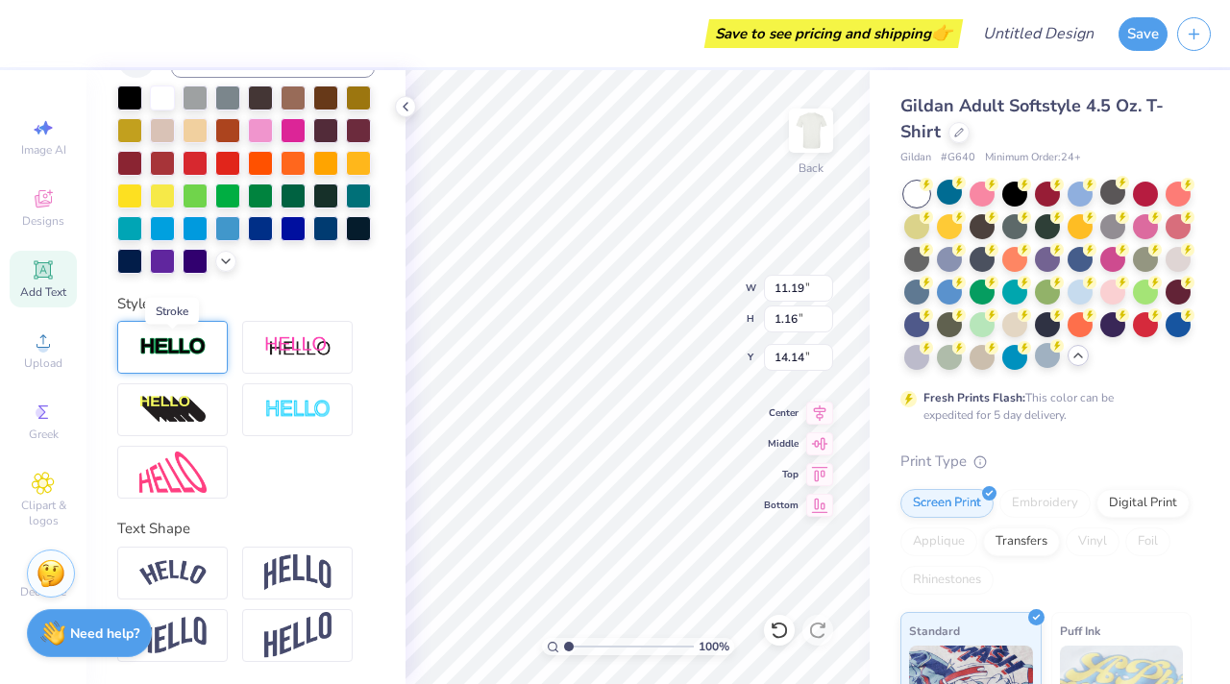
click at [186, 347] on img at bounding box center [172, 347] width 67 height 22
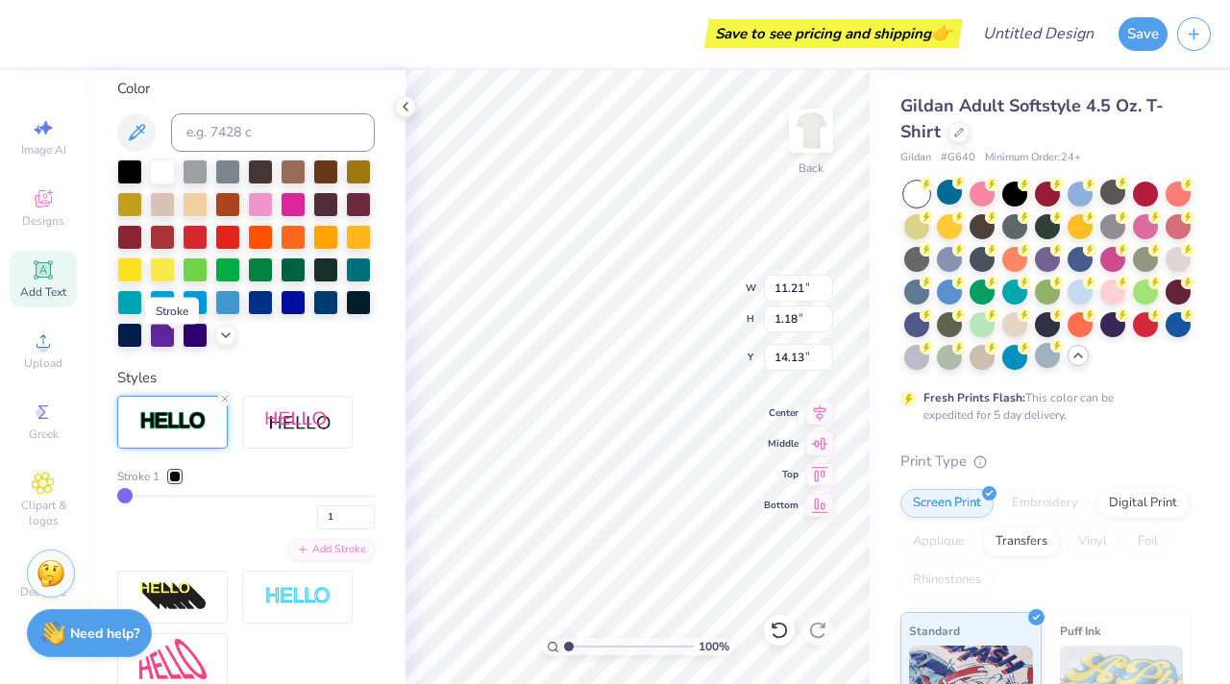
type input "11.21"
type input "1.18"
type input "14.13"
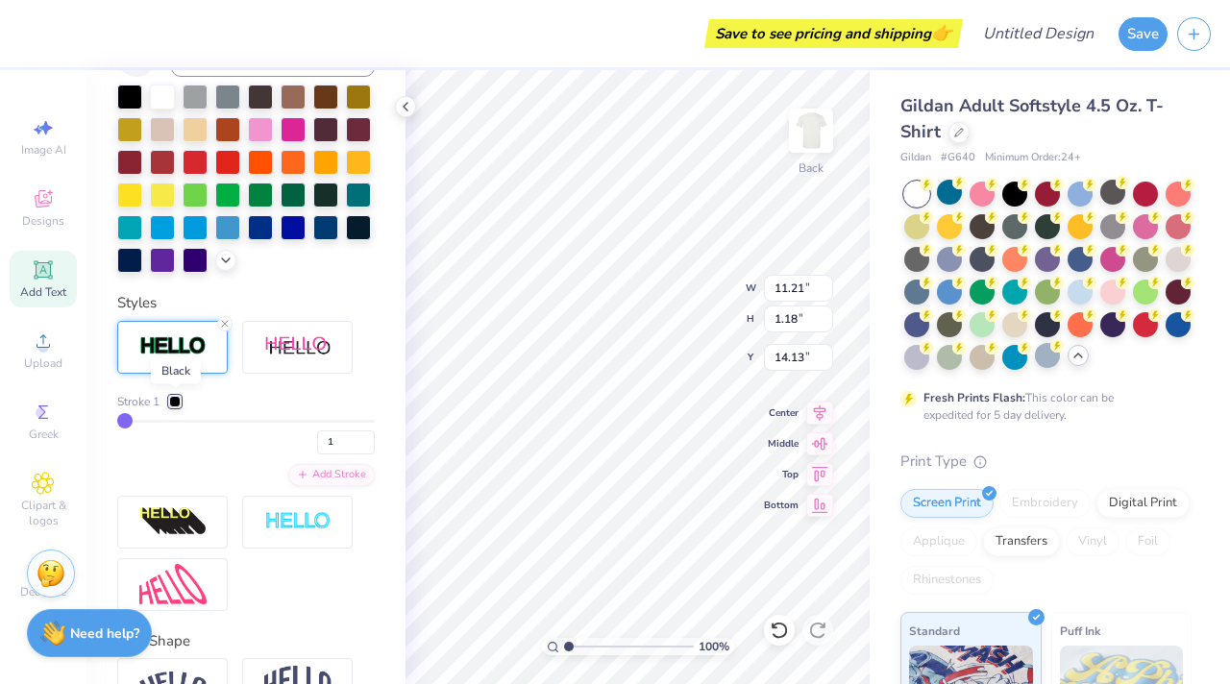
click at [174, 398] on div at bounding box center [175, 402] width 12 height 12
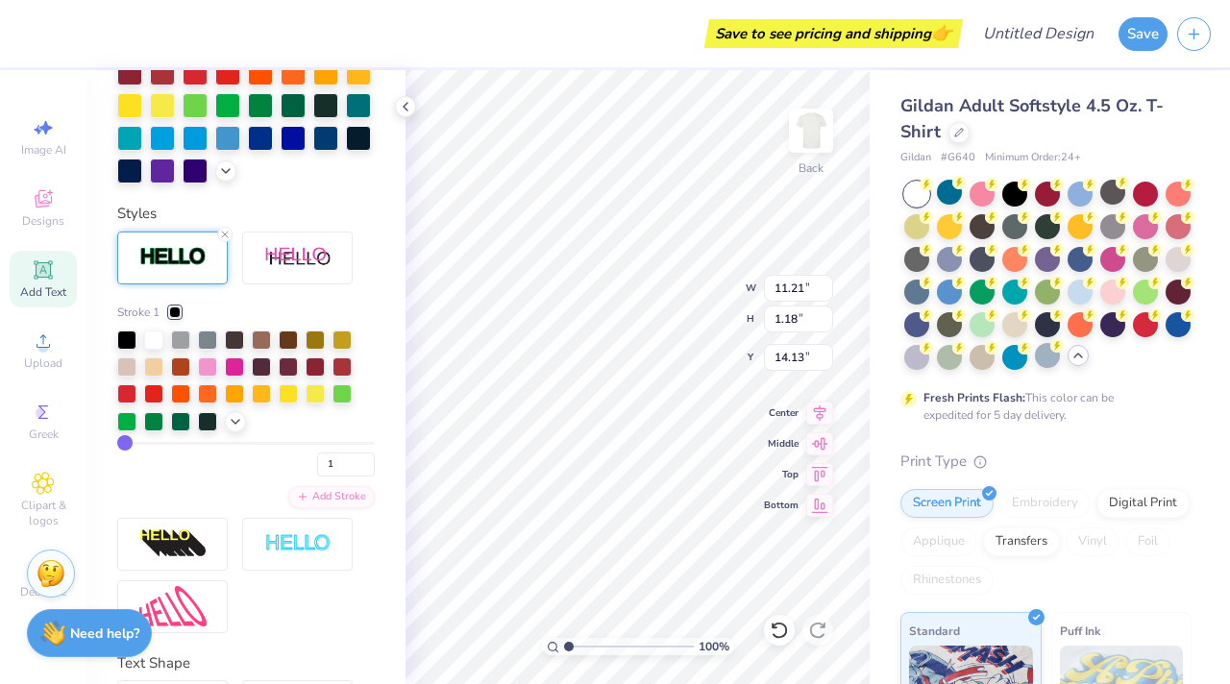
scroll to position [603, 0]
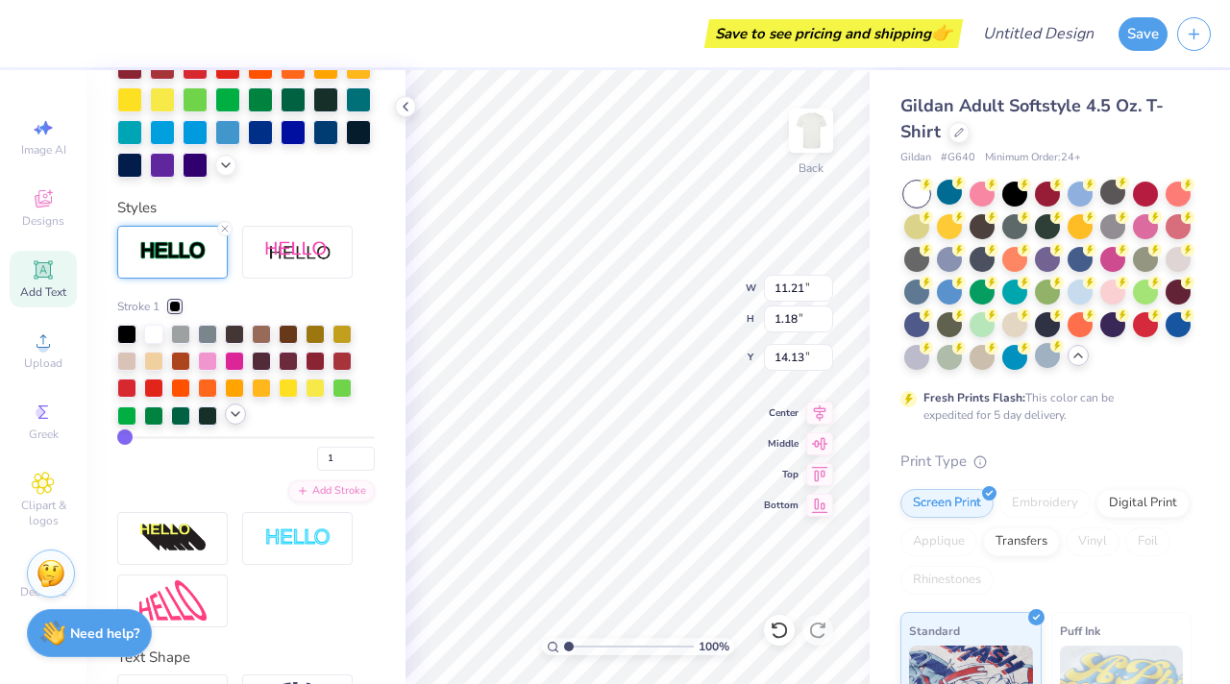
click at [236, 414] on polyline at bounding box center [236, 414] width 8 height 4
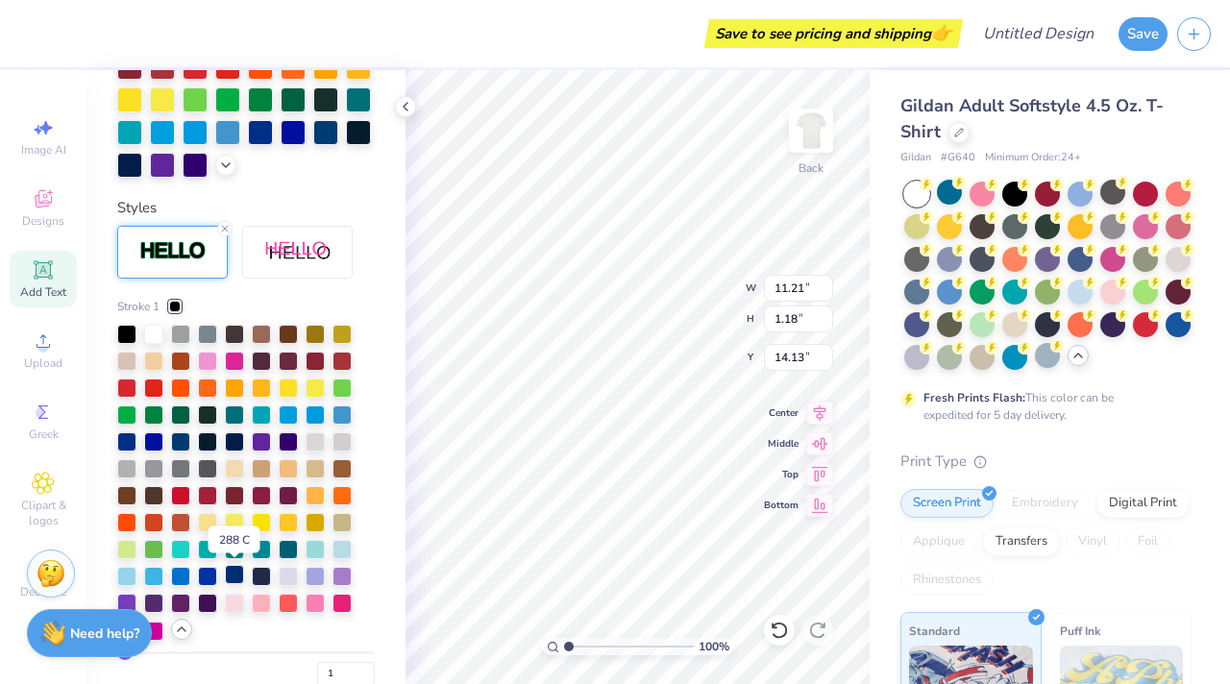
click at [235, 577] on div at bounding box center [234, 574] width 19 height 19
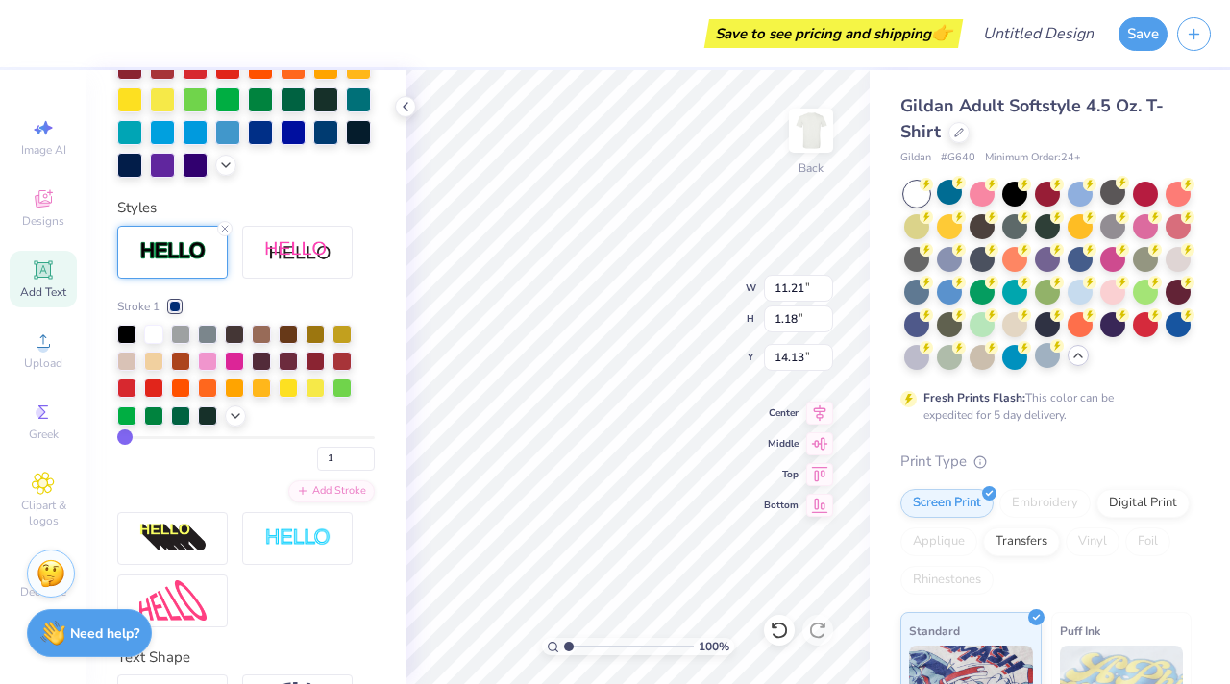
type input "2"
type input "3"
type input "4"
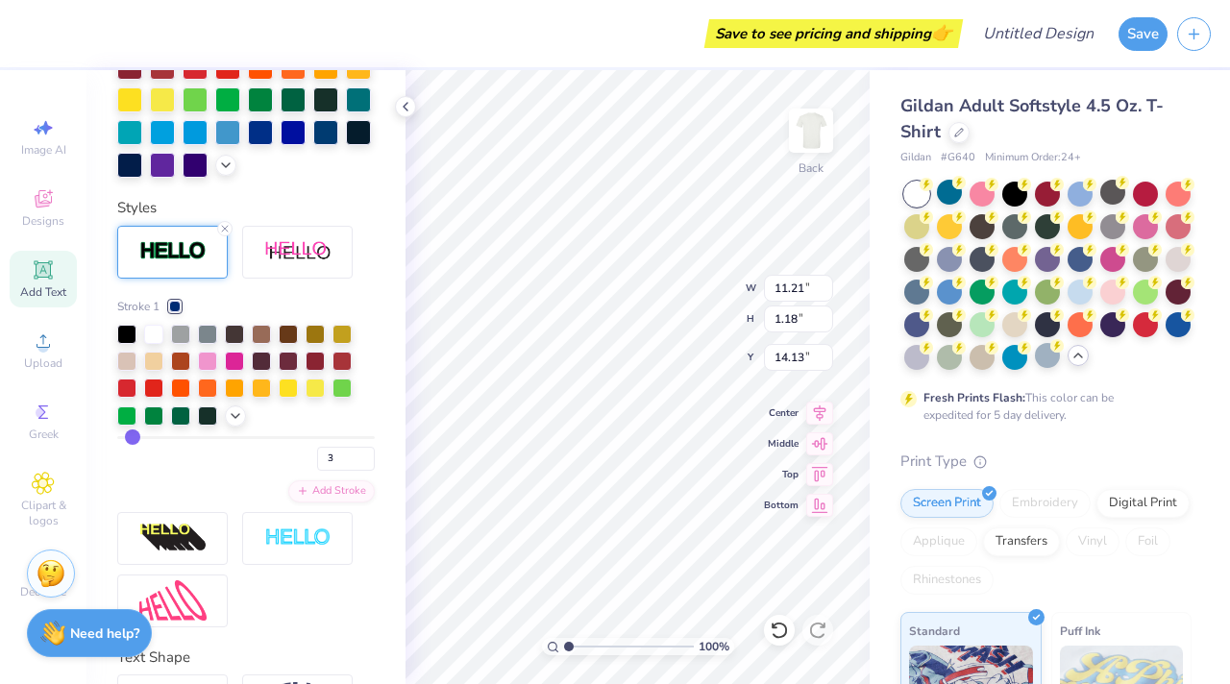
type input "4"
type input "5"
type input "6"
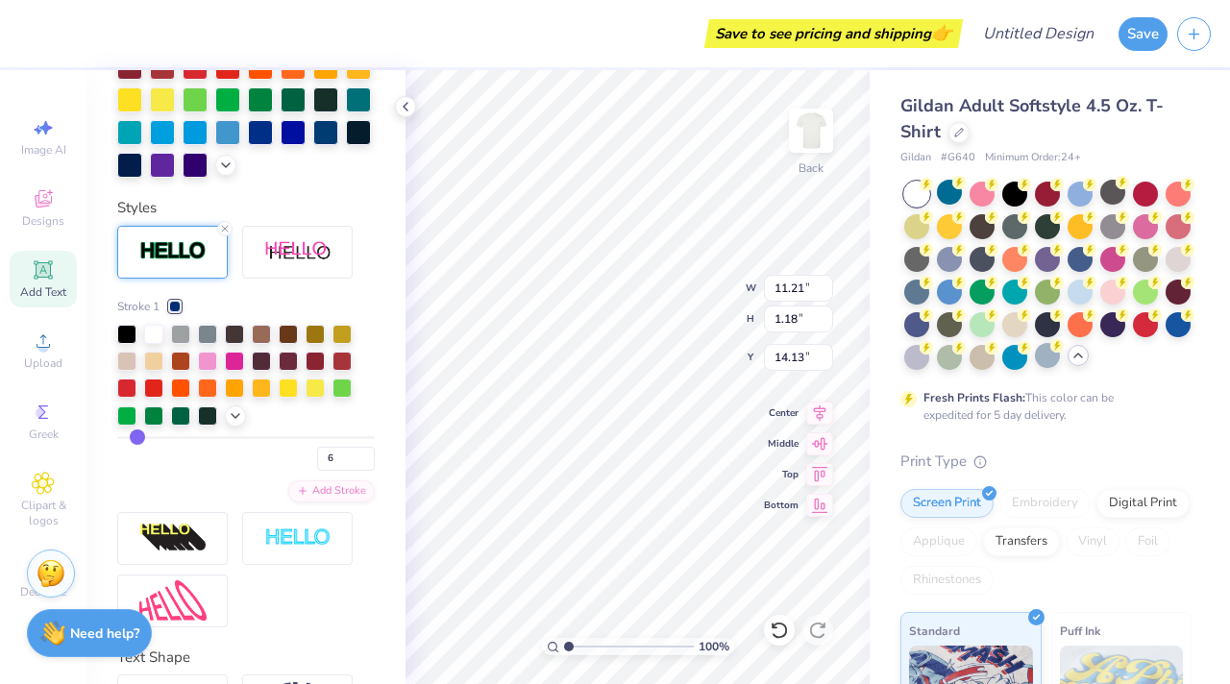
type input "7"
type input "8"
type input "9"
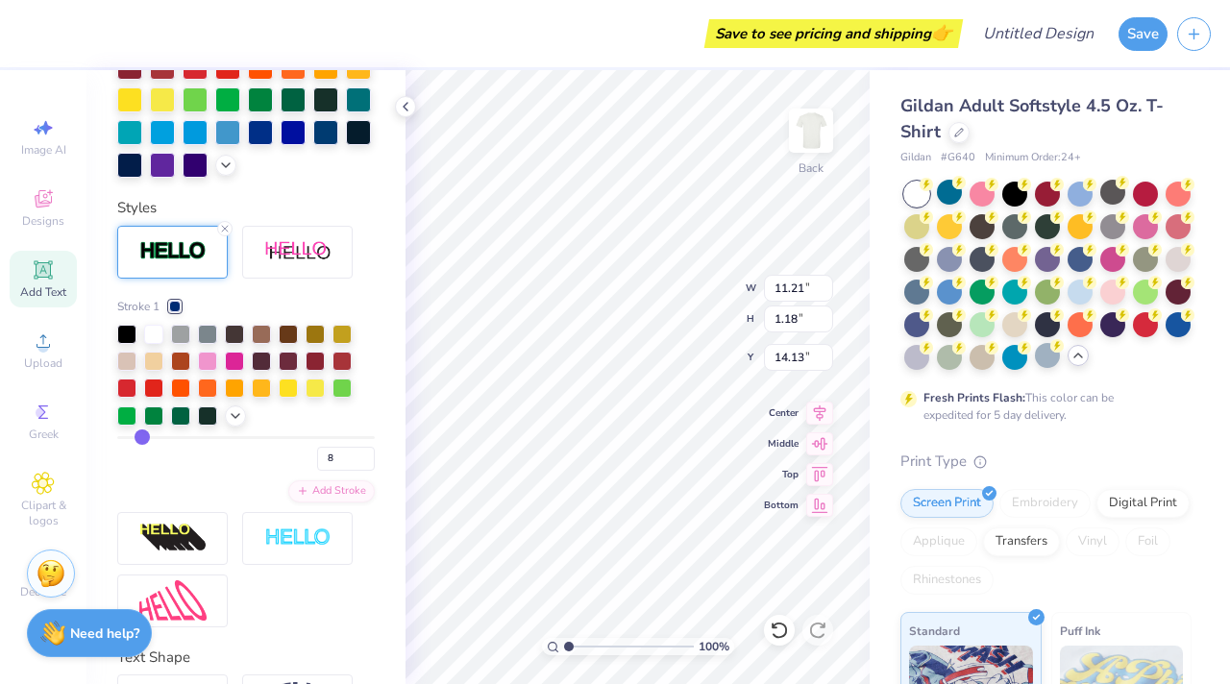
type input "9"
type input "10"
type input "11"
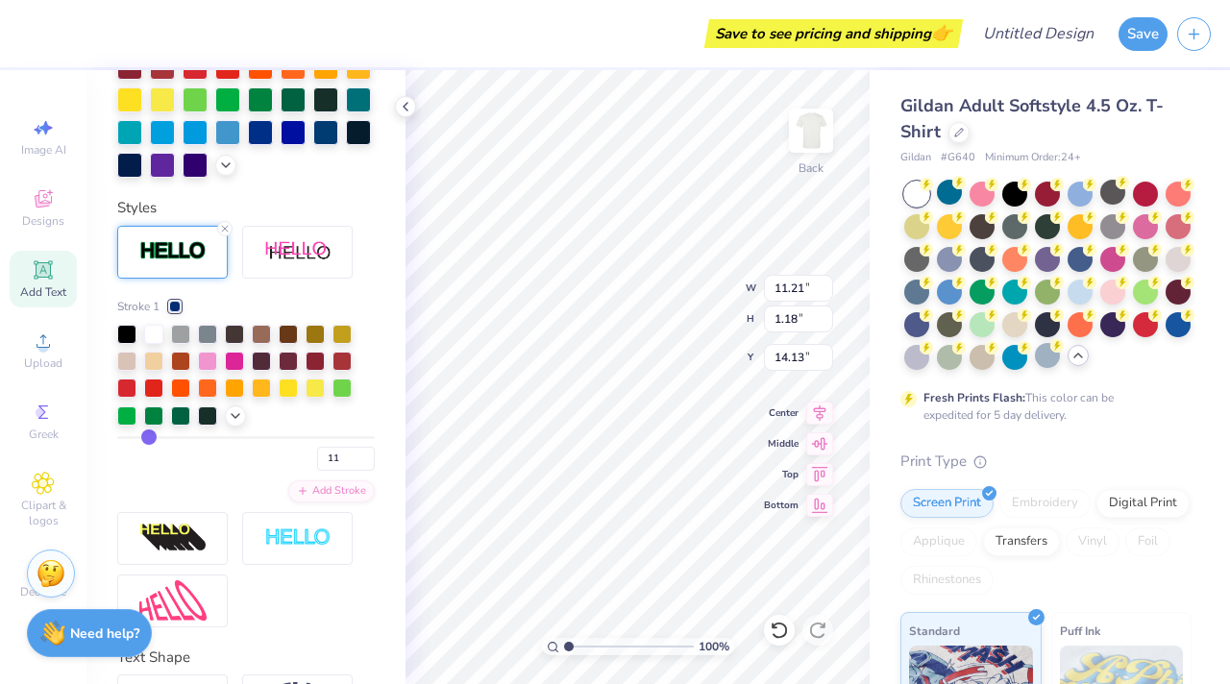
type input "12"
type input "13"
type input "14"
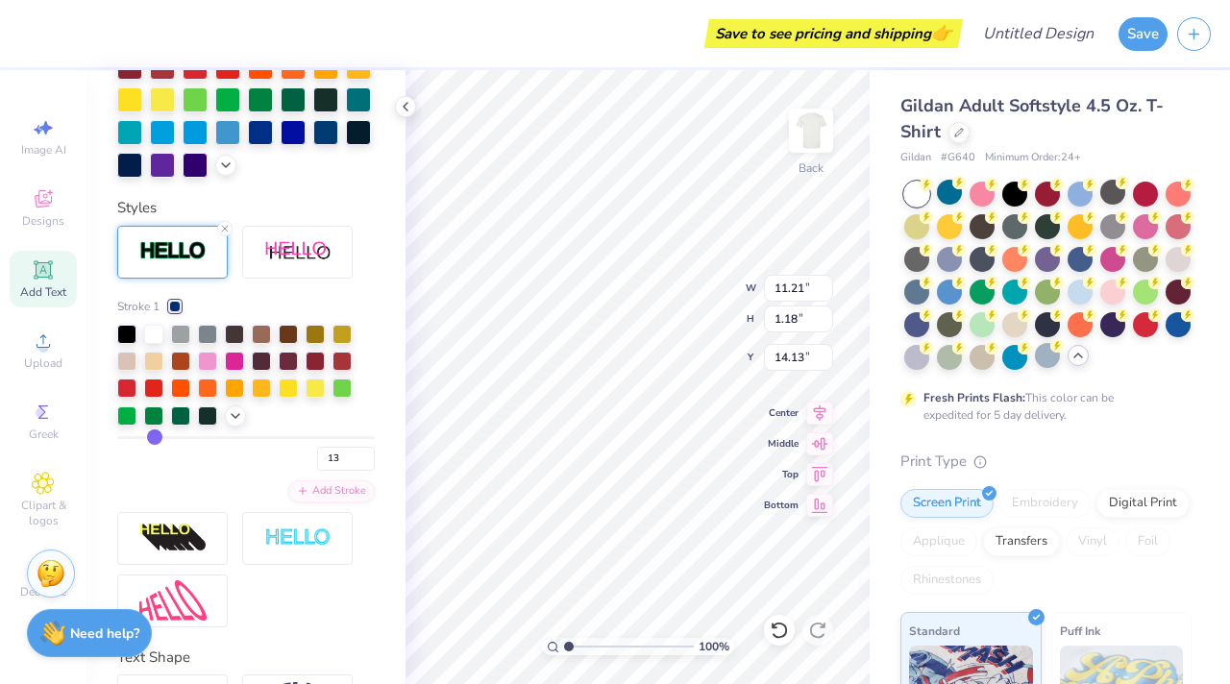
type input "14"
type input "15"
type input "16"
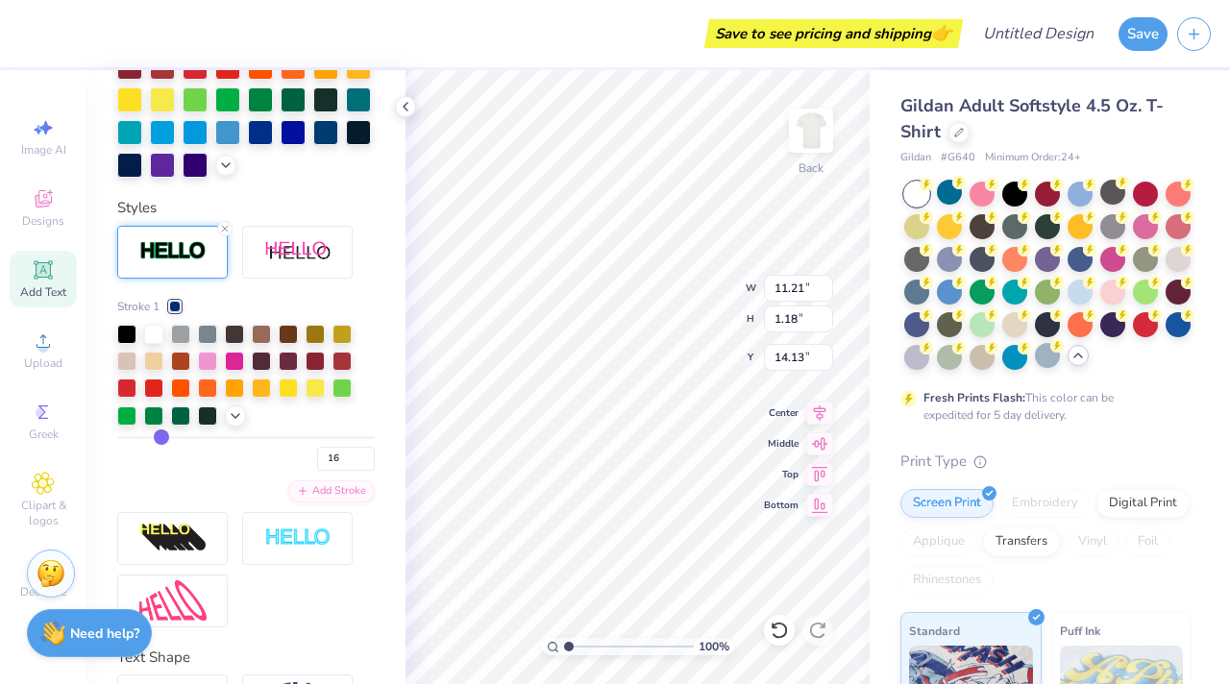
type input "17"
type input "18"
type input "19"
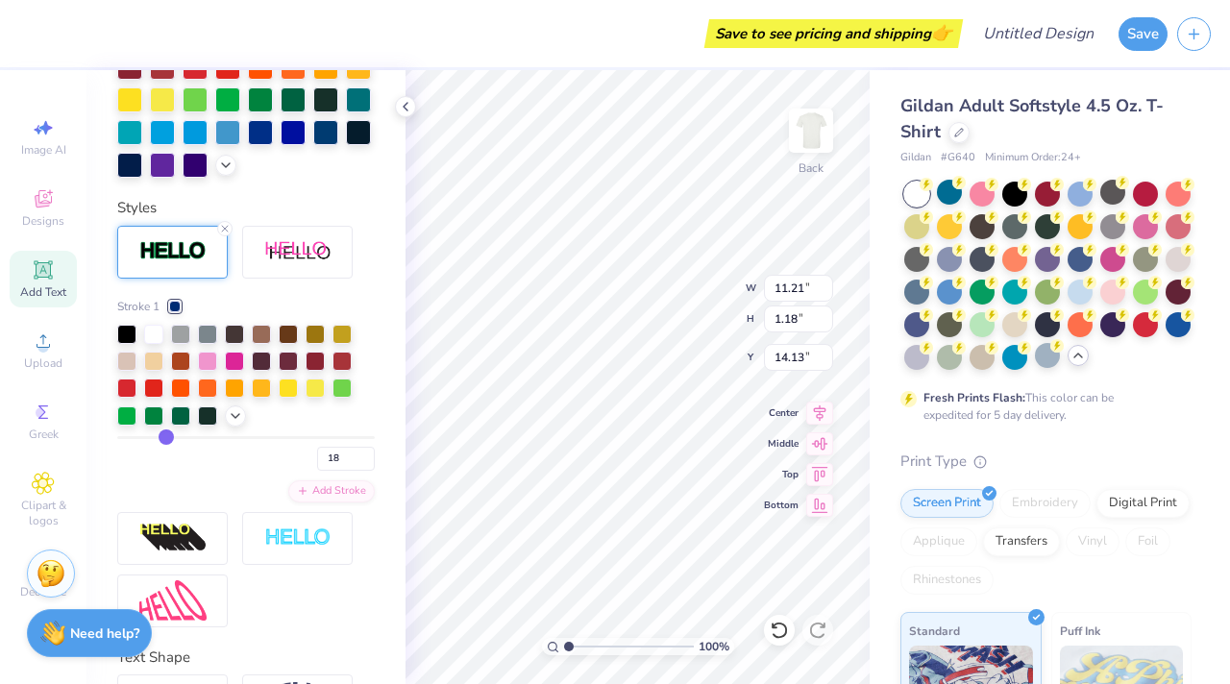
type input "19"
type input "20"
type input "21"
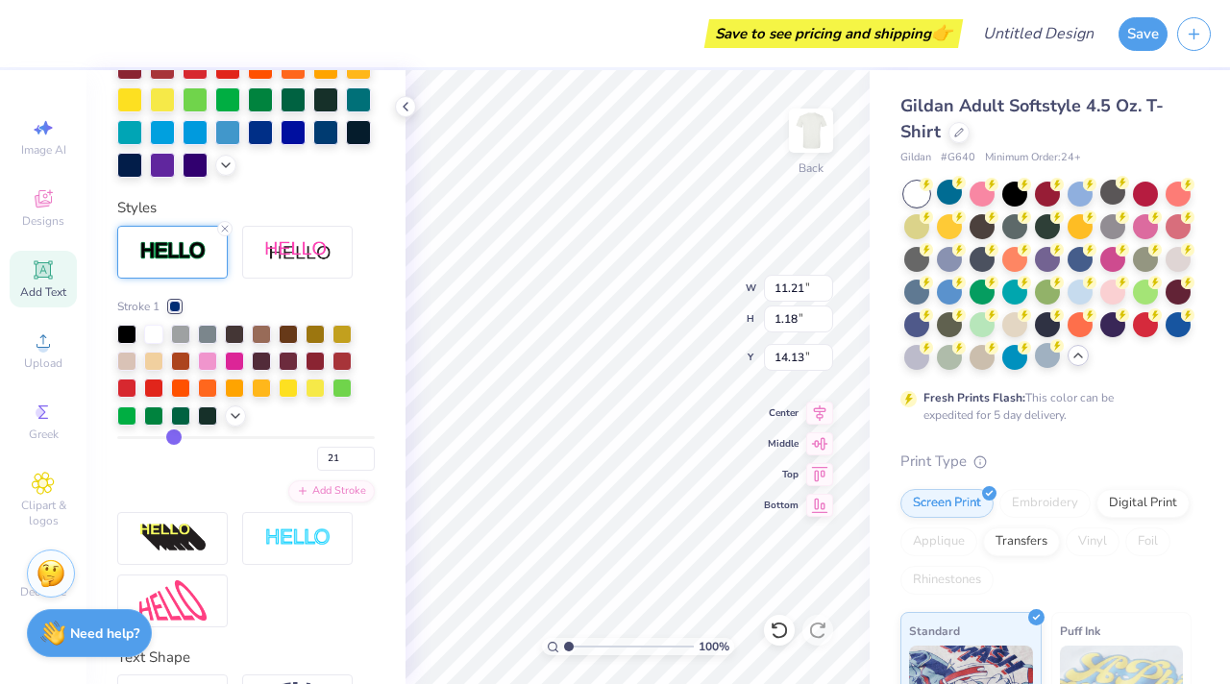
drag, startPoint x: 127, startPoint y: 430, endPoint x: 174, endPoint y: 433, distance: 47.3
type input "21"
click at [174, 436] on input "range" at bounding box center [246, 437] width 258 height 3
type input "11.65"
type input "1.62"
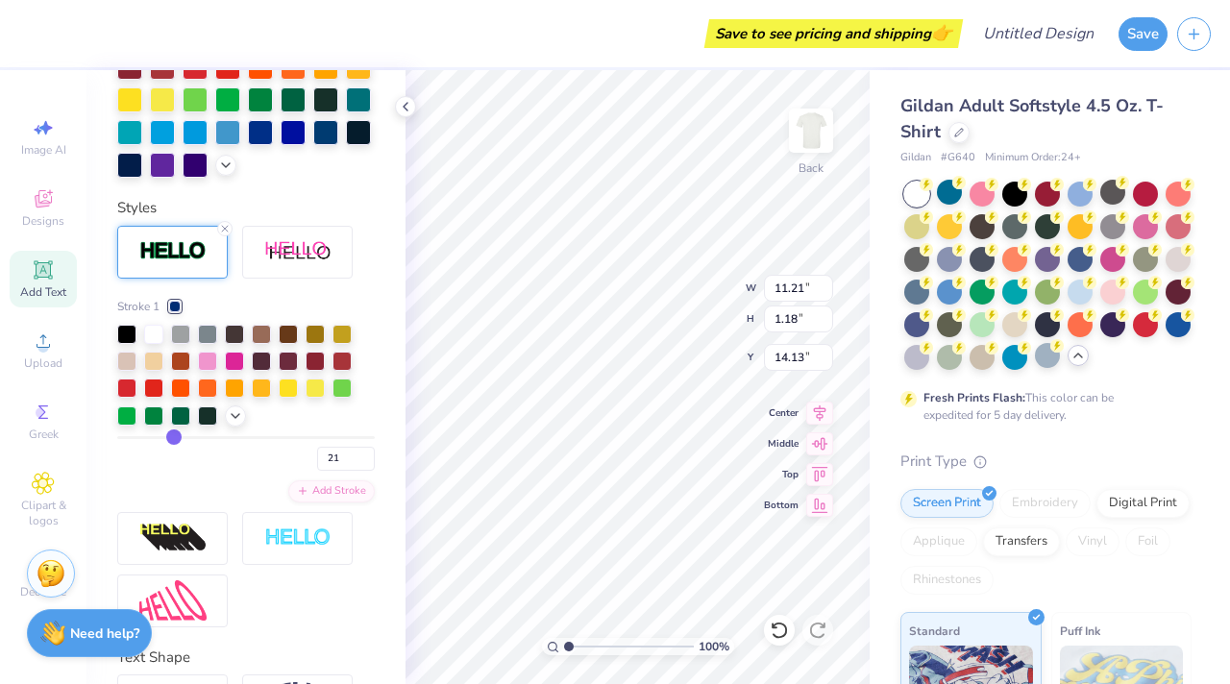
type input "13.91"
type input "19"
type input "17"
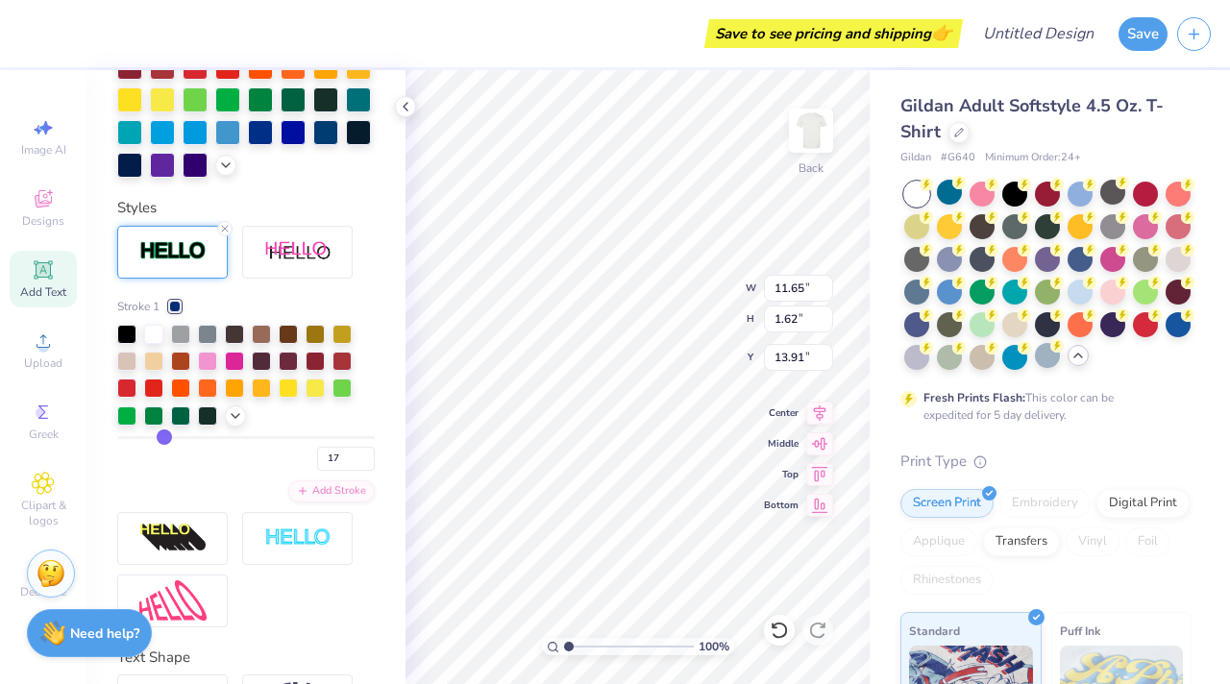
type input "15"
type input "13"
type input "11"
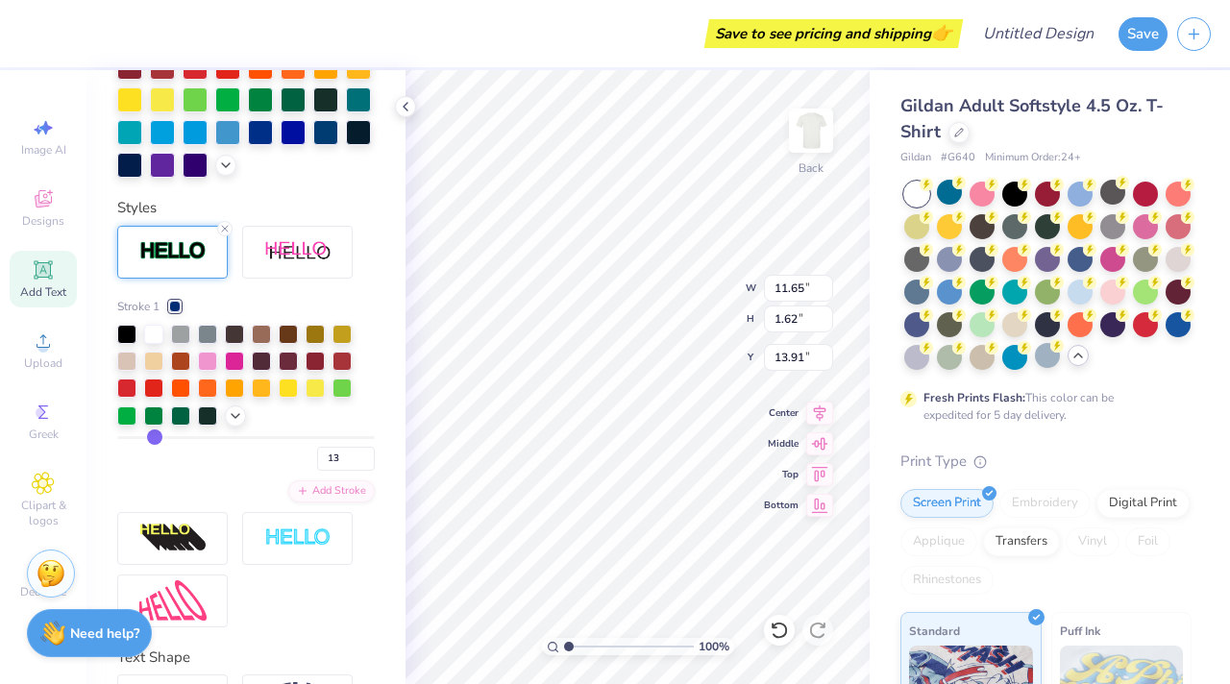
type input "11"
type input "9"
type input "8"
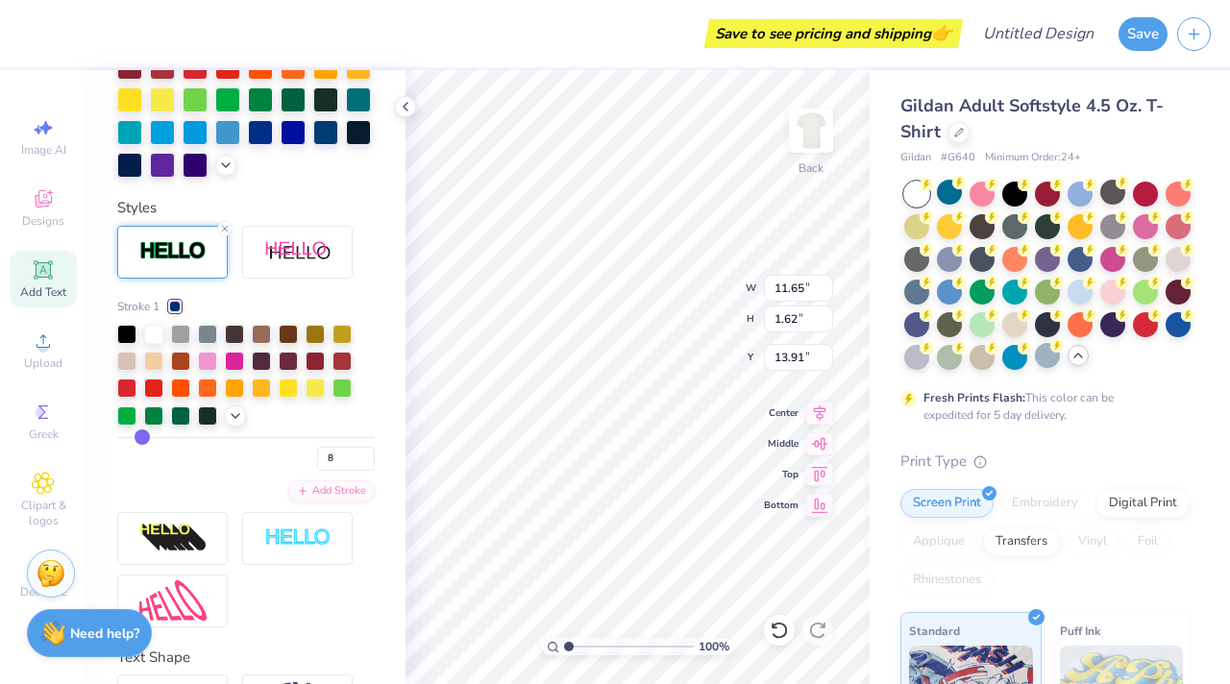
type input "7"
type input "6"
type input "5"
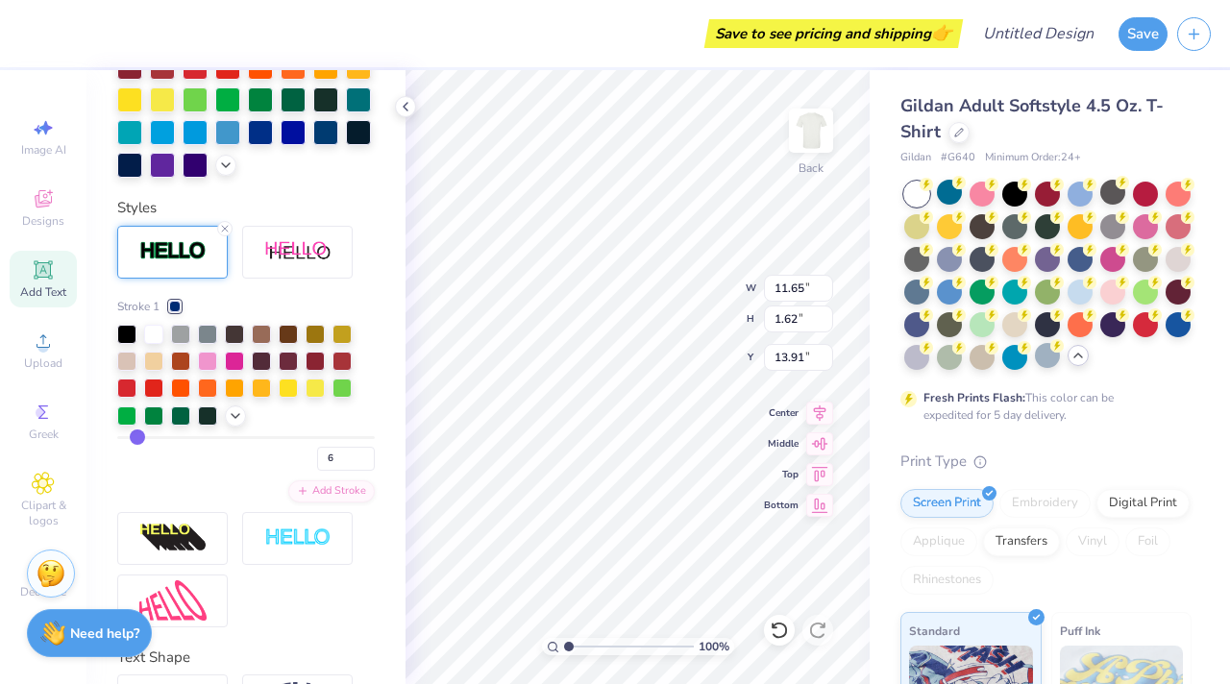
type input "5"
type input "4"
drag, startPoint x: 174, startPoint y: 433, endPoint x: 133, endPoint y: 433, distance: 41.3
type input "4"
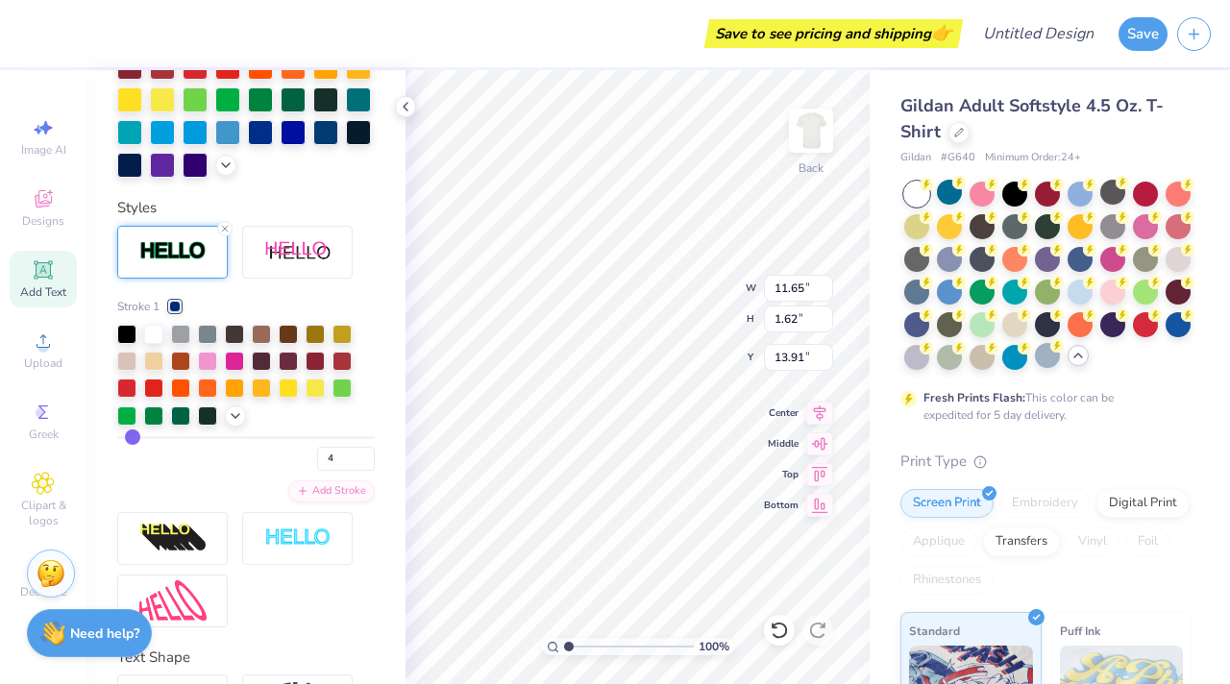
click at [133, 436] on input "range" at bounding box center [246, 437] width 258 height 3
type input "11.28"
type input "1.25"
type input "14.10"
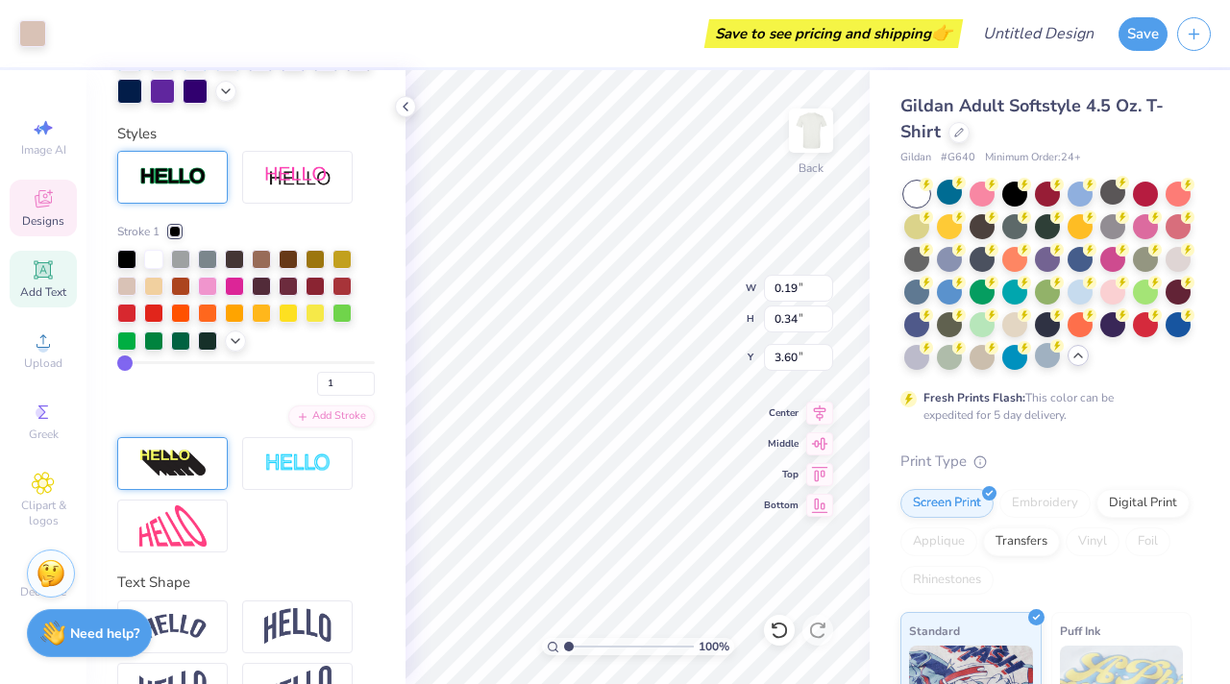
scroll to position [507, 0]
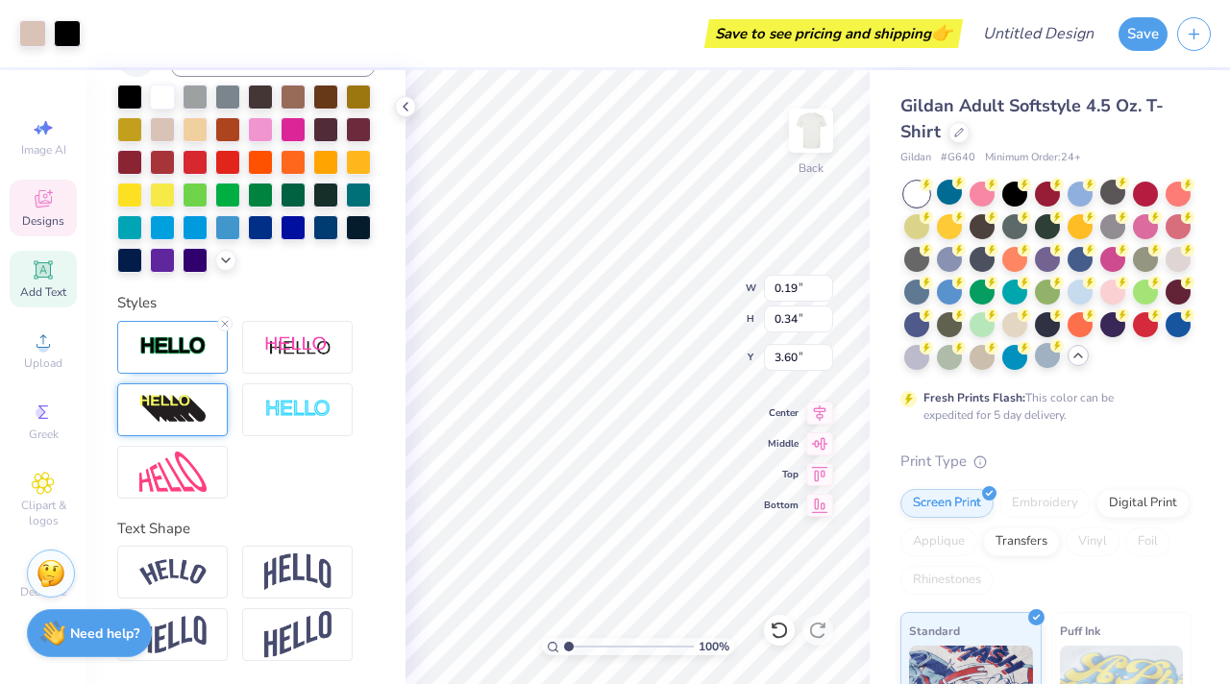
type input "0.35"
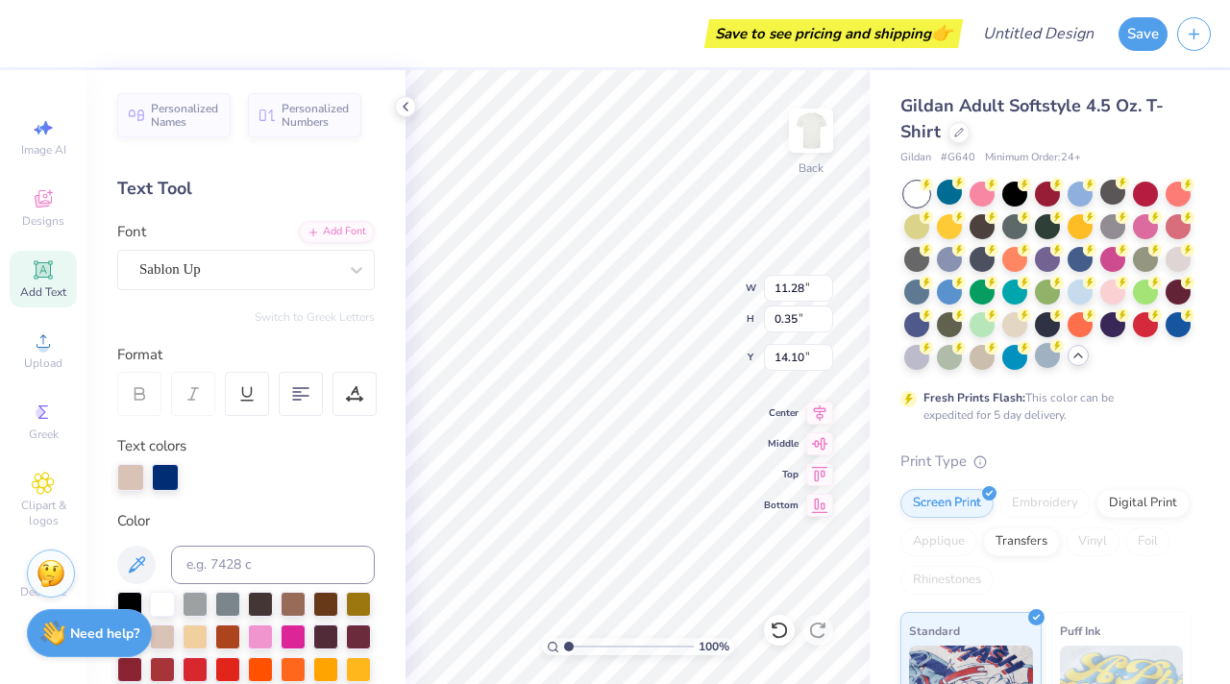
type input "11.28"
type input "1.25"
type input "14.10"
click at [342, 270] on div at bounding box center [356, 270] width 35 height 35
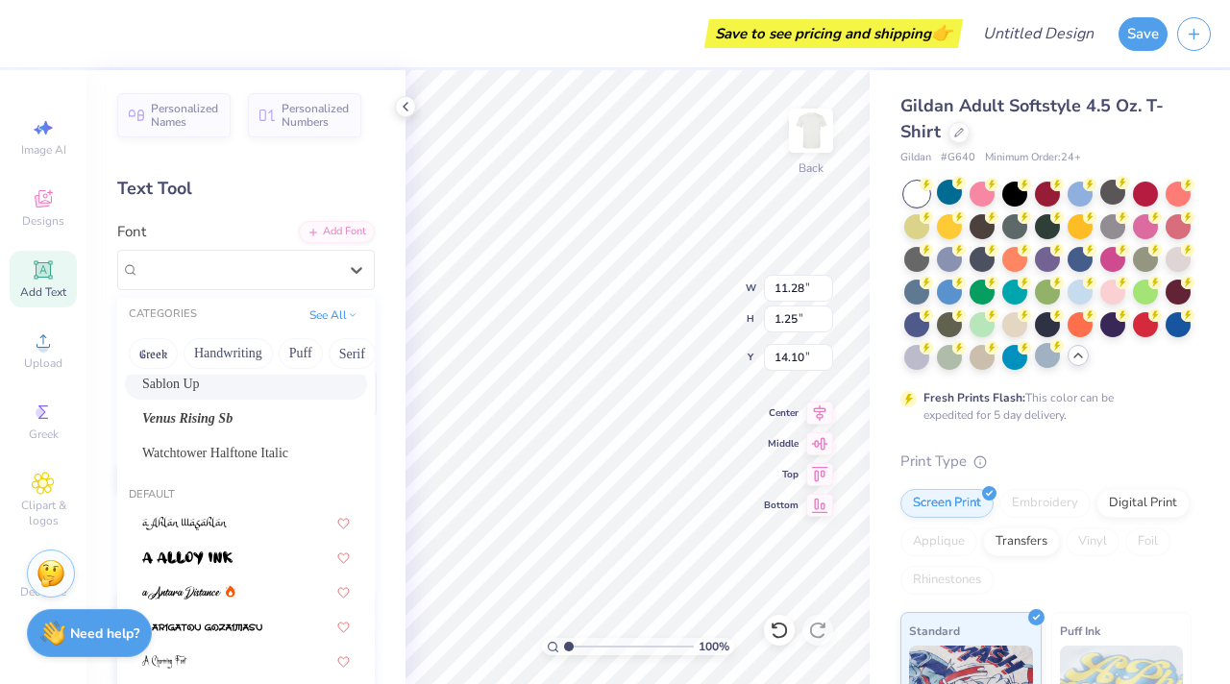
scroll to position [425, 0]
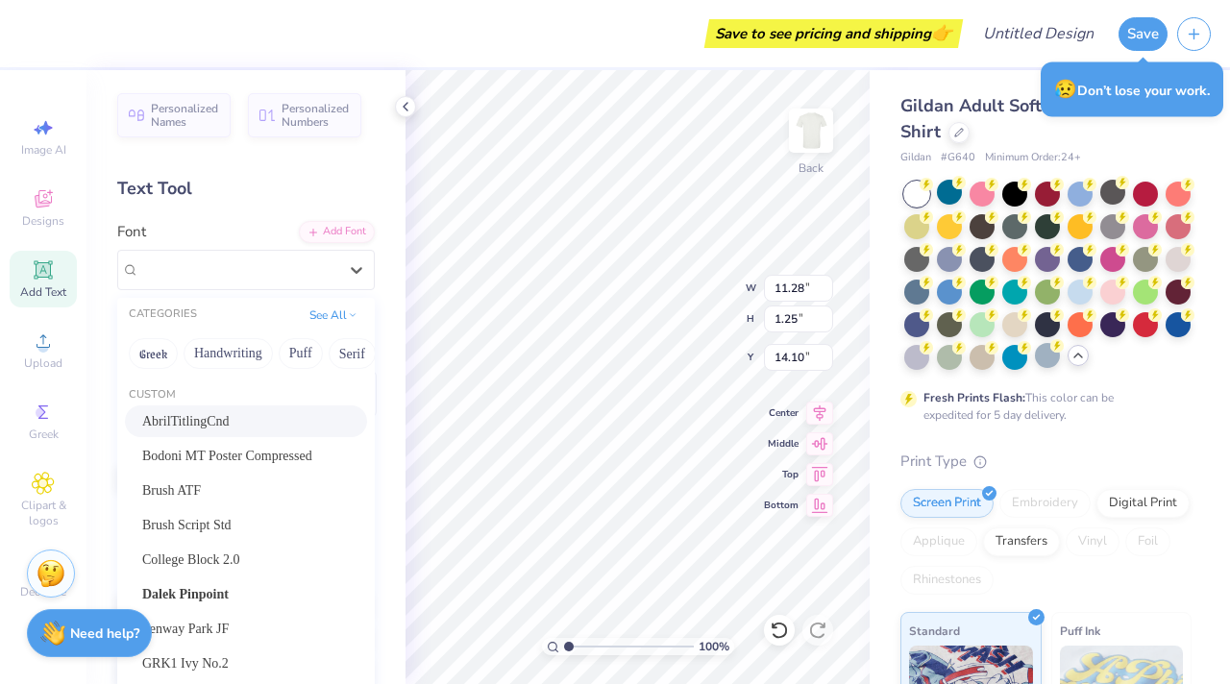
click at [243, 417] on div "AbrilTitlingCnd" at bounding box center [246, 421] width 208 height 20
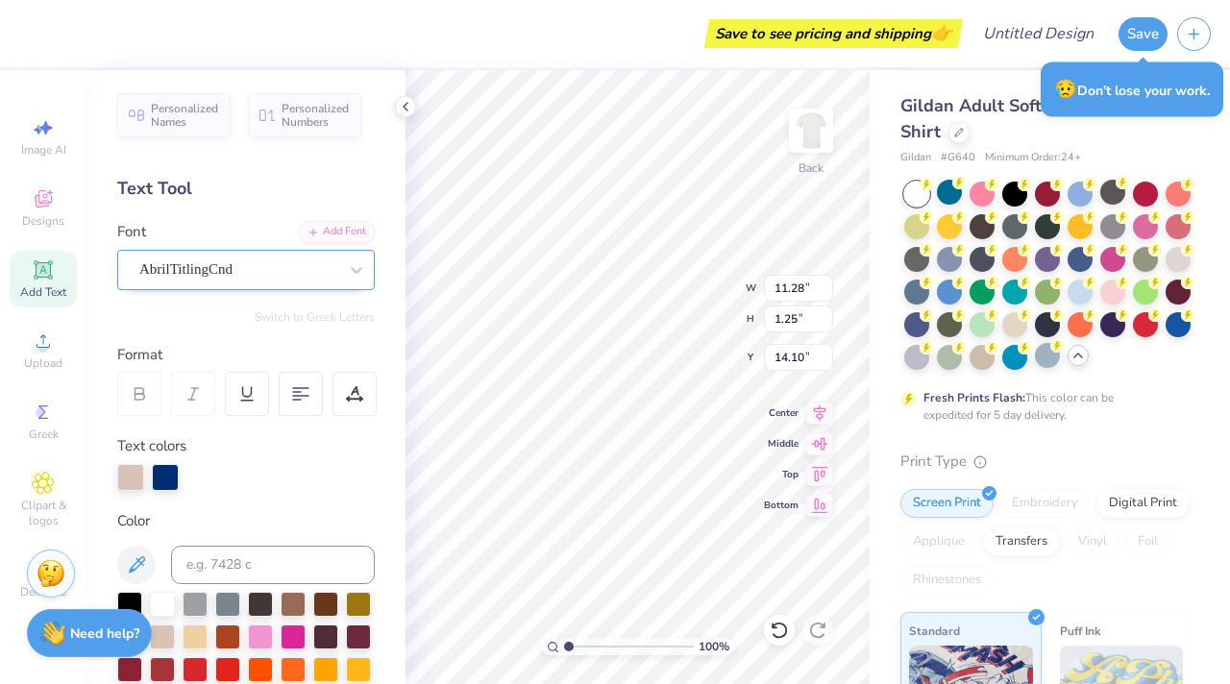
click at [261, 280] on div "AbrilTitlingCnd" at bounding box center [238, 270] width 202 height 30
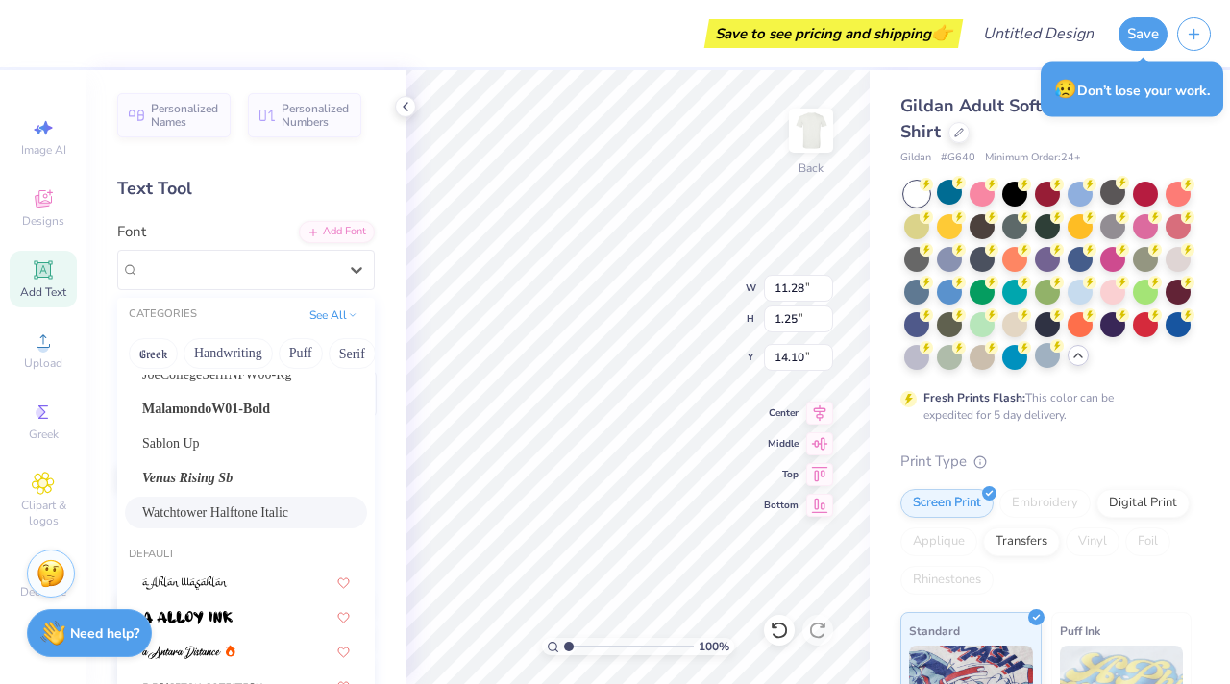
scroll to position [371, 0]
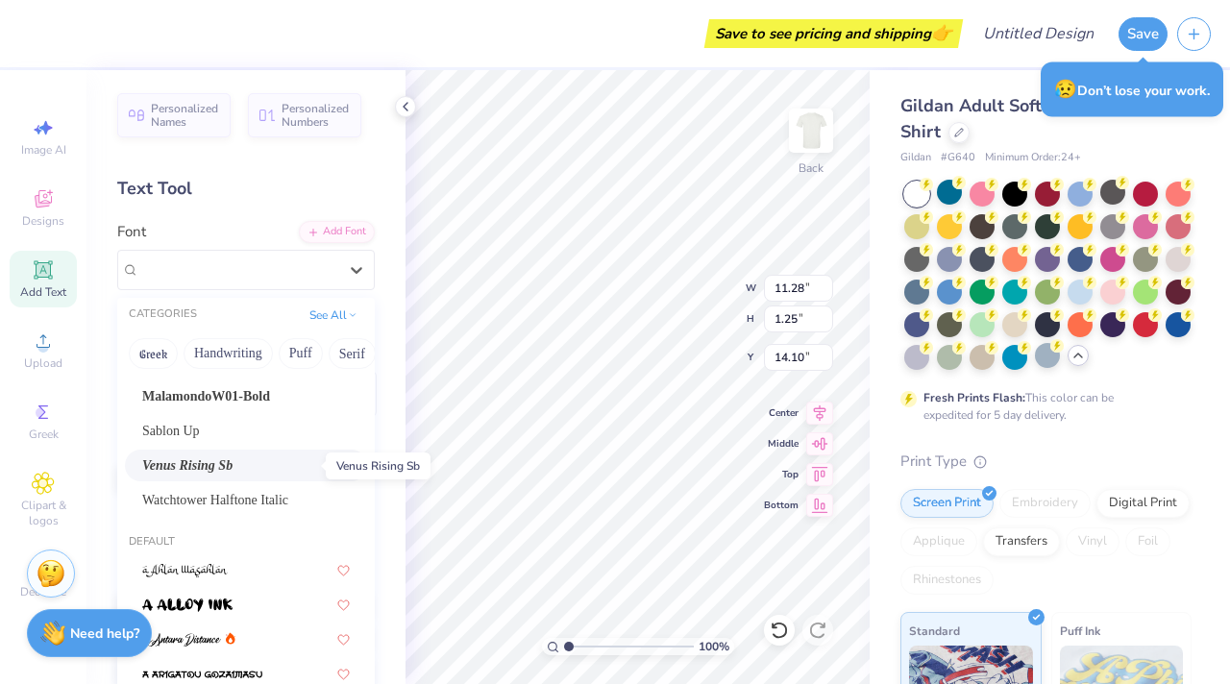
click at [230, 470] on span "Venus Rising Sb" at bounding box center [187, 466] width 90 height 20
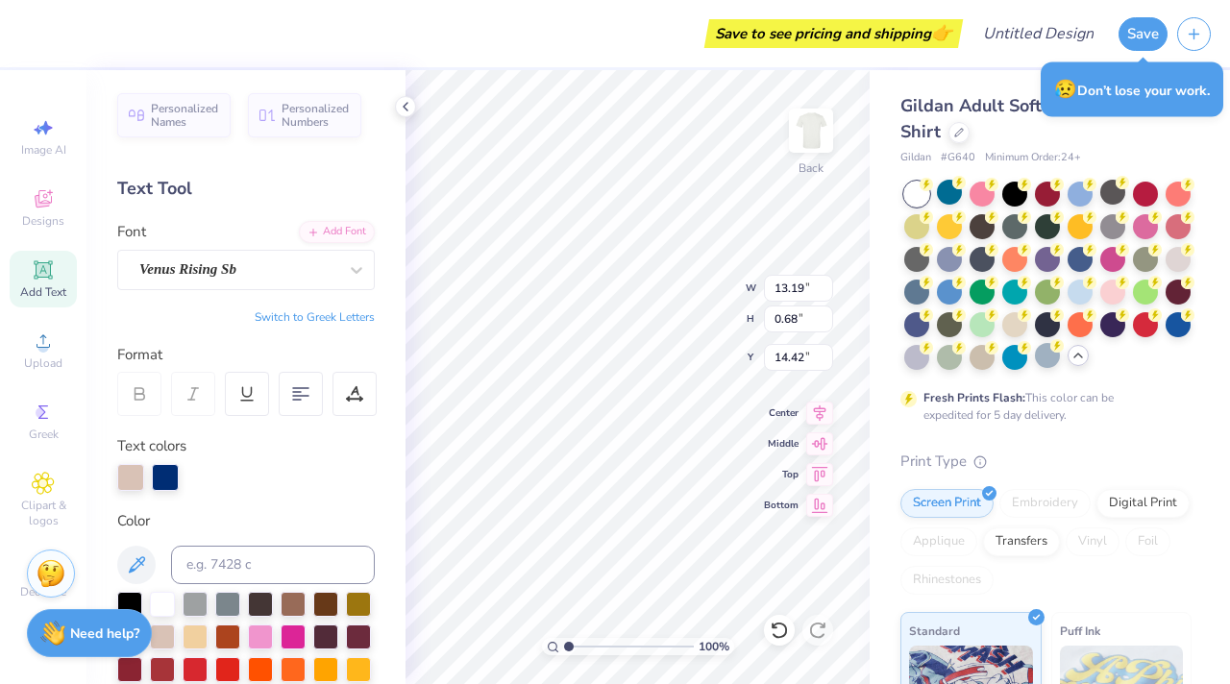
type input "13.19"
type input "0.68"
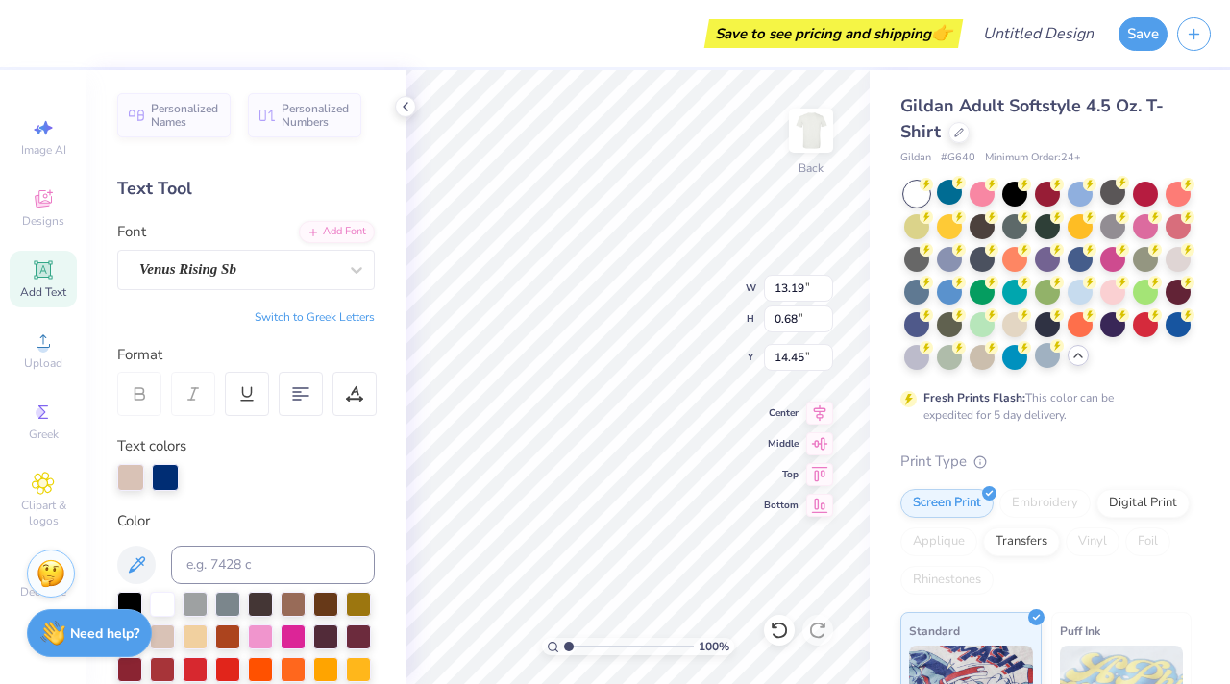
scroll to position [0, 3]
click at [304, 264] on div "Venus Rising Sb" at bounding box center [238, 270] width 202 height 30
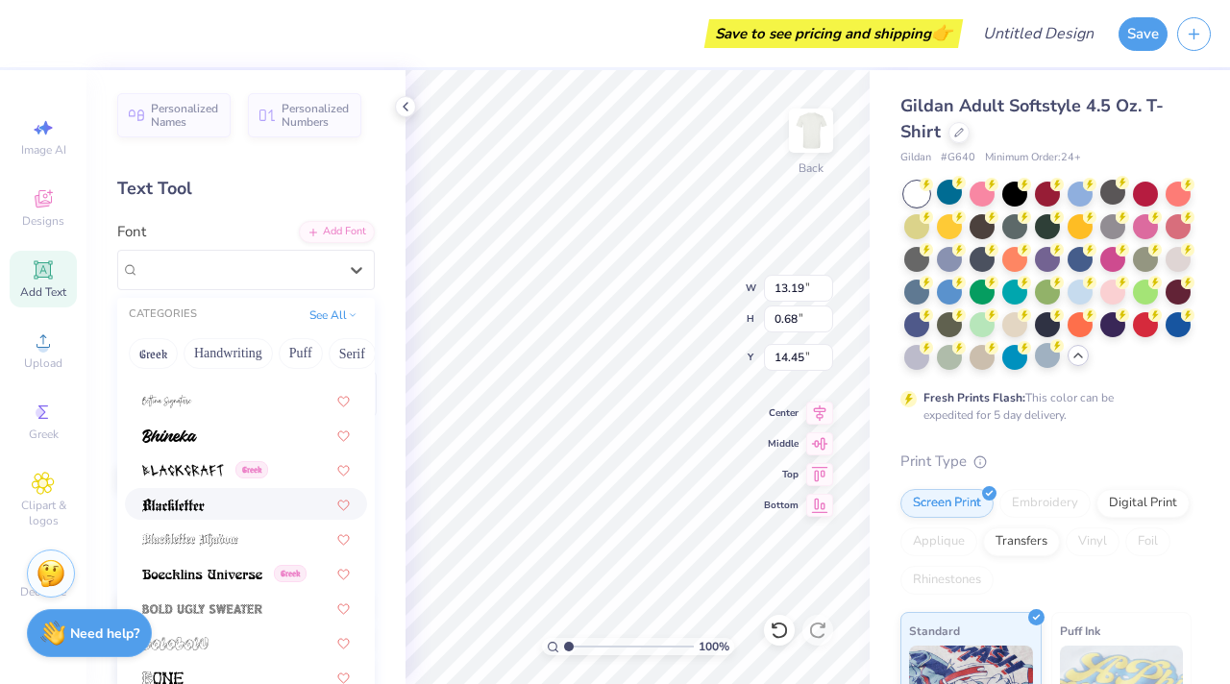
scroll to position [1477, 0]
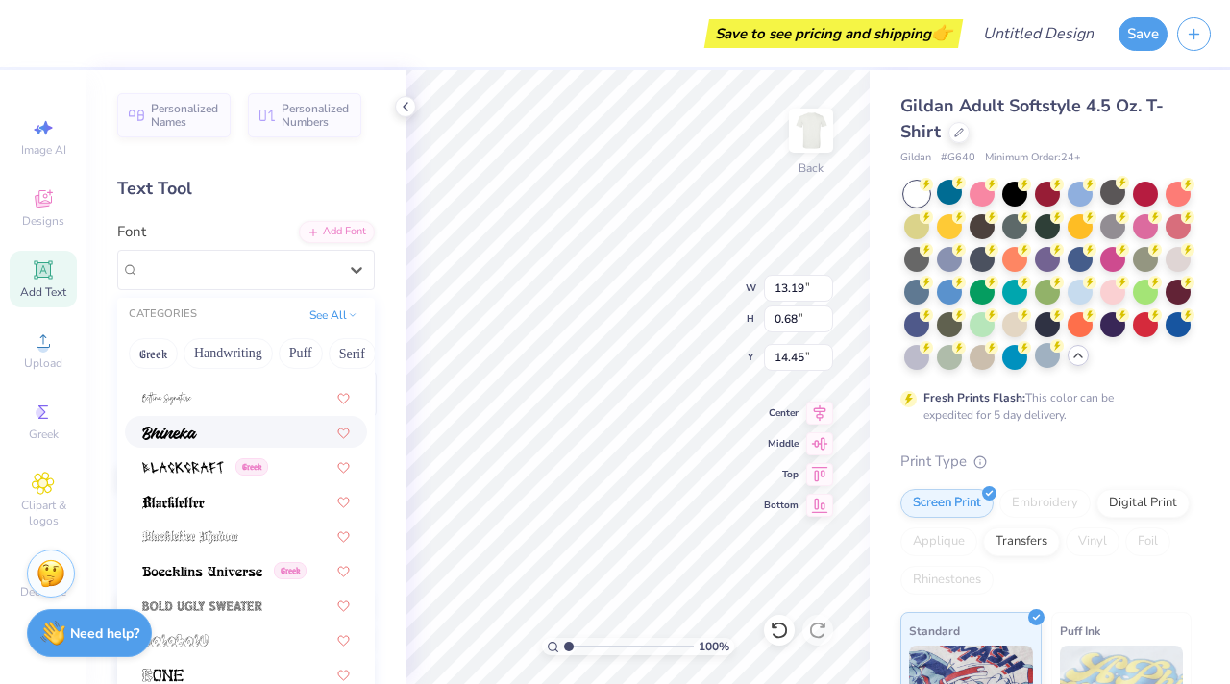
click at [244, 430] on div at bounding box center [246, 432] width 208 height 20
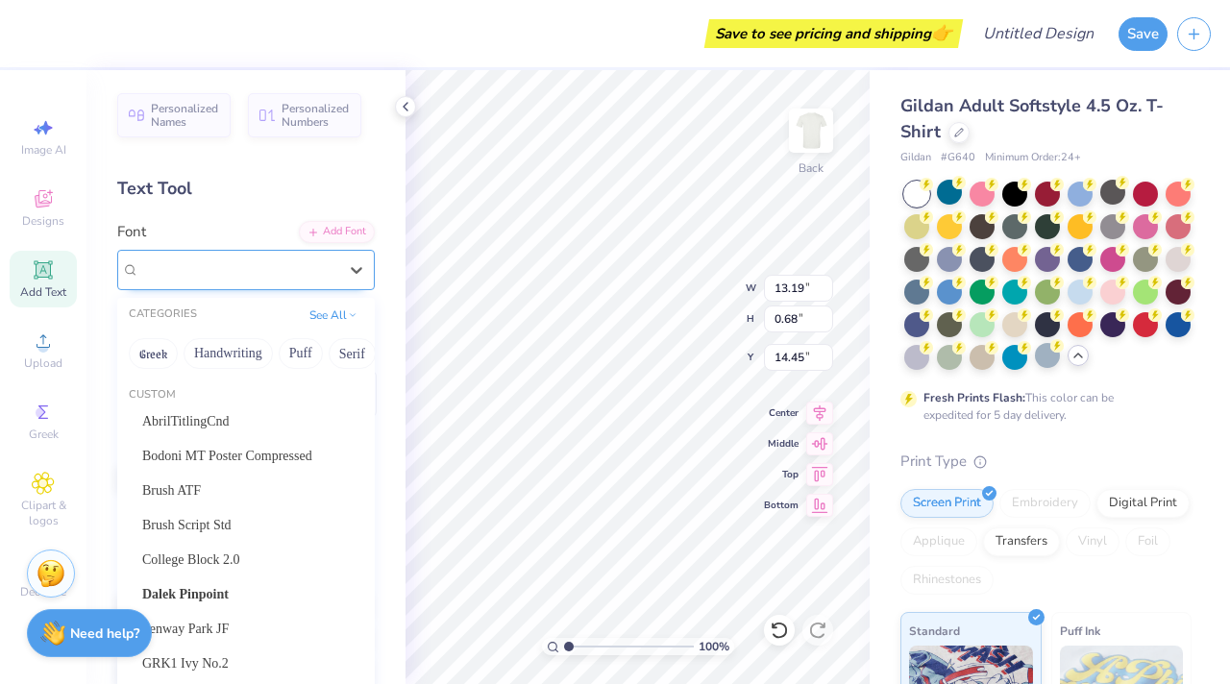
click at [254, 275] on div "Bhineka" at bounding box center [238, 270] width 202 height 30
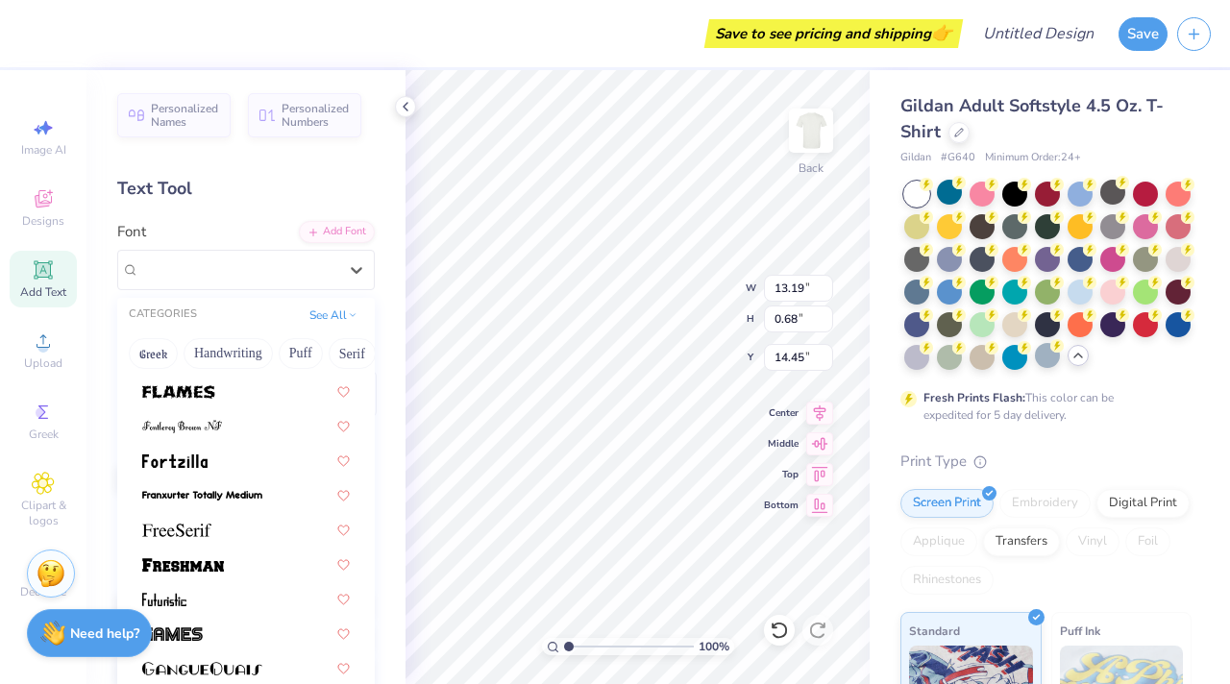
scroll to position [4707, 0]
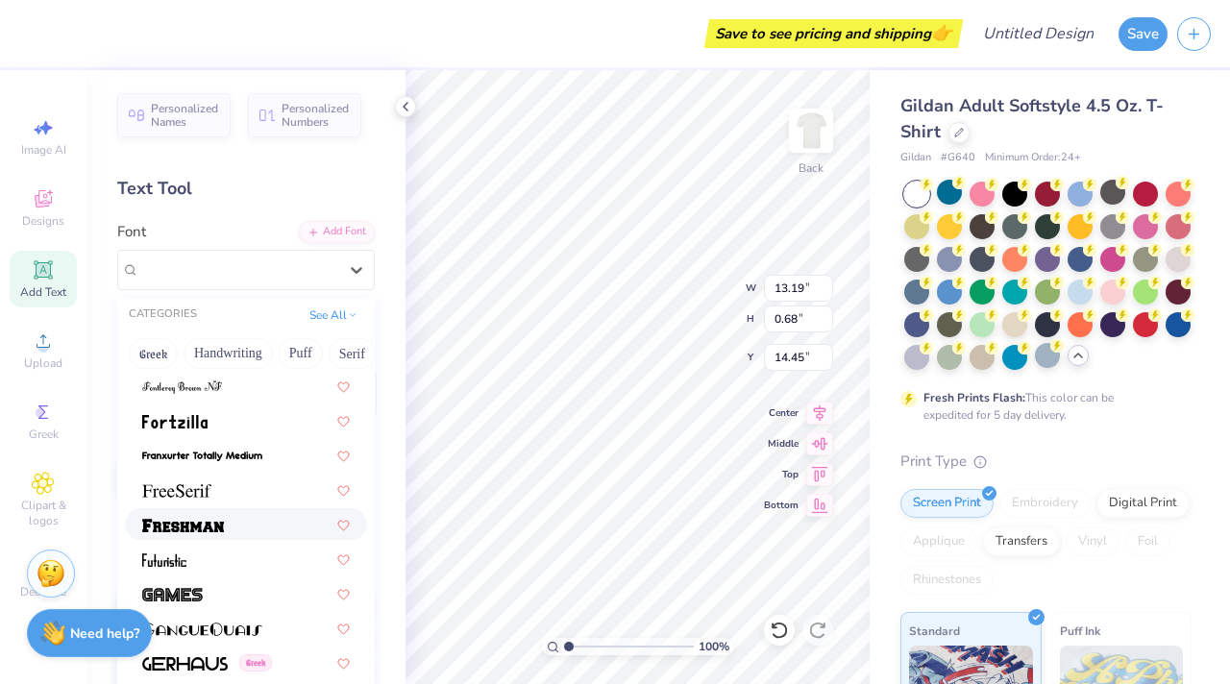
click at [223, 528] on img at bounding box center [183, 525] width 82 height 13
